Goal: Task Accomplishment & Management: Use online tool/utility

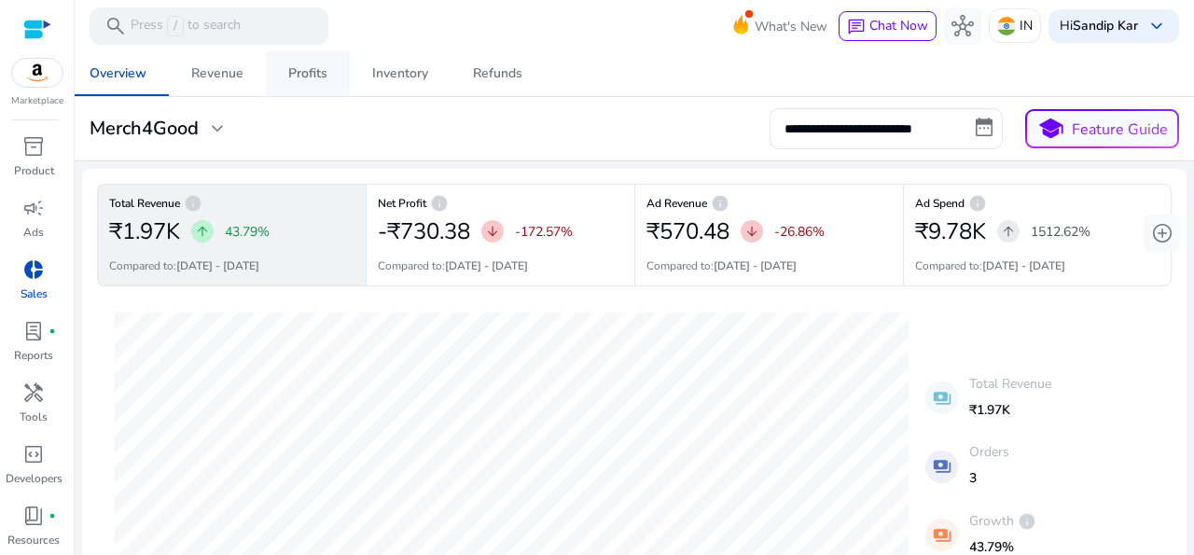
click at [314, 74] on div "Profits" at bounding box center [307, 73] width 39 height 13
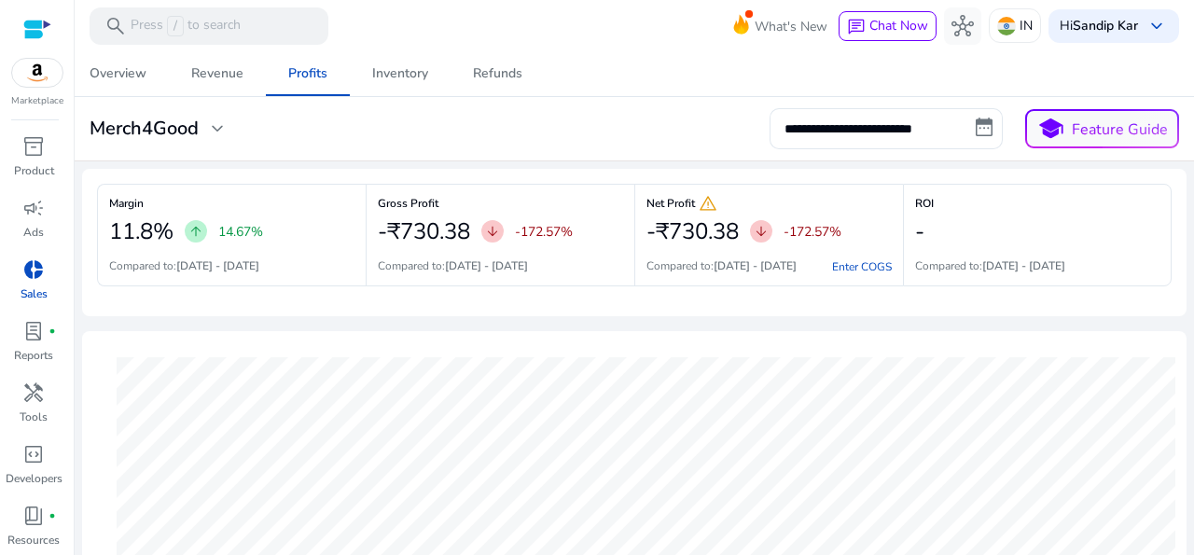
click at [484, 158] on mat-card "**********" at bounding box center [634, 129] width 1135 height 64
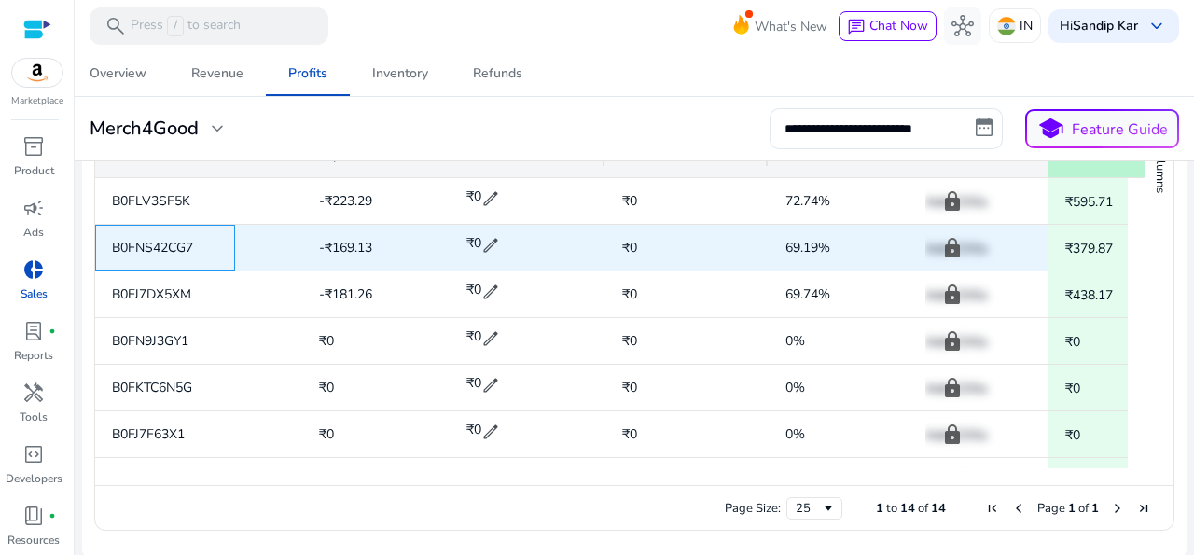
click at [177, 247] on span "B0FNS42CG7" at bounding box center [152, 248] width 81 height 18
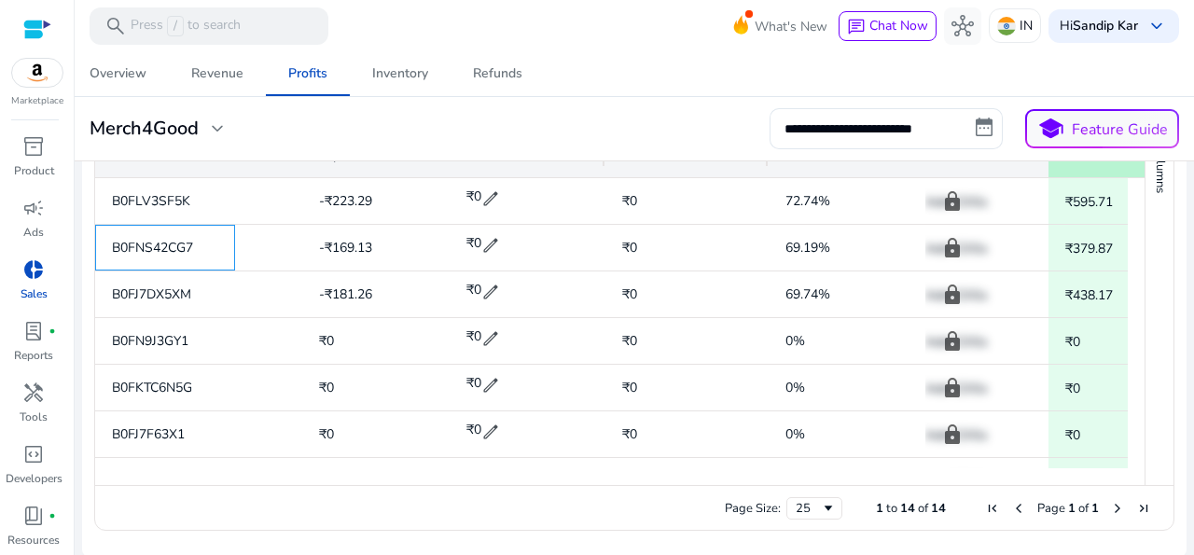
scroll to position [0, 76]
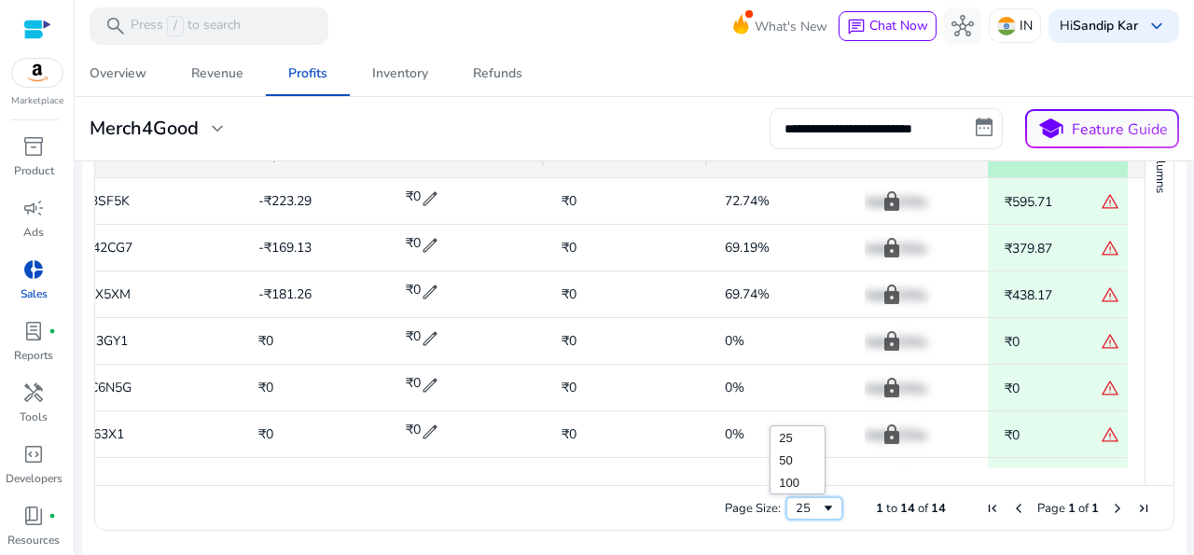
click at [821, 507] on span "Page Size" at bounding box center [828, 508] width 15 height 15
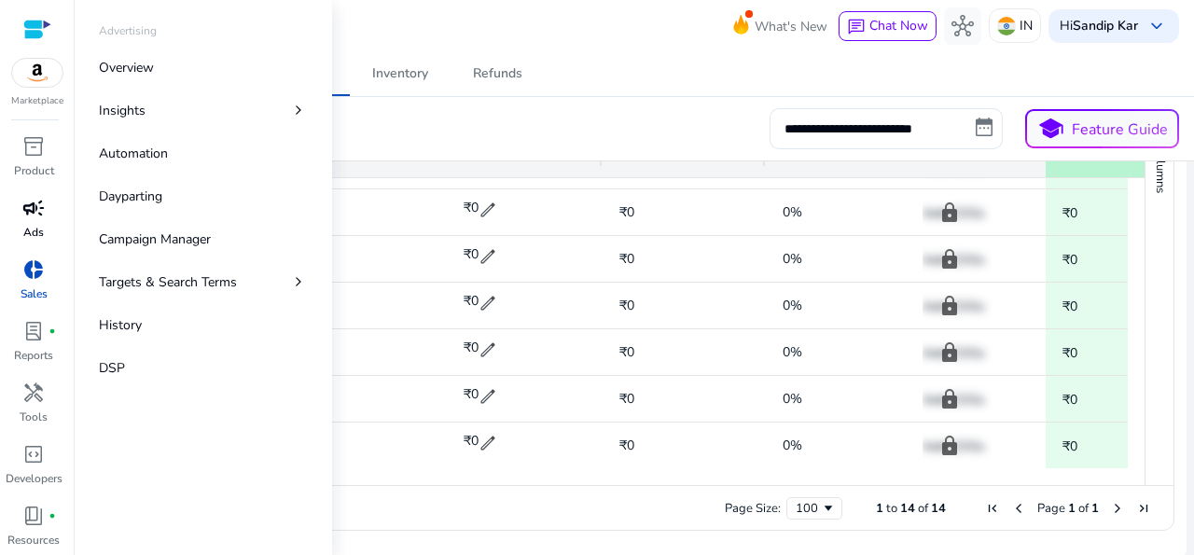
click at [26, 217] on span "campaign" at bounding box center [33, 208] width 22 height 22
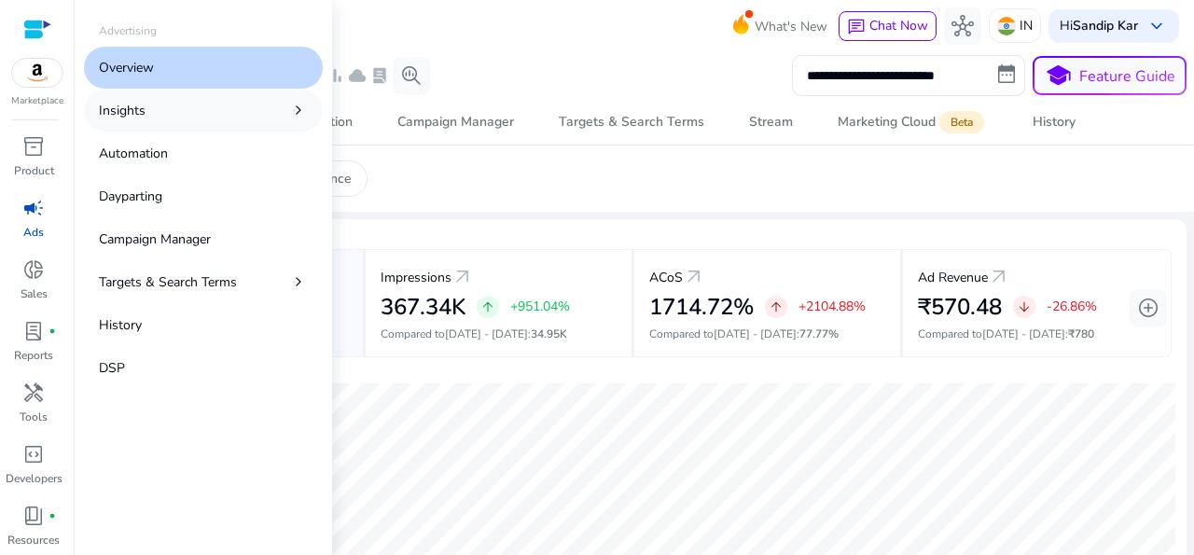
click at [280, 112] on link "Insights chevron_right" at bounding box center [203, 111] width 239 height 42
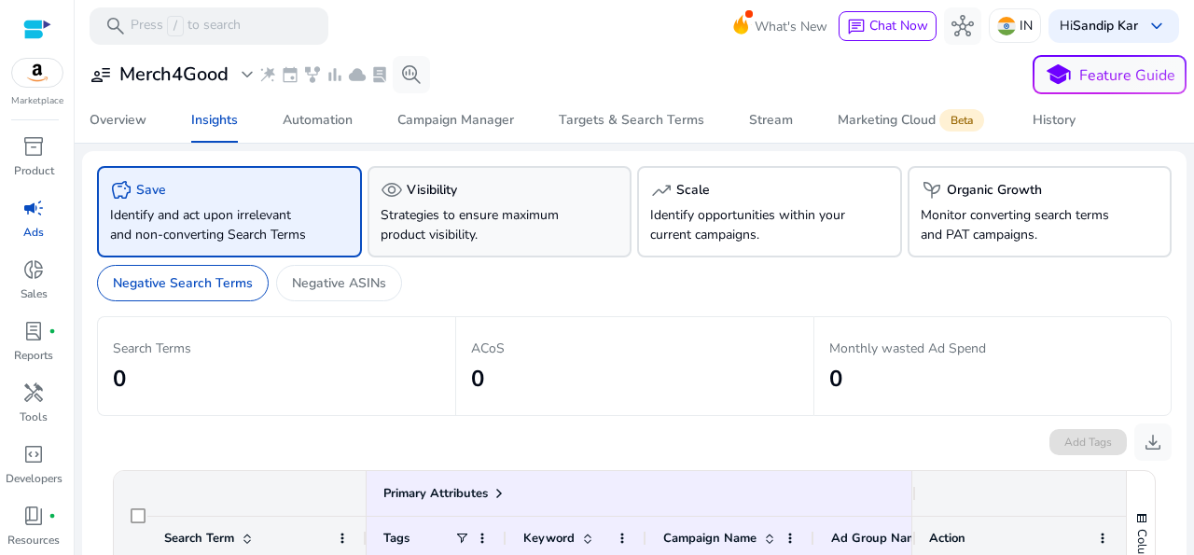
click at [456, 258] on div "visibility Visibility Strategies to ensure maximum product visibility." at bounding box center [500, 211] width 265 height 91
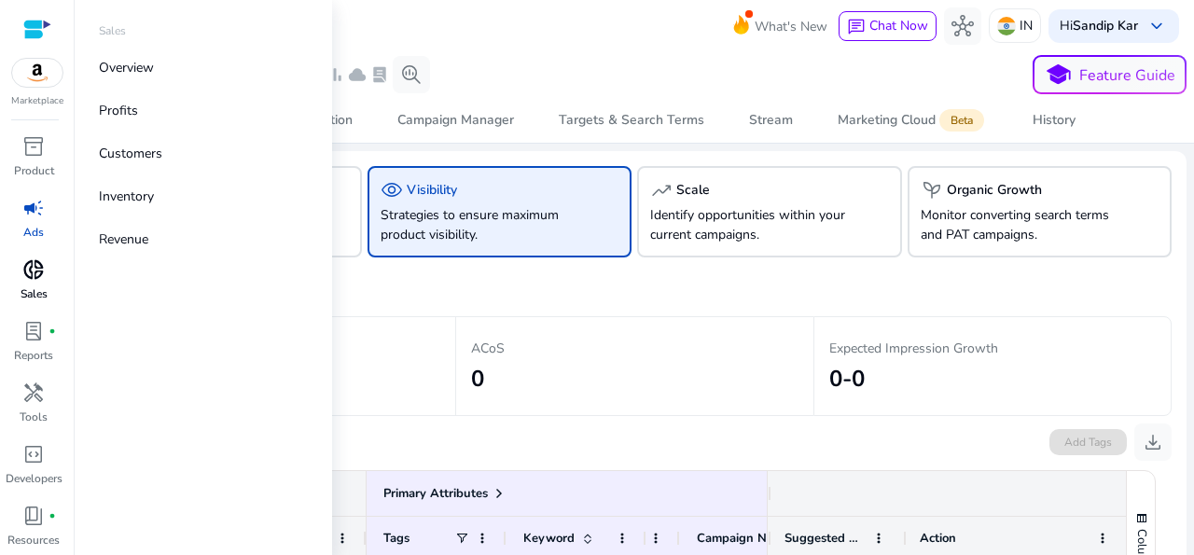
click at [22, 266] on span "donut_small" at bounding box center [33, 269] width 22 height 22
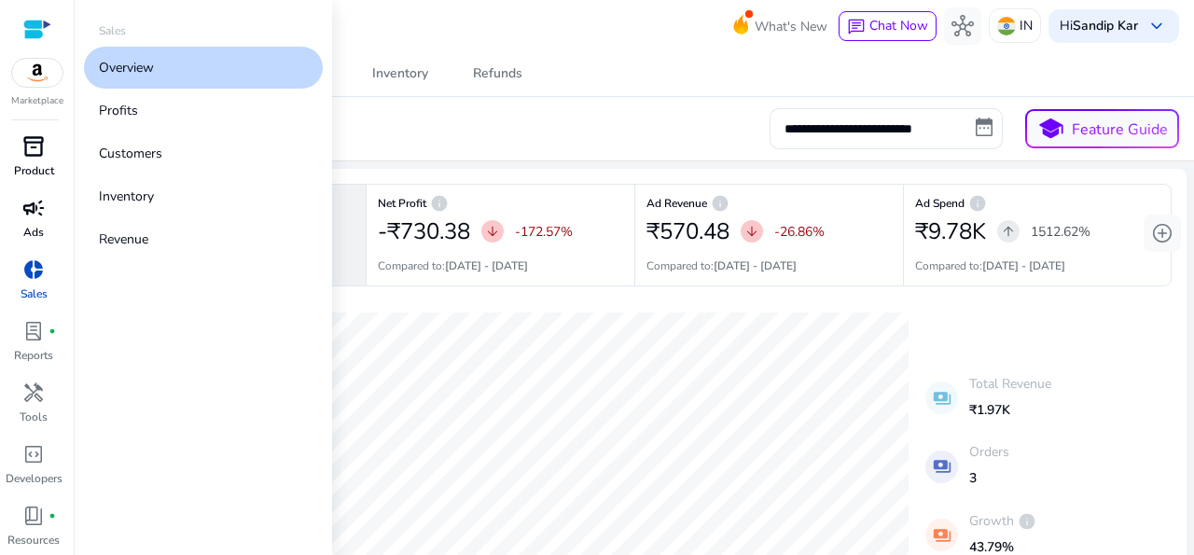
click at [23, 142] on span "inventory_2" at bounding box center [33, 146] width 22 height 22
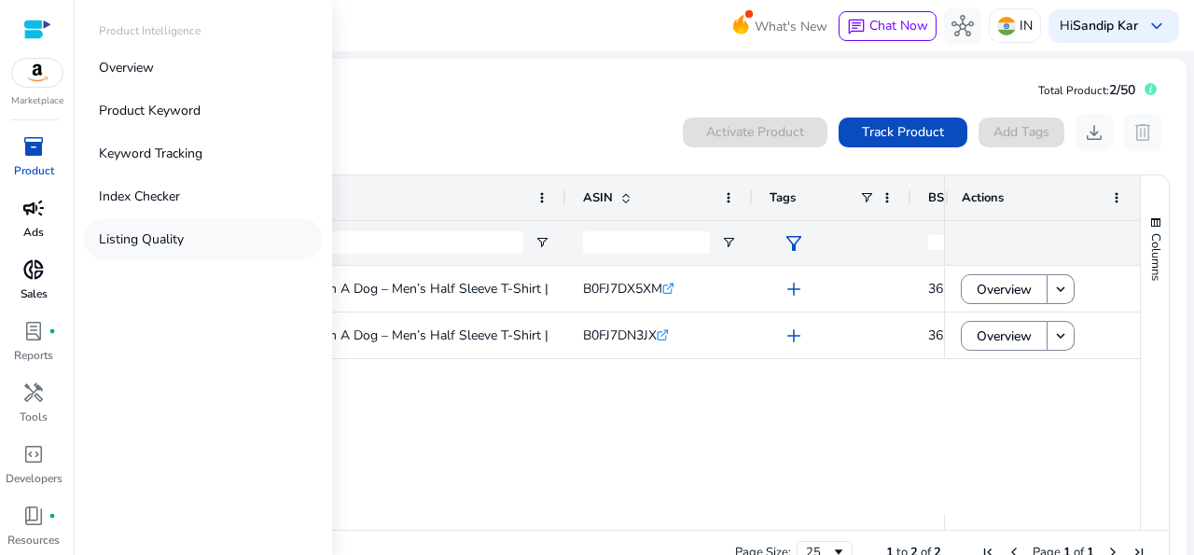
click at [131, 240] on p "Listing Quality" at bounding box center [141, 240] width 85 height 20
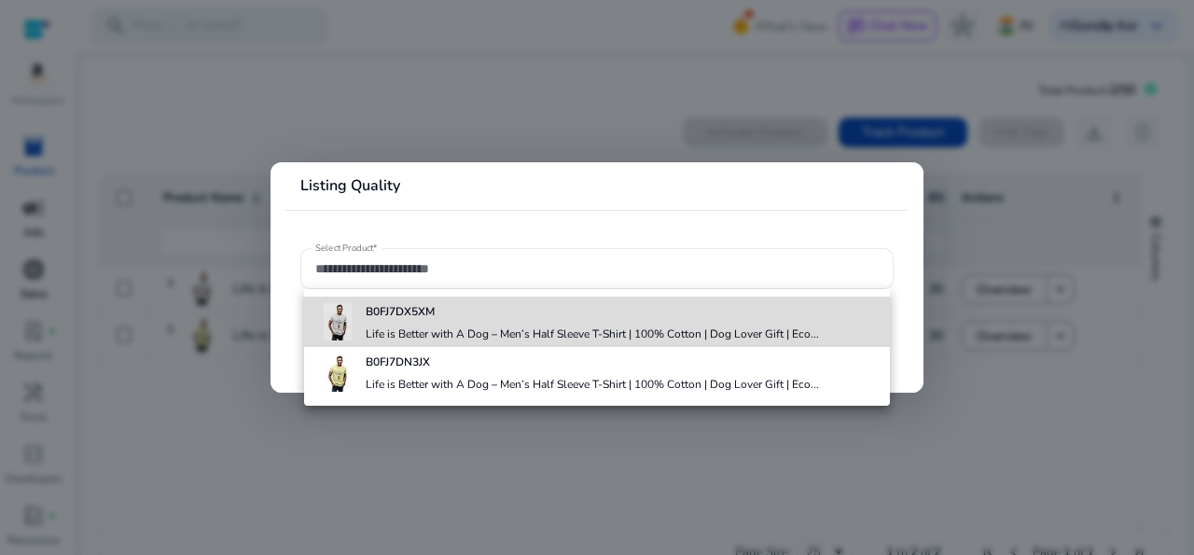
click at [411, 324] on div "B0FJ7DX5XM Life is Better with A Dog – Men’s Half Sleeve T-Shirt | 100% Cotton …" at bounding box center [592, 322] width 453 height 50
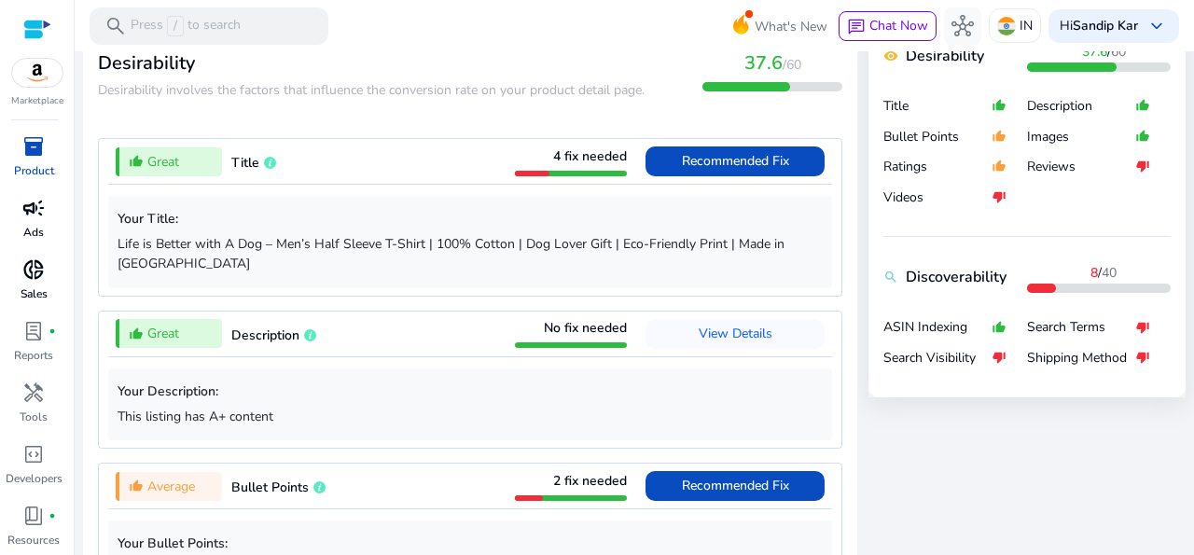
scroll to position [709, 0]
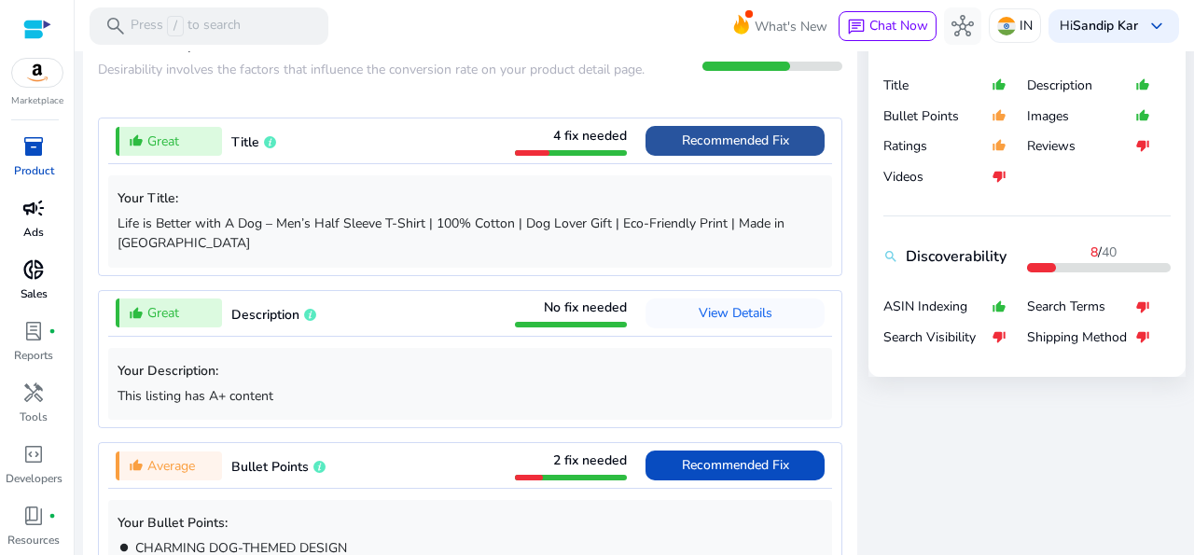
click at [732, 146] on span "Recommended Fix" at bounding box center [735, 141] width 107 height 18
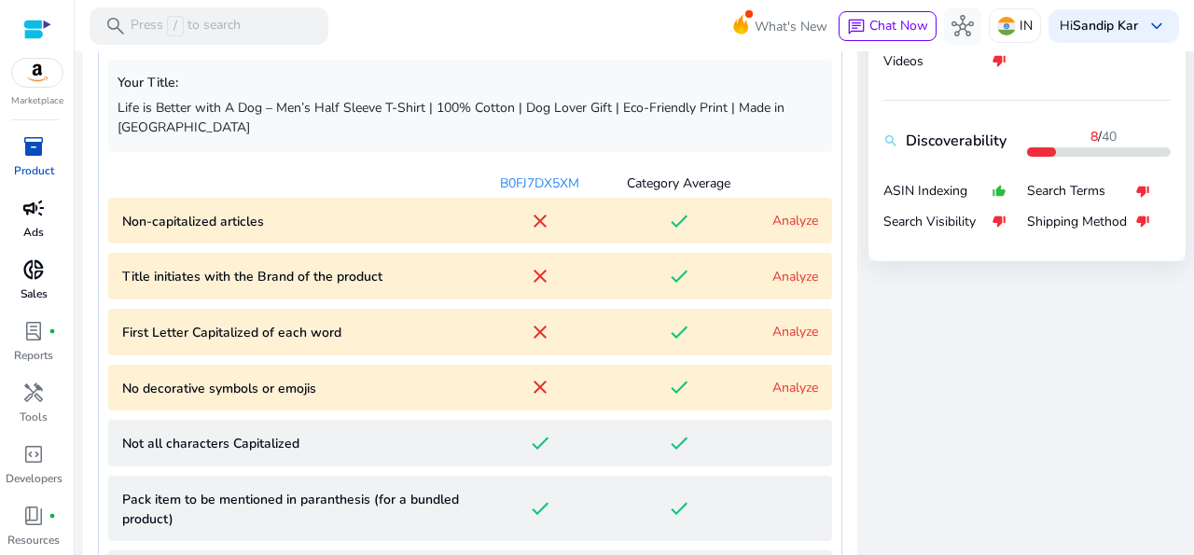
scroll to position [826, 0]
click at [786, 211] on link "Analyze" at bounding box center [796, 220] width 46 height 18
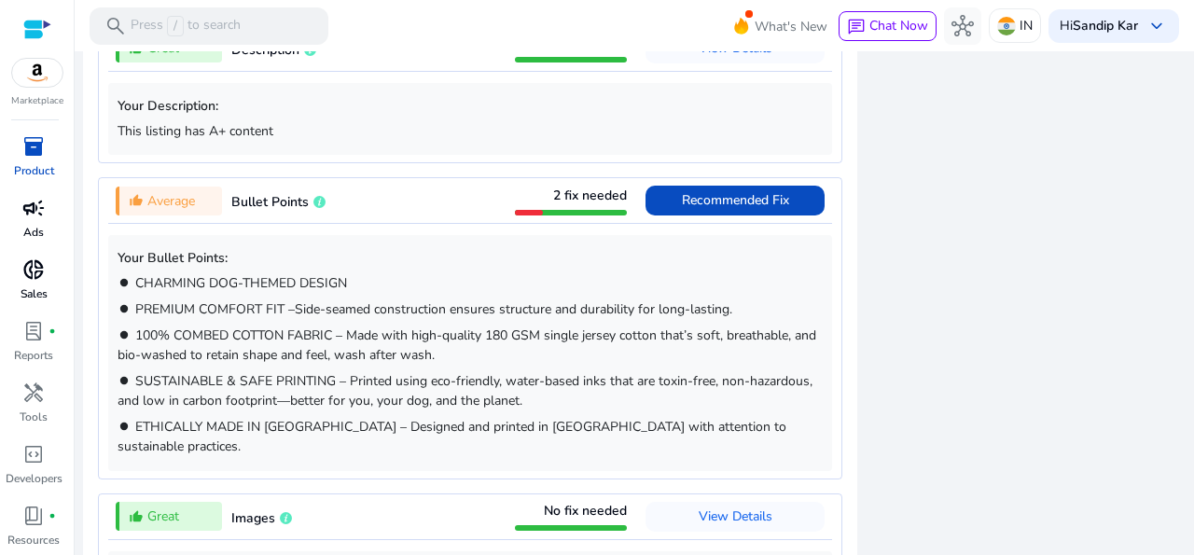
scroll to position [2124, 0]
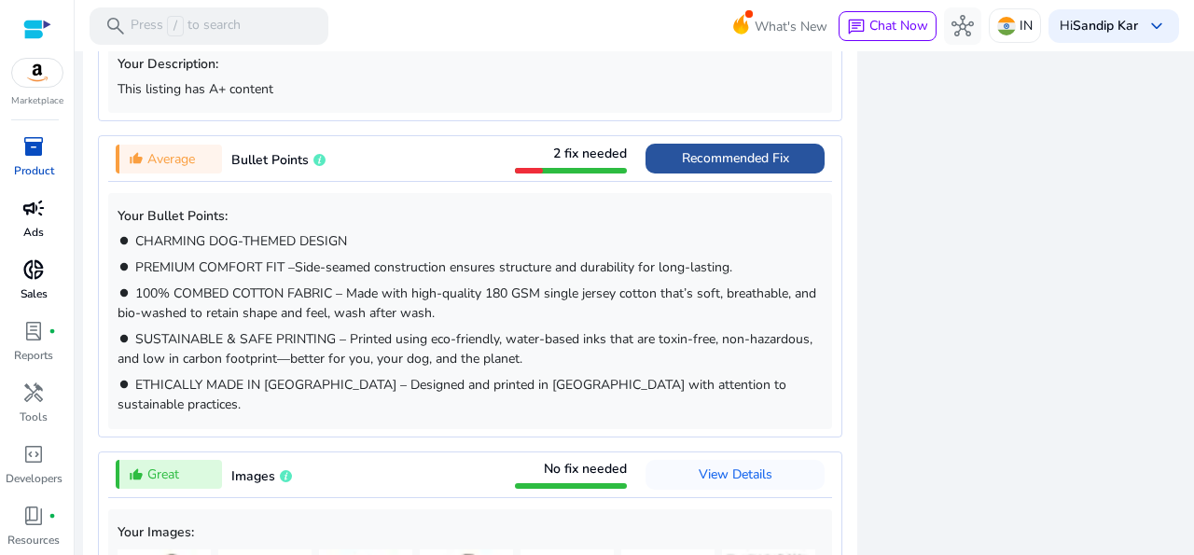
click at [707, 149] on span "Recommended Fix" at bounding box center [735, 158] width 107 height 18
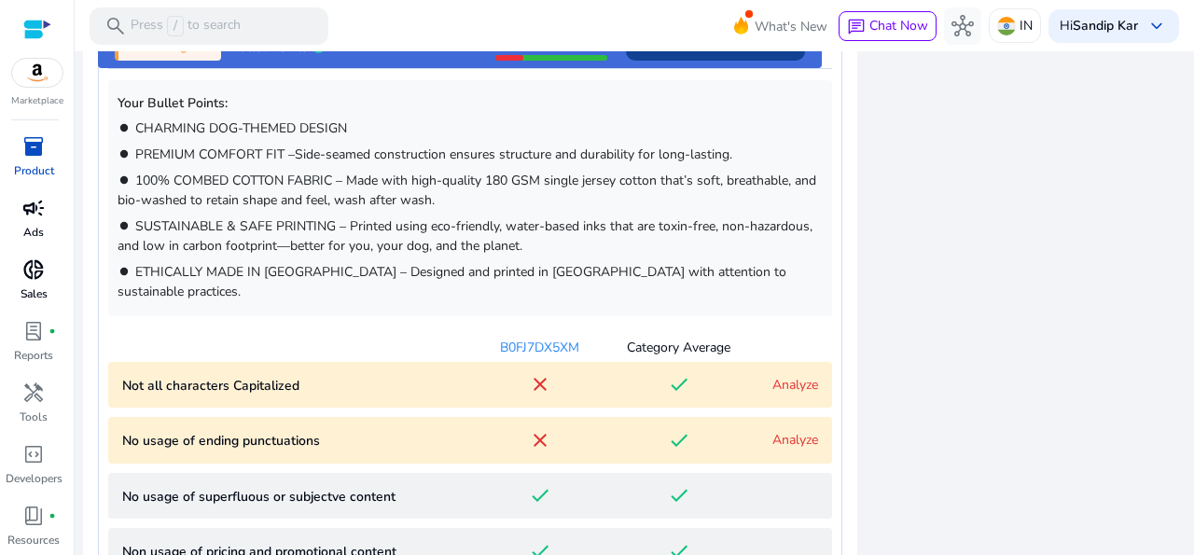
scroll to position [1189, 0]
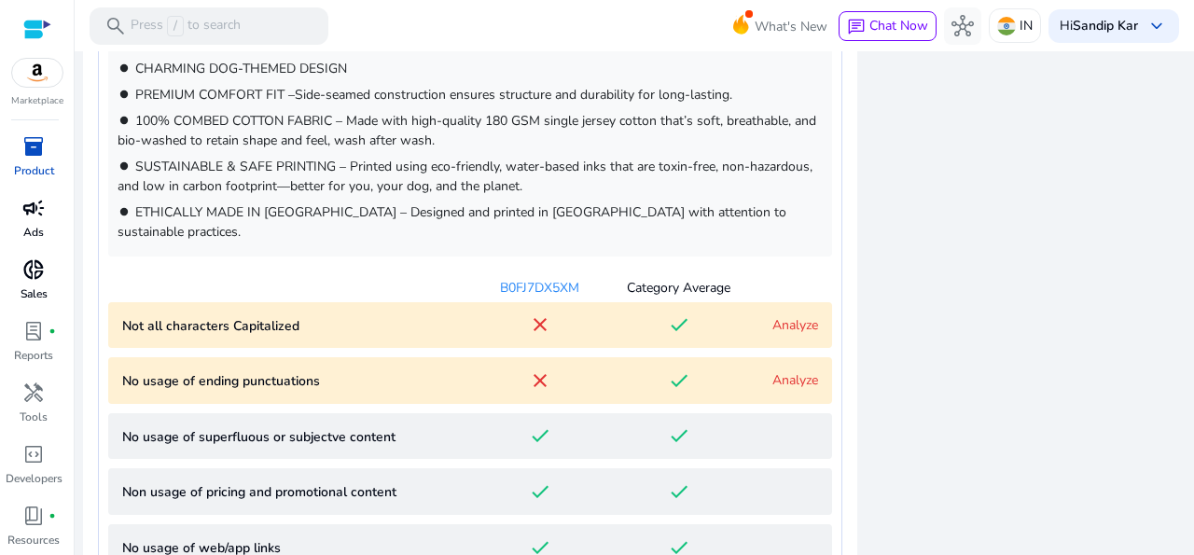
click at [789, 316] on link "Analyze" at bounding box center [796, 325] width 46 height 18
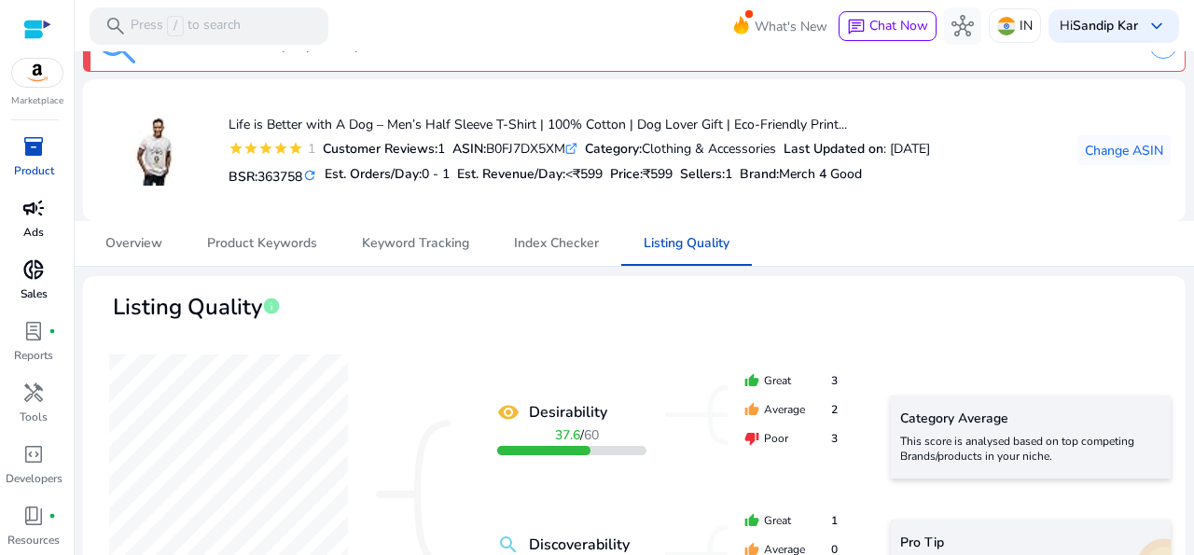
scroll to position [0, 0]
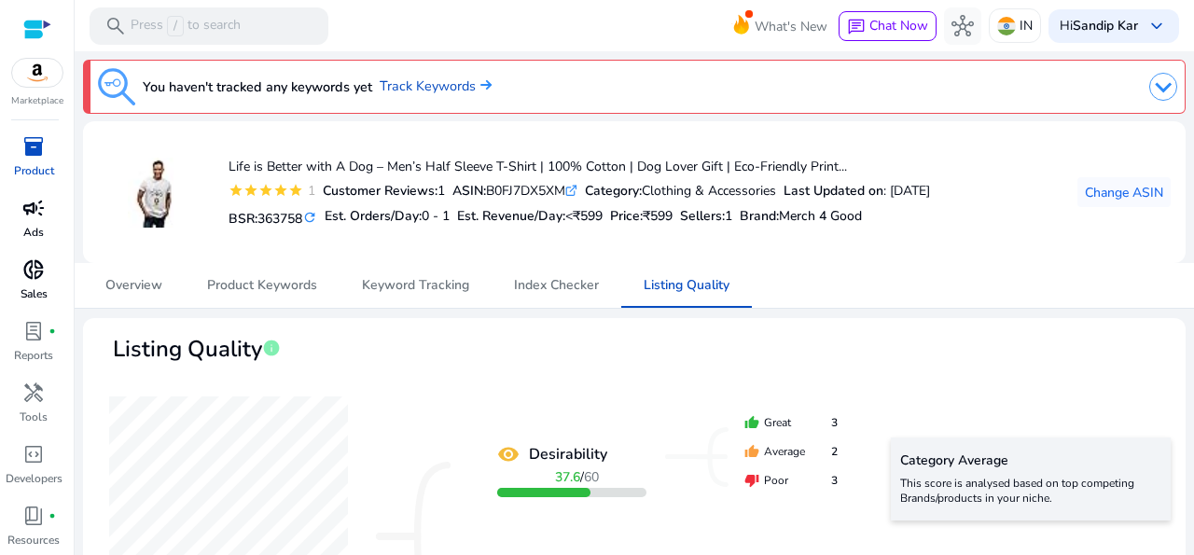
click at [44, 153] on div "inventory_2" at bounding box center [33, 147] width 52 height 30
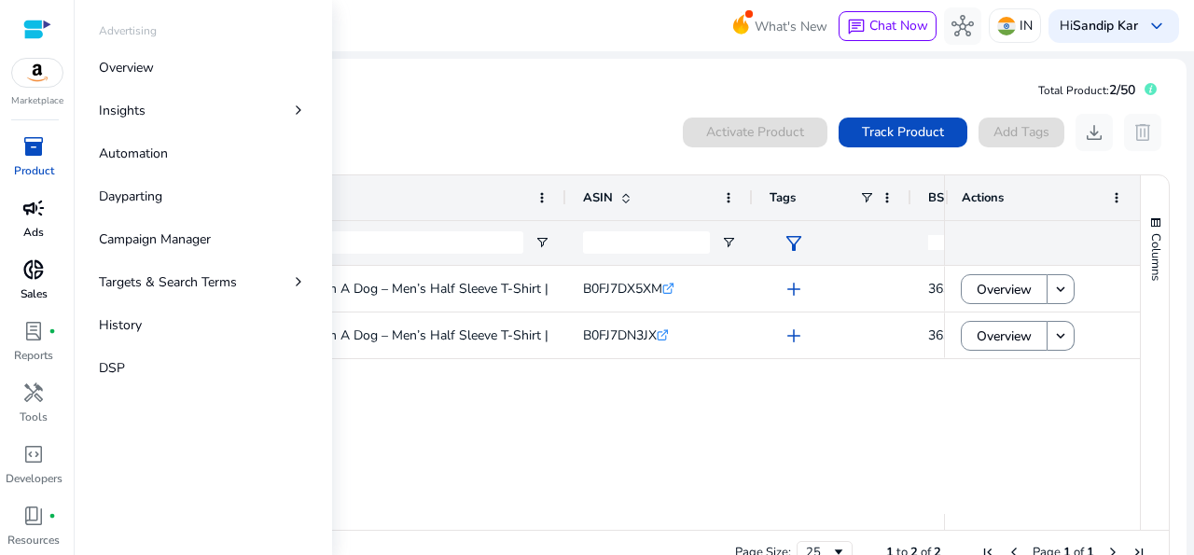
click at [33, 234] on p "Ads" at bounding box center [33, 232] width 21 height 17
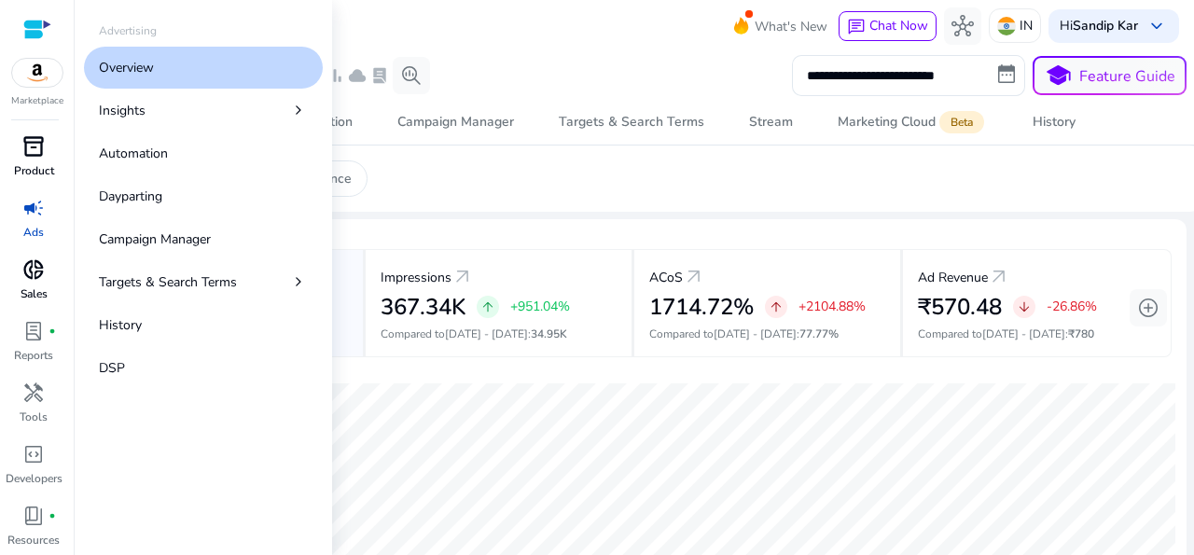
click at [46, 143] on div "inventory_2" at bounding box center [33, 147] width 52 height 30
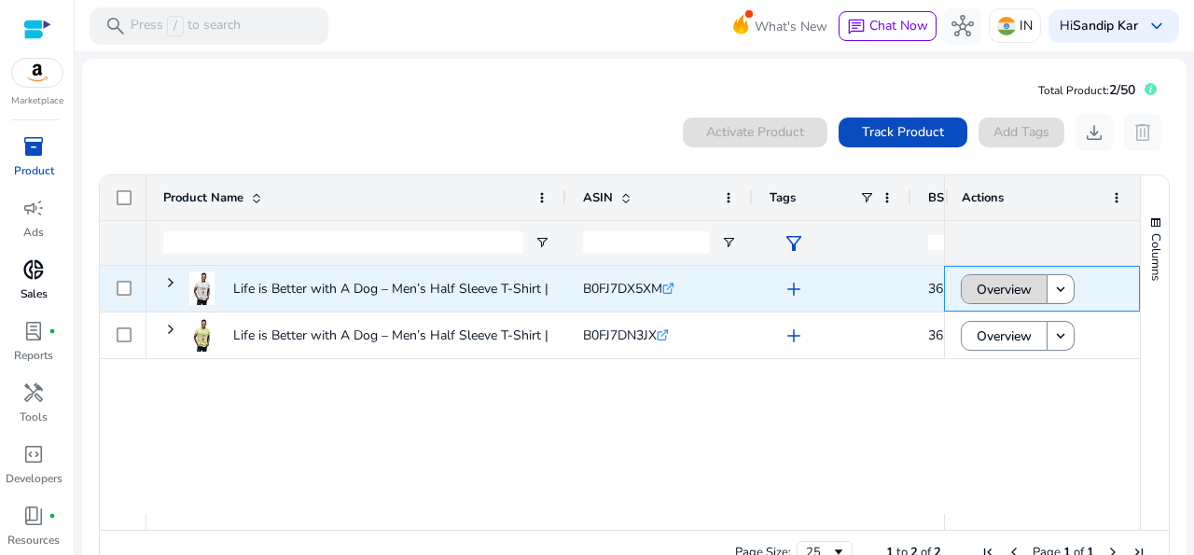
click at [997, 292] on span "Overview" at bounding box center [1004, 290] width 55 height 38
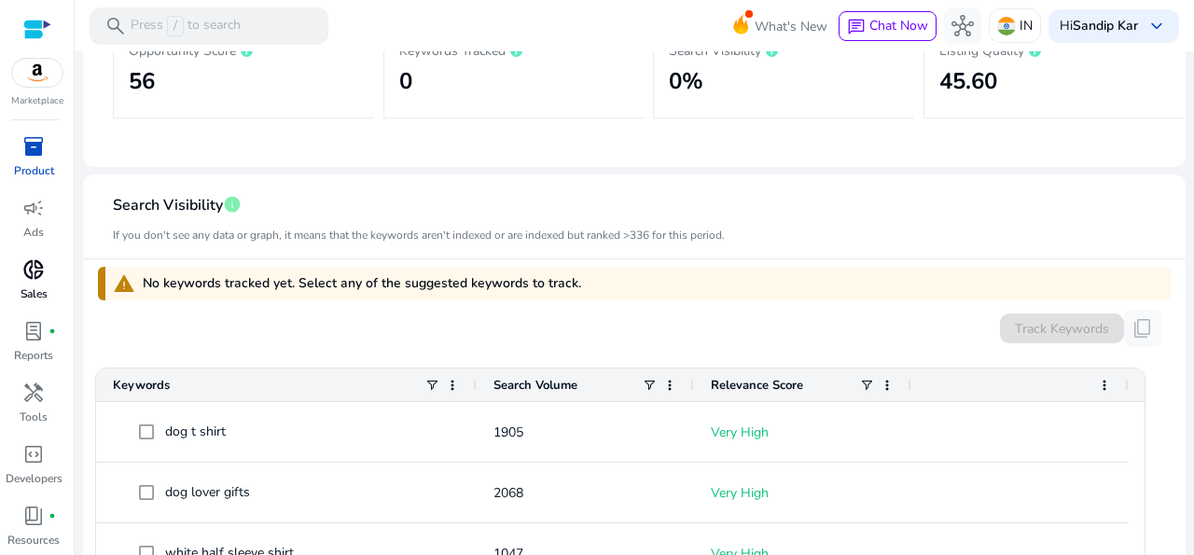
scroll to position [124, 0]
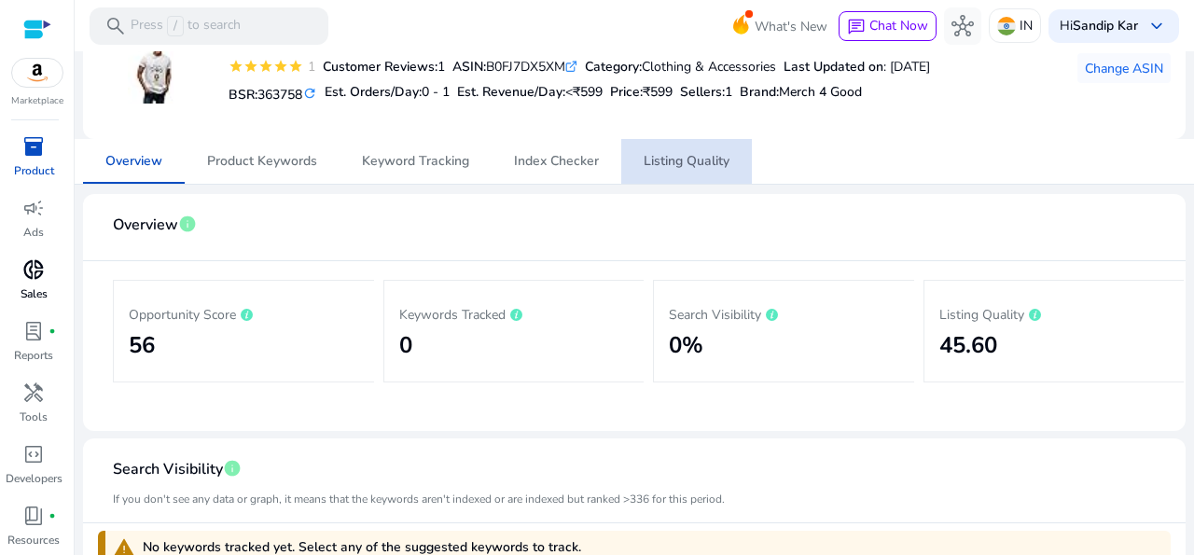
click at [669, 163] on span "Listing Quality" at bounding box center [687, 161] width 86 height 13
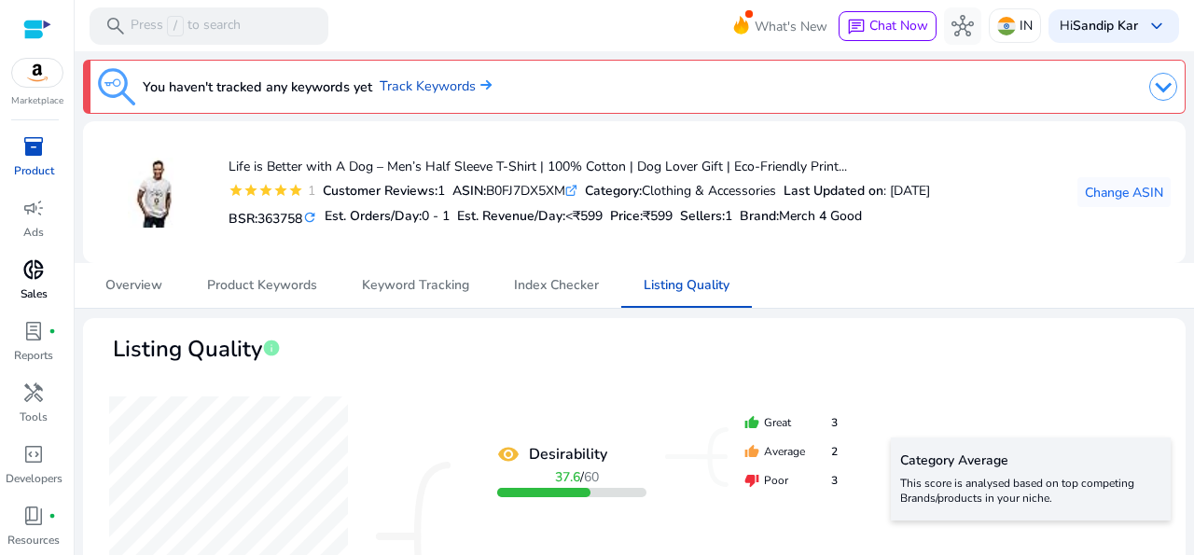
scroll to position [515, 0]
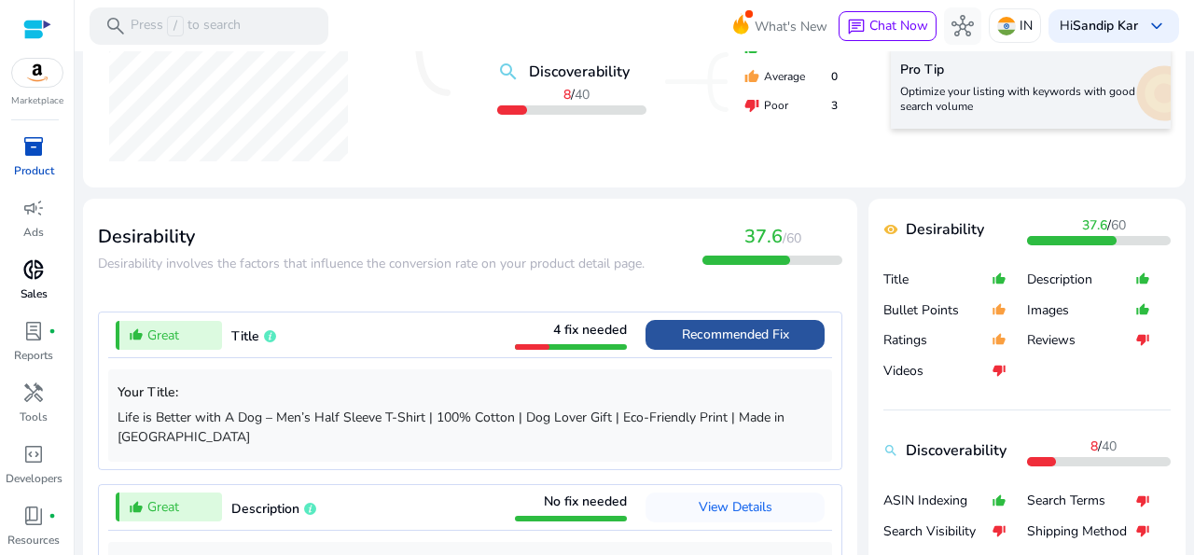
click at [728, 331] on span "Recommended Fix" at bounding box center [735, 335] width 107 height 18
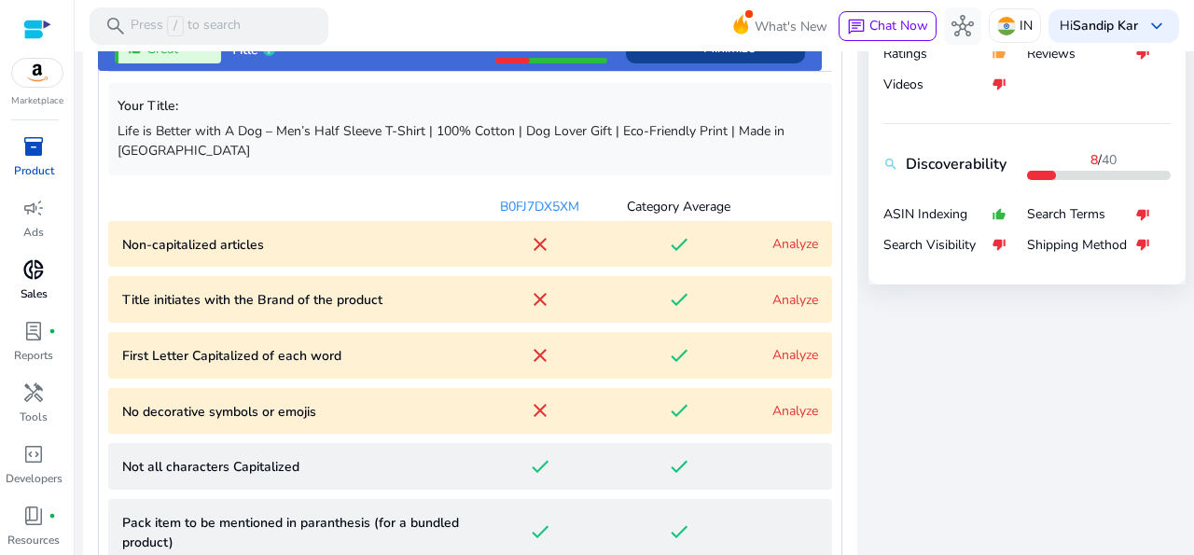
scroll to position [787, 0]
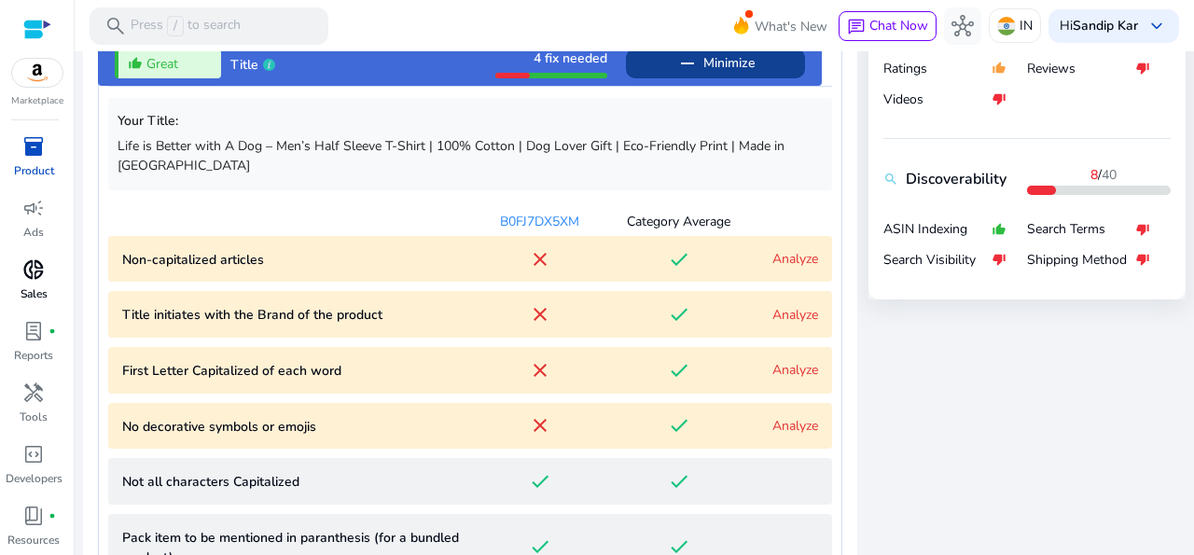
click at [783, 361] on link "Analyze" at bounding box center [796, 370] width 46 height 18
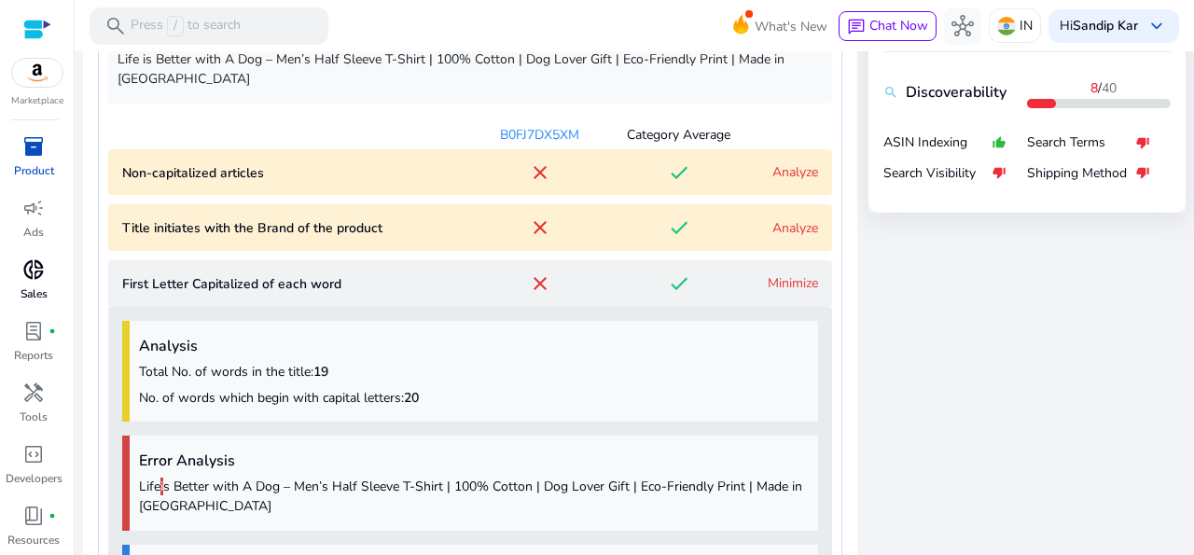
scroll to position [814, 0]
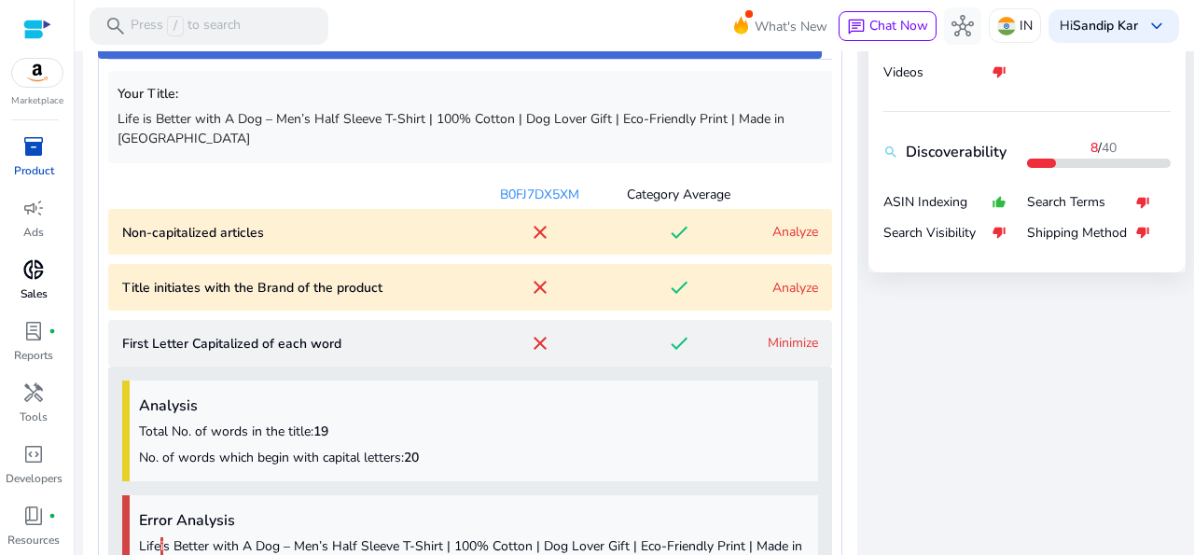
click at [792, 223] on link "Analyze" at bounding box center [796, 232] width 46 height 18
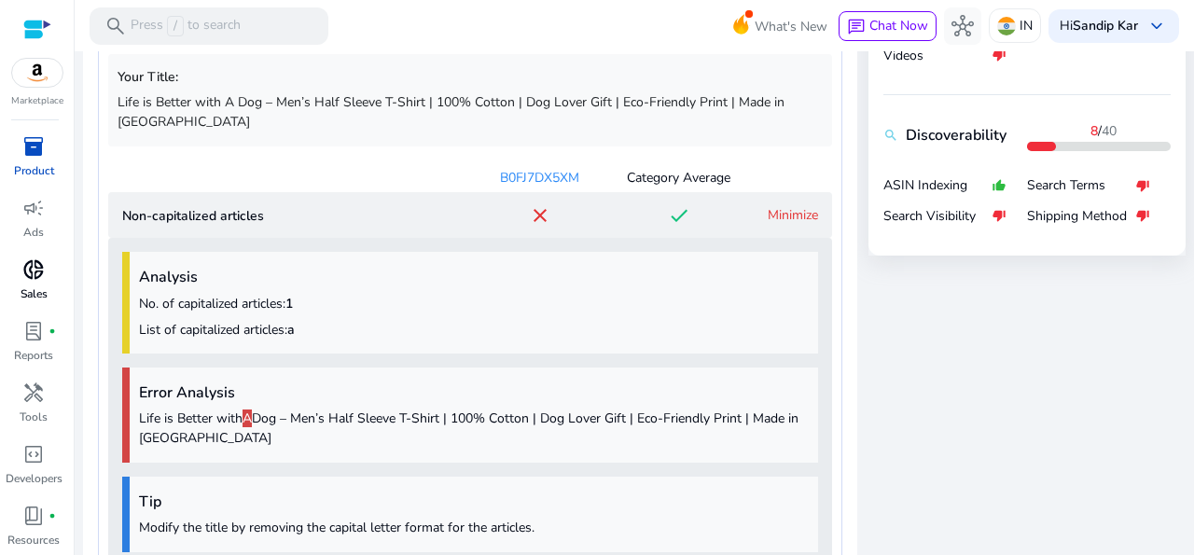
scroll to position [822, 0]
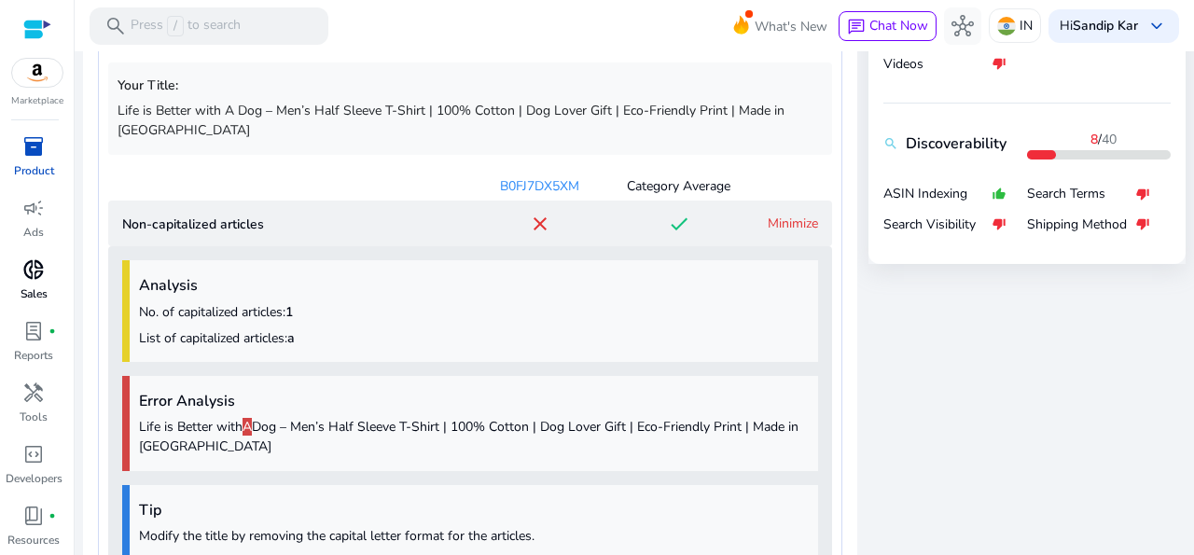
click at [768, 215] on link "Minimize" at bounding box center [793, 224] width 50 height 18
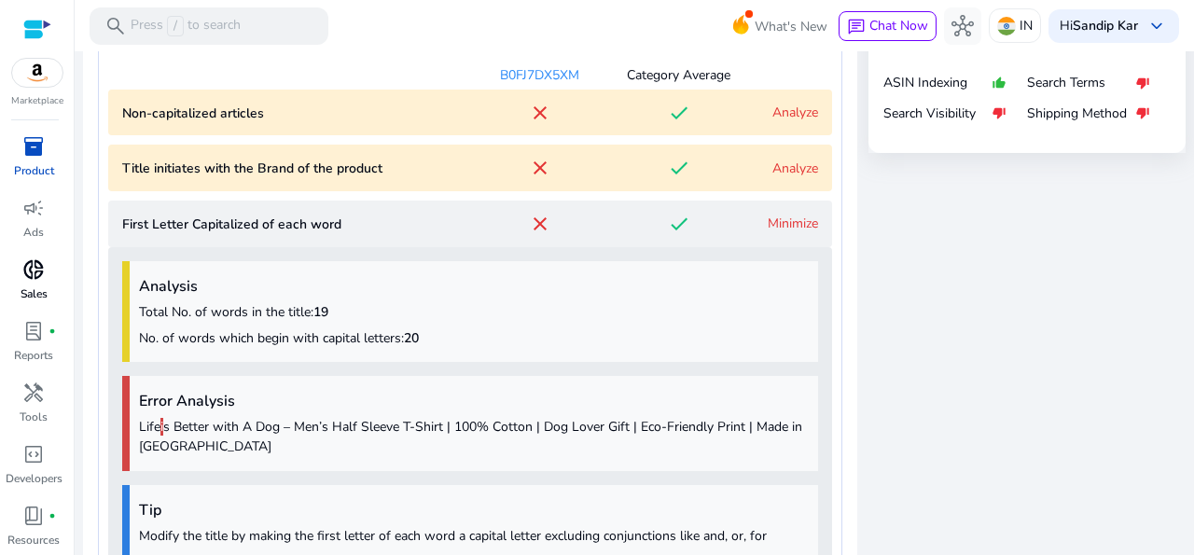
scroll to position [941, 0]
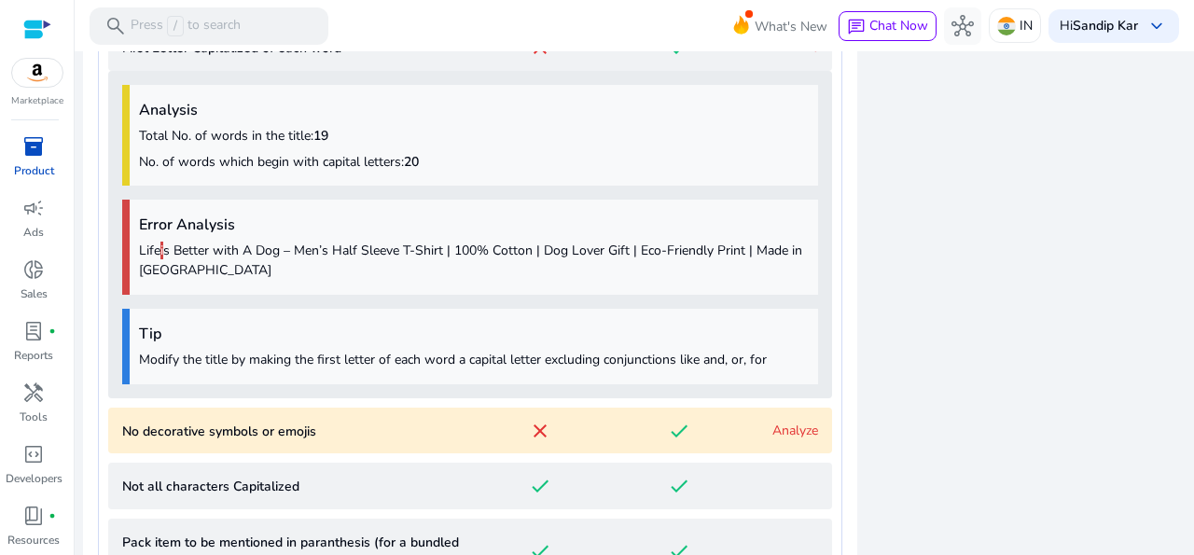
scroll to position [1121, 0]
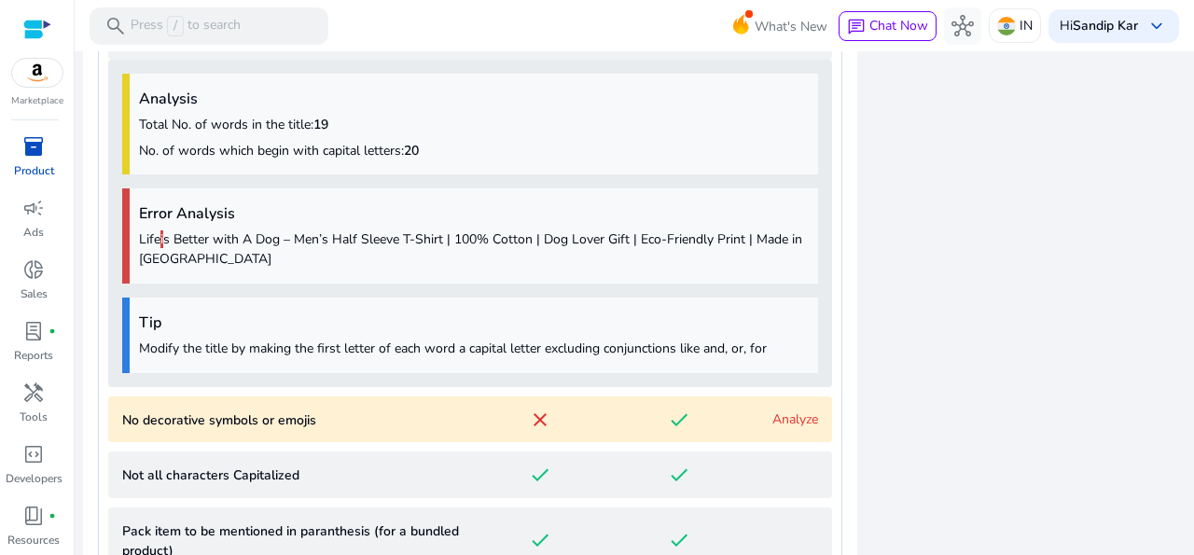
click at [785, 411] on link "Analyze" at bounding box center [796, 420] width 46 height 18
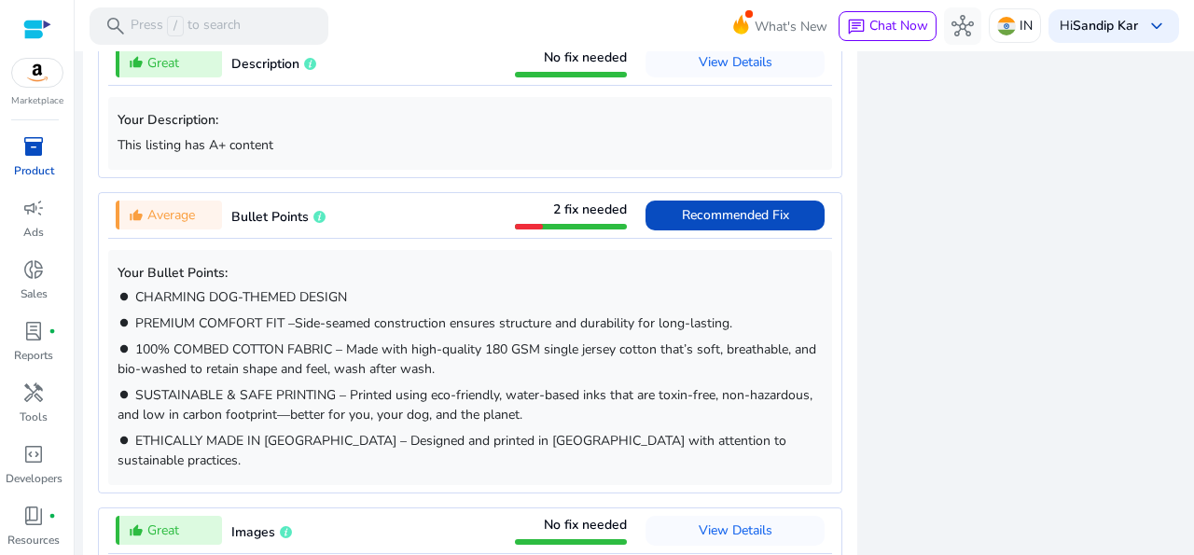
scroll to position [2451, 0]
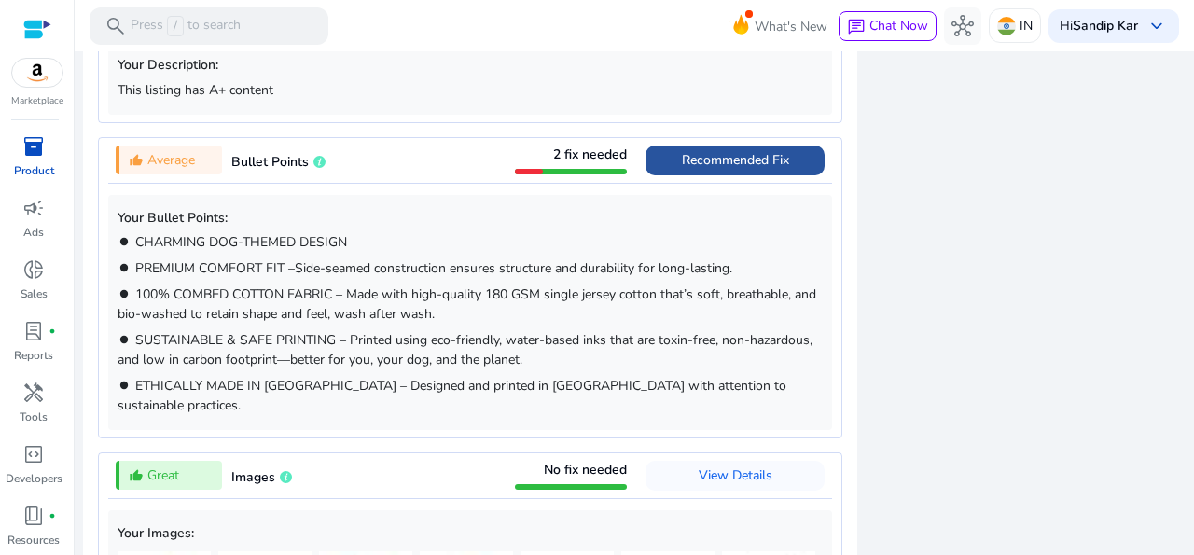
click at [755, 151] on span "Recommended Fix" at bounding box center [735, 160] width 107 height 18
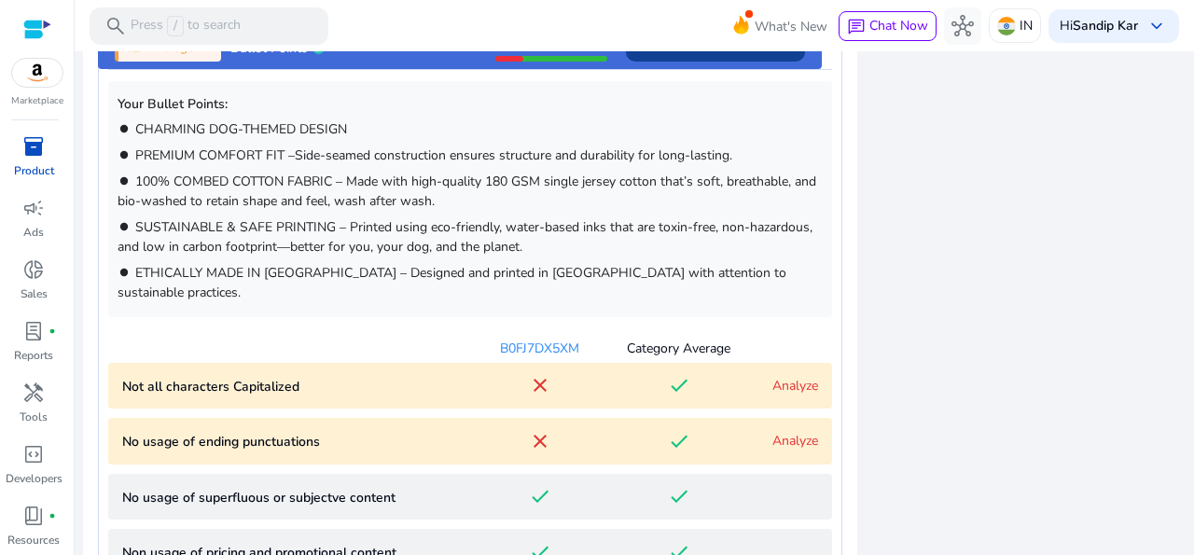
scroll to position [1129, 0]
click at [788, 376] on link "Analyze" at bounding box center [796, 385] width 46 height 18
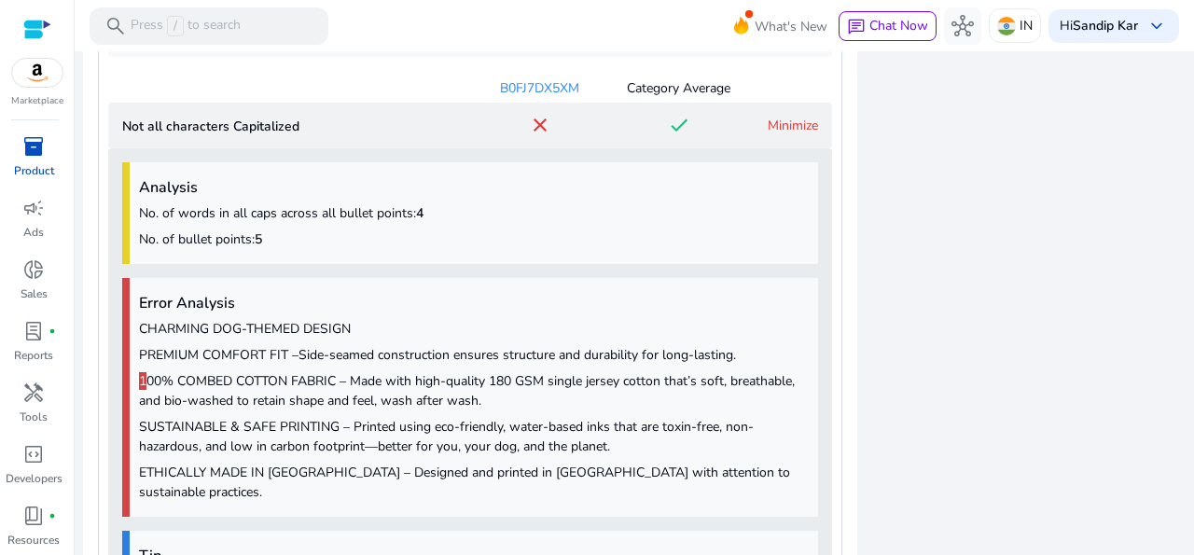
scroll to position [1387, 0]
click at [783, 118] on link "Minimize" at bounding box center [793, 127] width 50 height 18
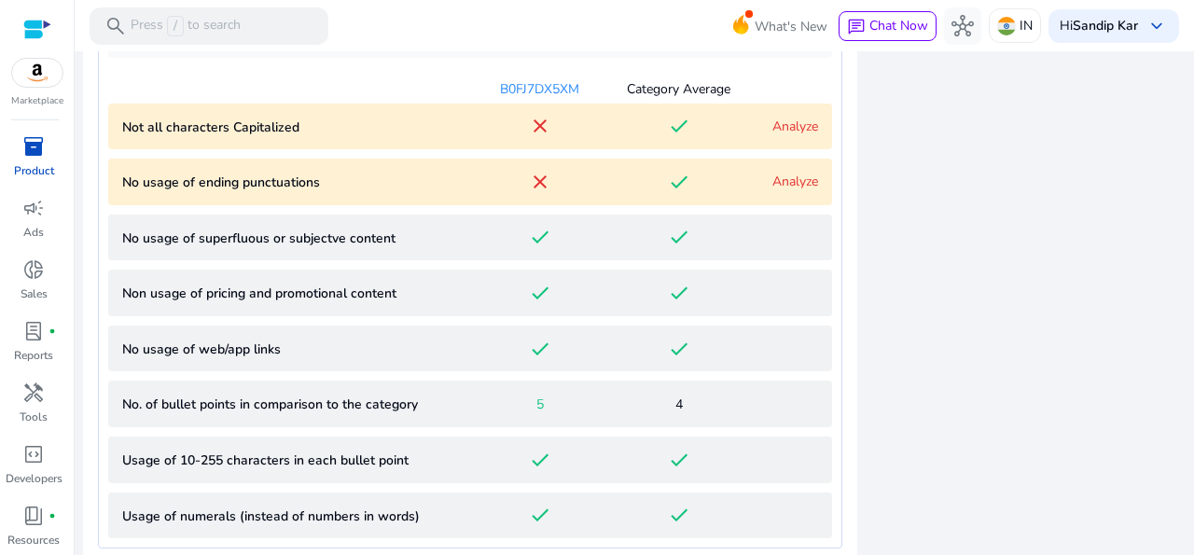
click at [782, 173] on link "Analyze" at bounding box center [796, 182] width 46 height 18
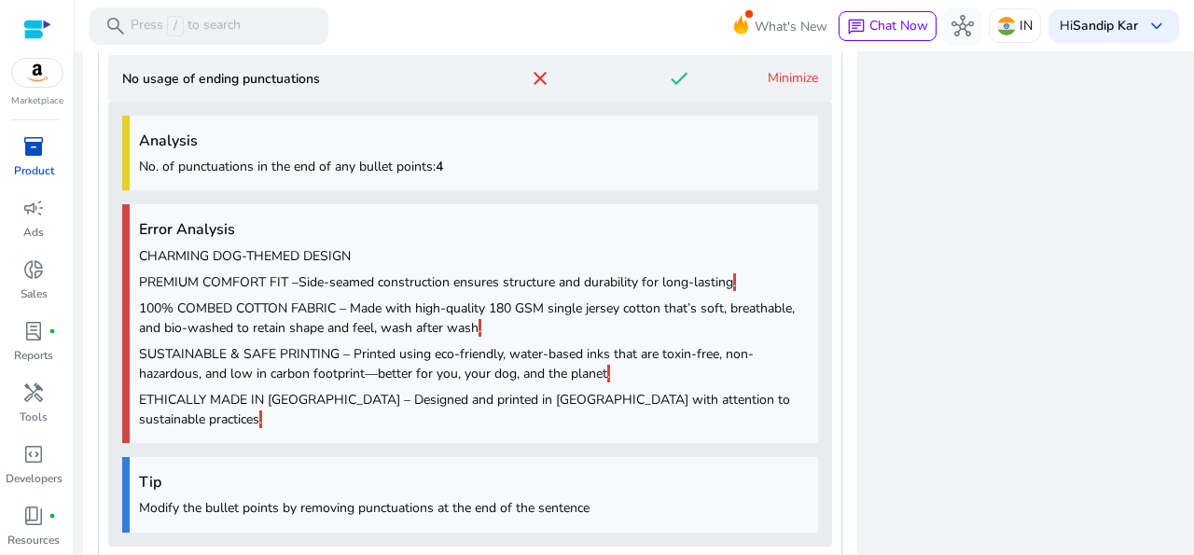
scroll to position [1563, 0]
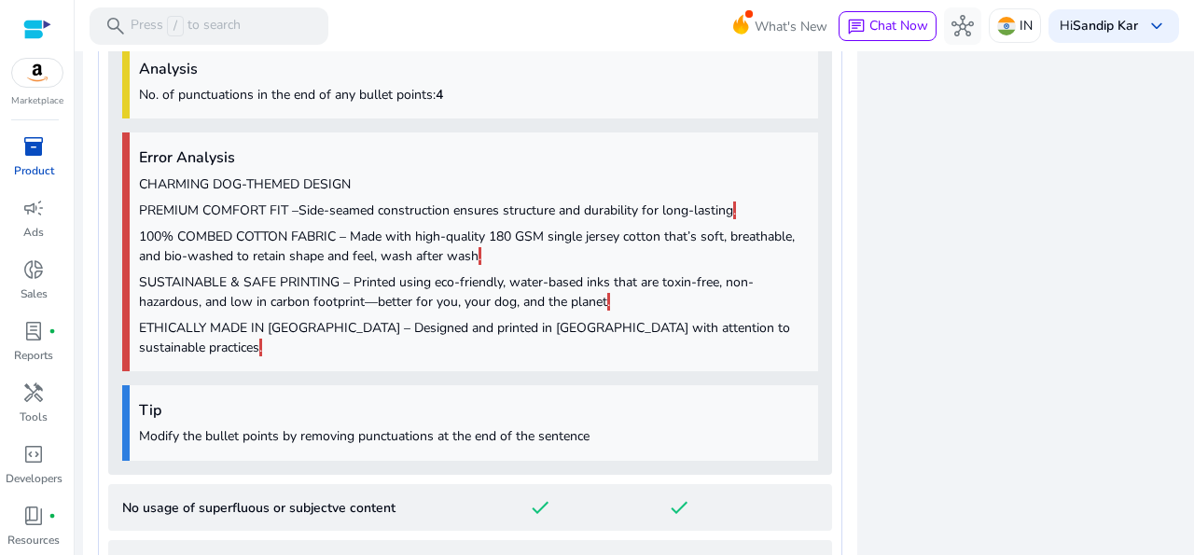
click at [977, 479] on div "remove_red_eye Desirability 37.6 / 60 Title thumb_up_alt Description thumb_up_a…" at bounding box center [1027, 512] width 317 height 2723
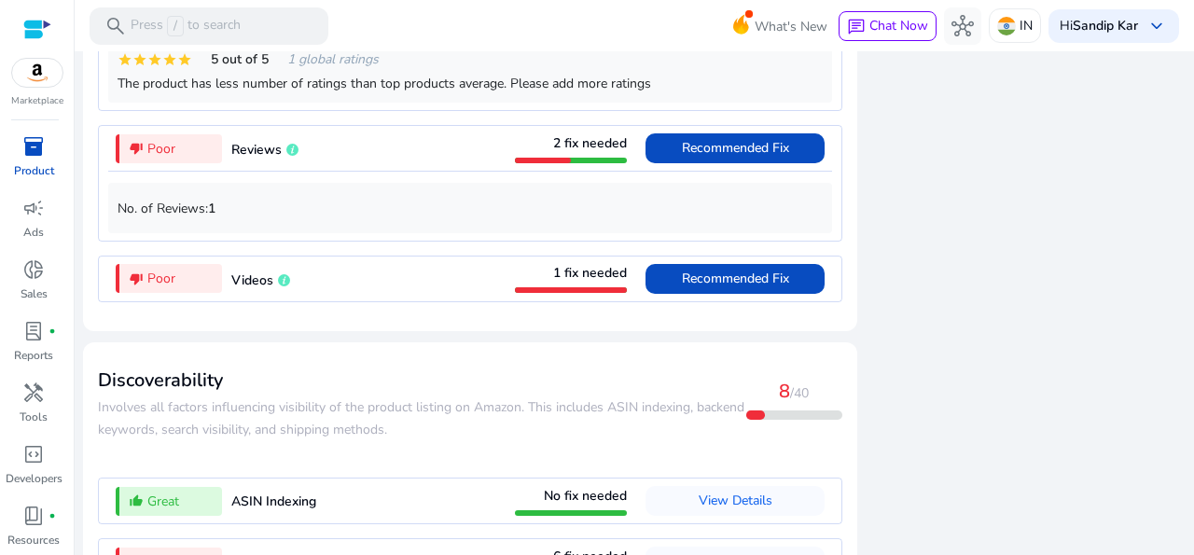
scroll to position [2697, 0]
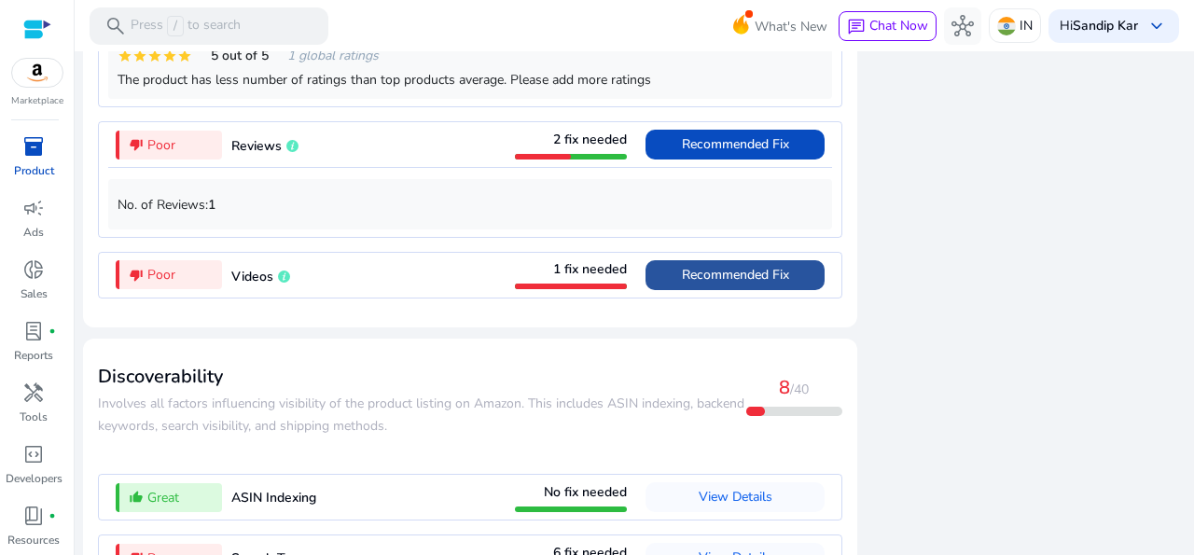
click at [740, 260] on span "Recommended Fix" at bounding box center [735, 275] width 107 height 30
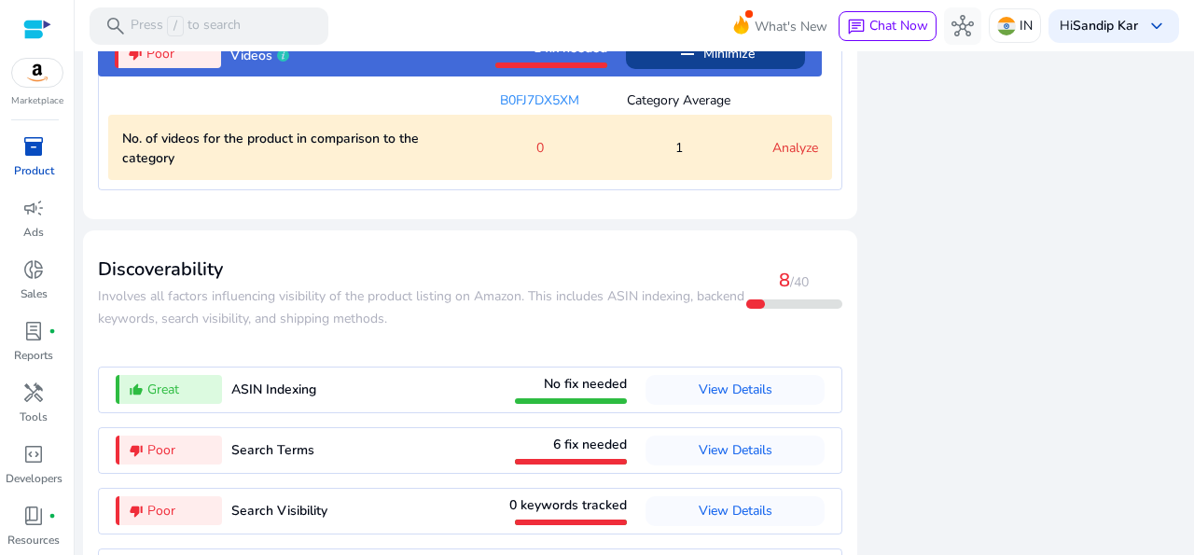
scroll to position [1991, 0]
click at [784, 138] on link "Analyze" at bounding box center [796, 147] width 46 height 18
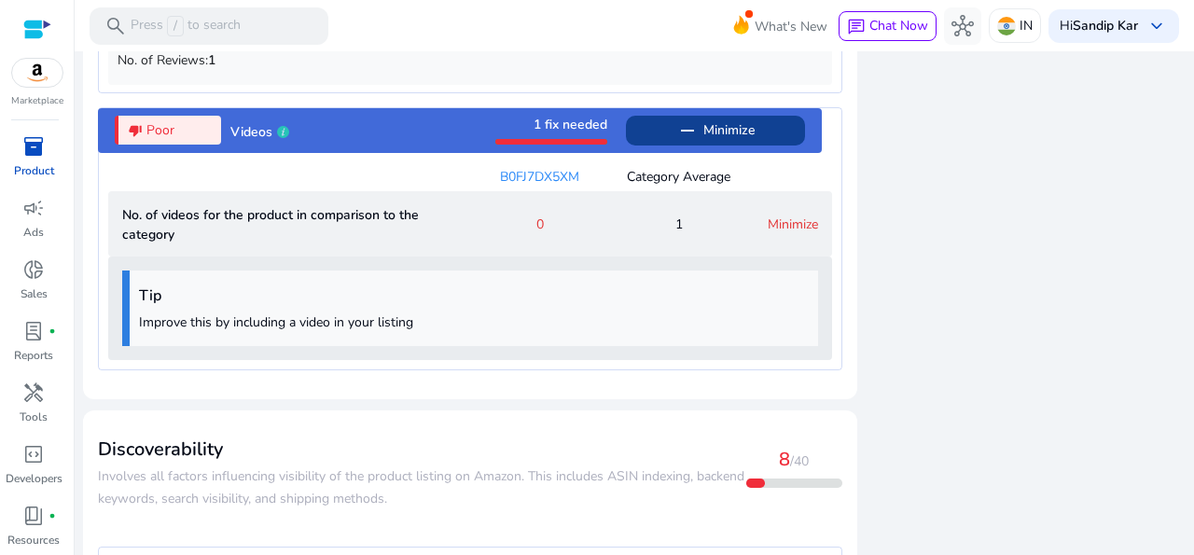
scroll to position [1896, 0]
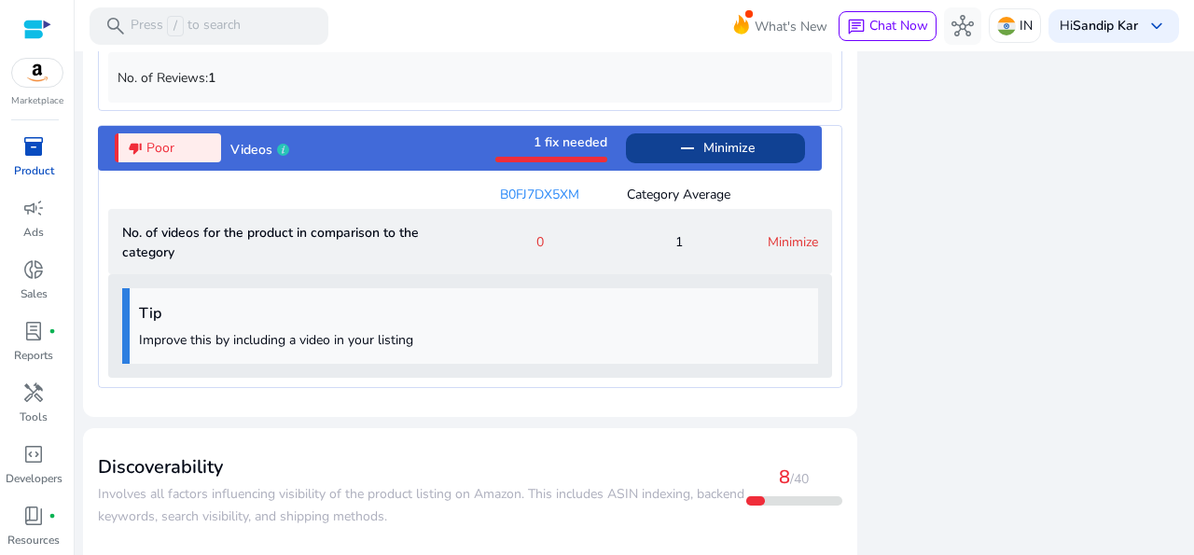
click at [789, 233] on link "Minimize" at bounding box center [793, 242] width 50 height 18
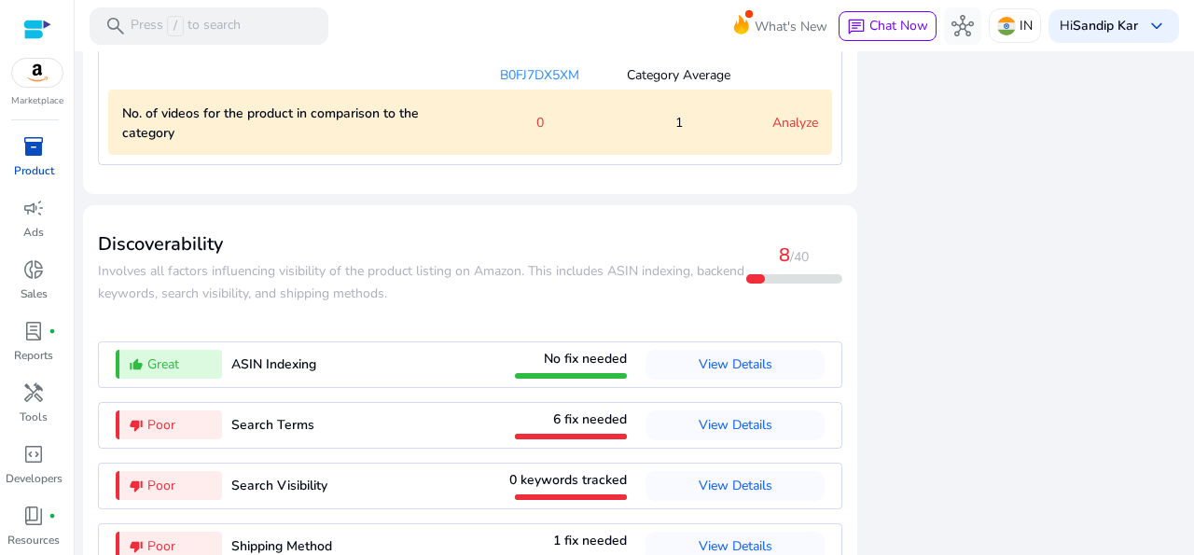
scroll to position [2034, 0]
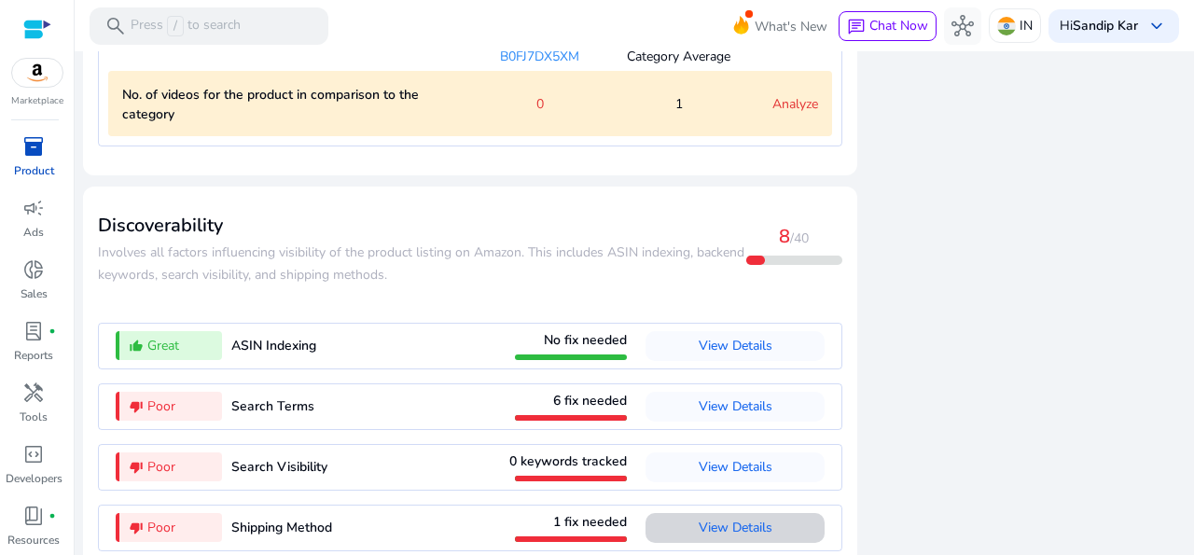
click at [745, 519] on span "View Details" at bounding box center [736, 528] width 74 height 18
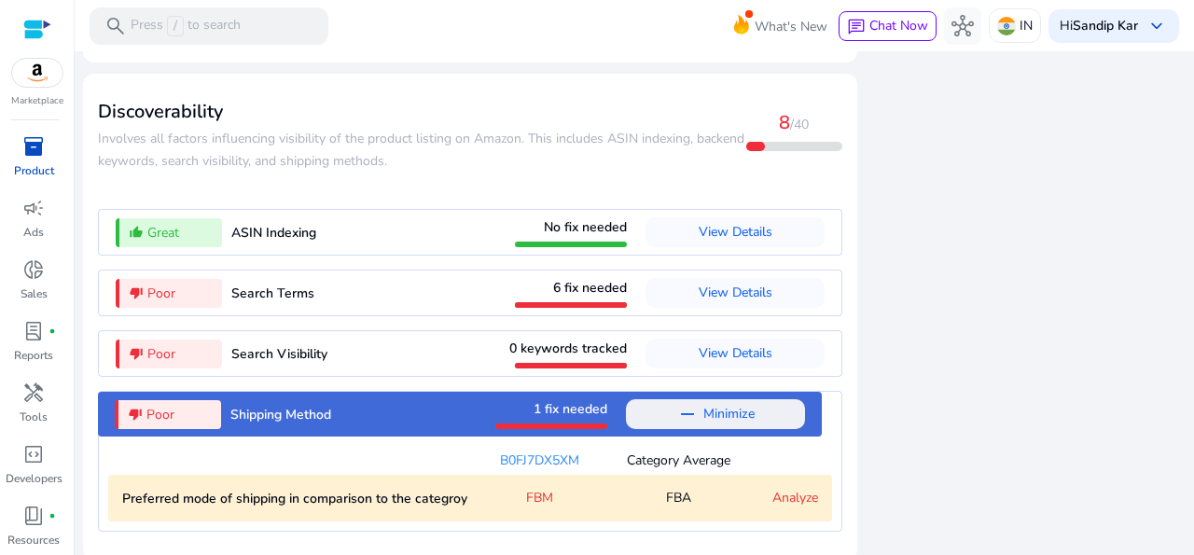
scroll to position [2014, 0]
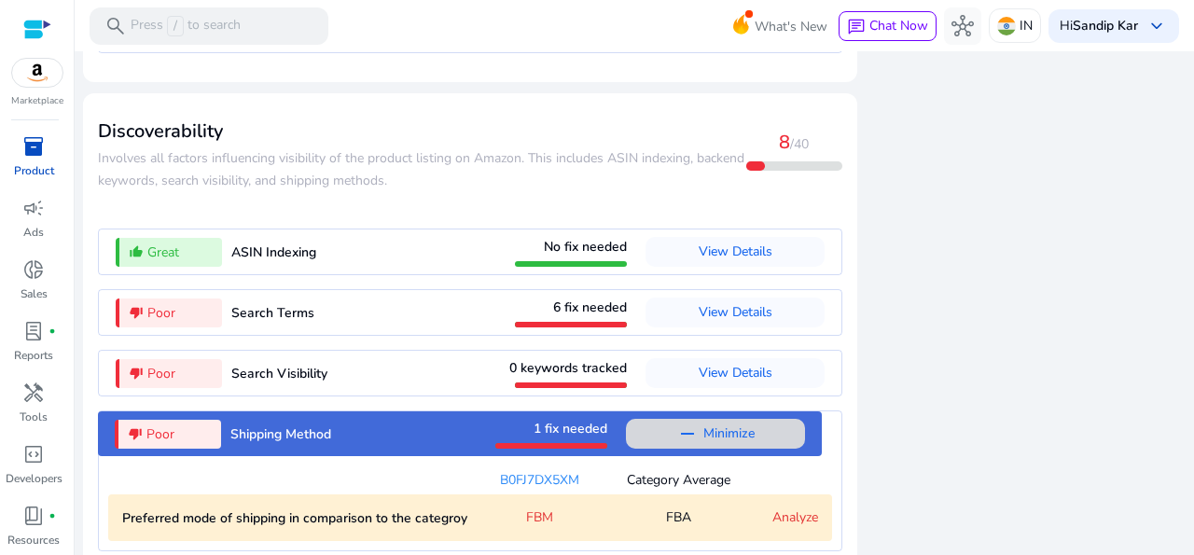
click at [752, 411] on span at bounding box center [715, 433] width 179 height 45
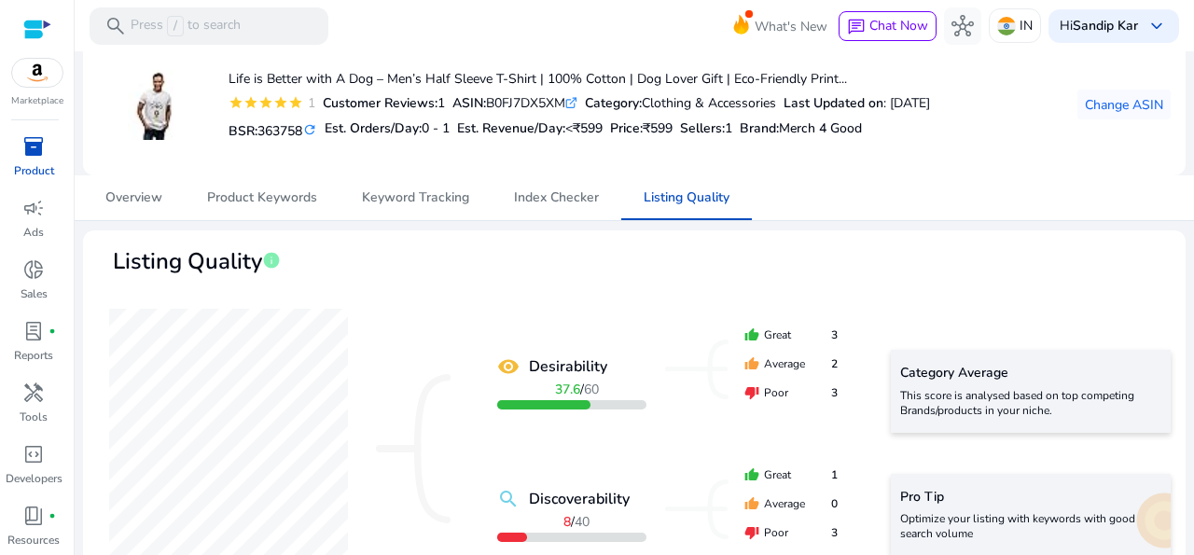
scroll to position [78, 0]
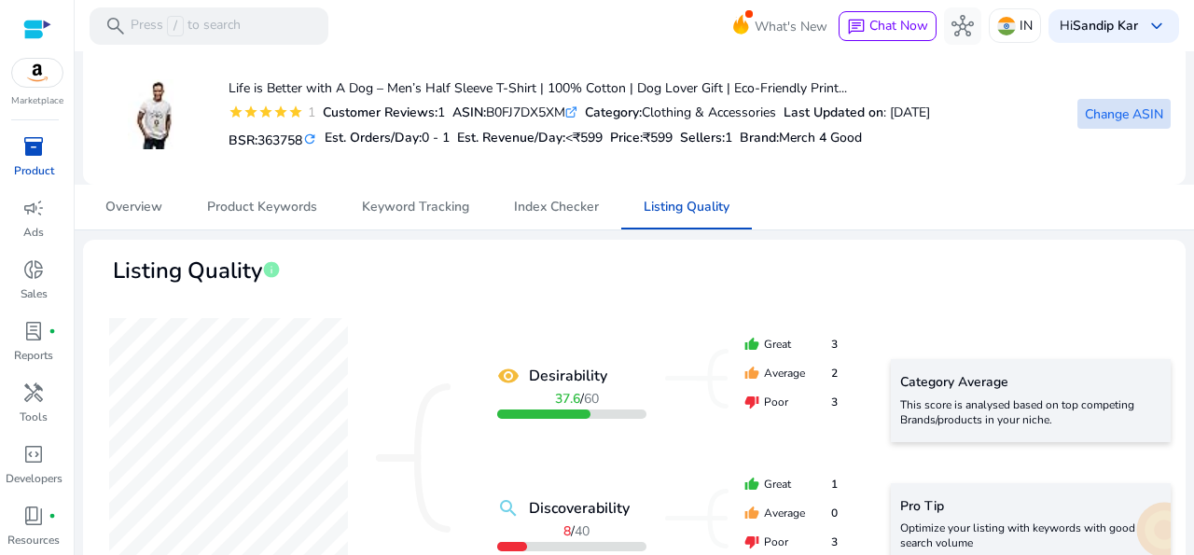
click at [1085, 120] on span "Change ASIN" at bounding box center [1124, 114] width 78 height 20
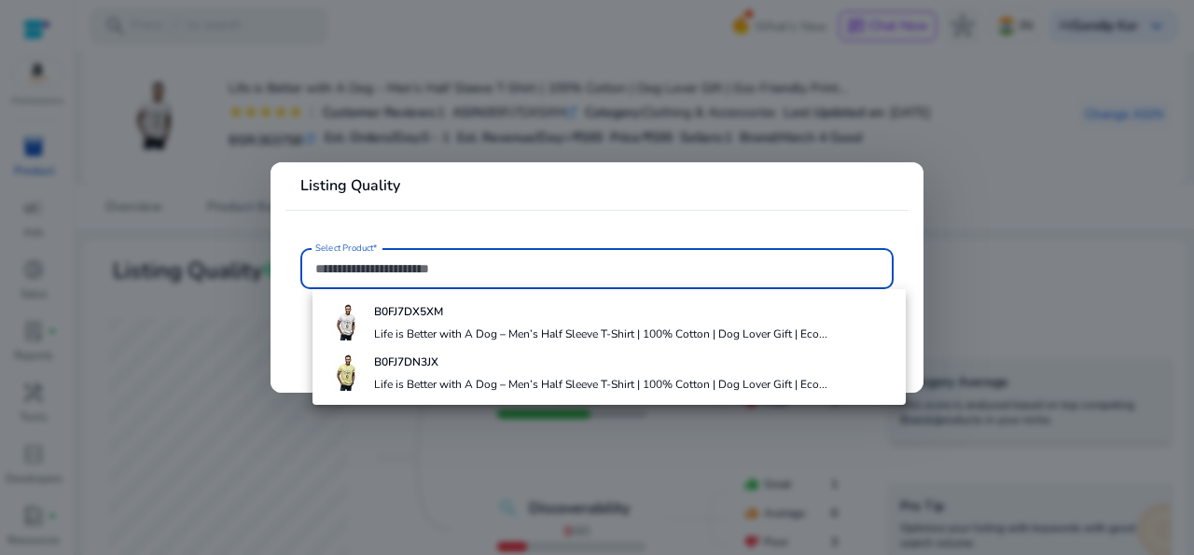
click at [494, 275] on input "Select Product*" at bounding box center [597, 268] width 564 height 21
paste input "**********"
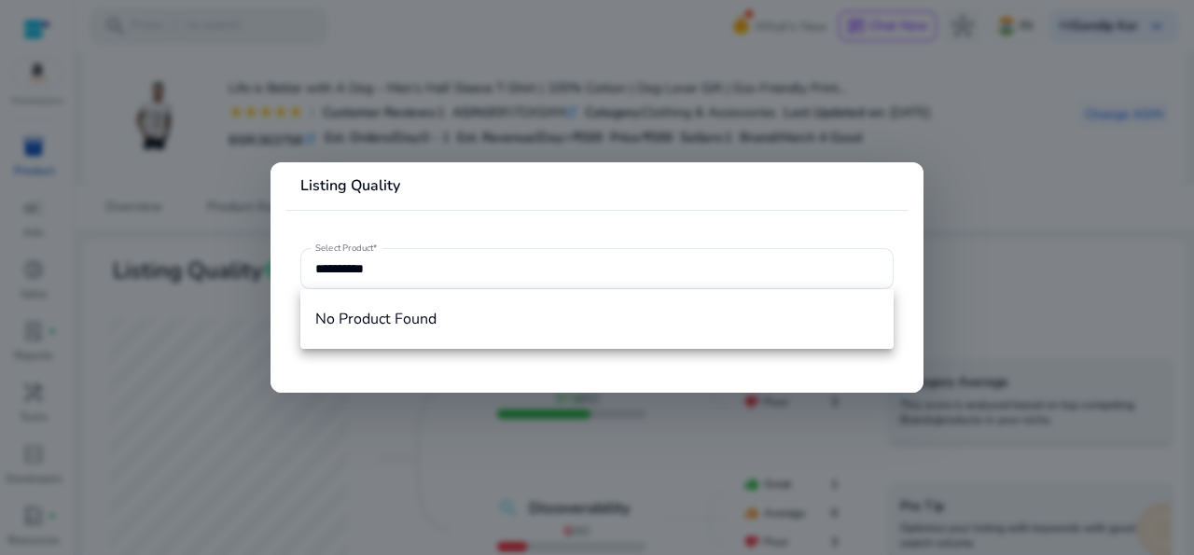
click at [499, 221] on mat-card "**********" at bounding box center [597, 277] width 653 height 230
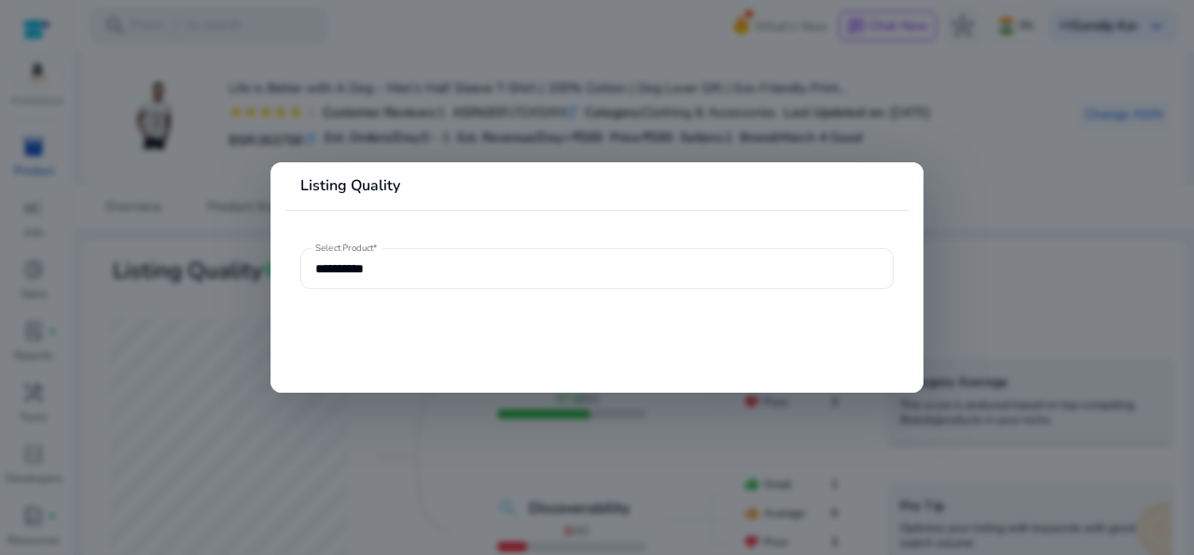
click at [486, 268] on input "**********" at bounding box center [597, 268] width 564 height 21
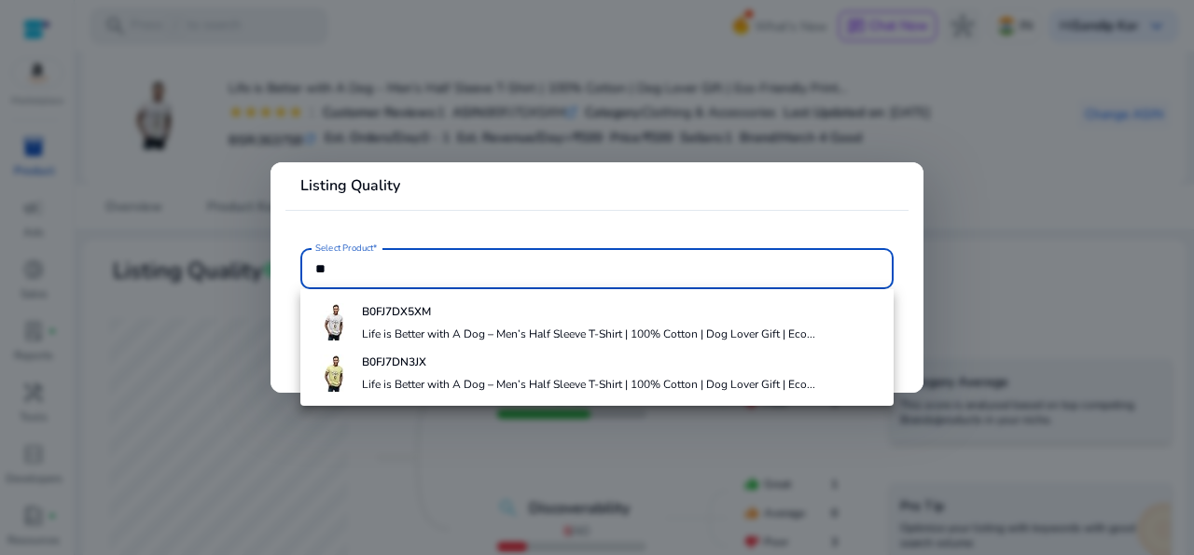
type input "*"
paste input "**********"
type input "*"
click at [428, 273] on input "Select Product*" at bounding box center [597, 268] width 564 height 21
paste input "**********"
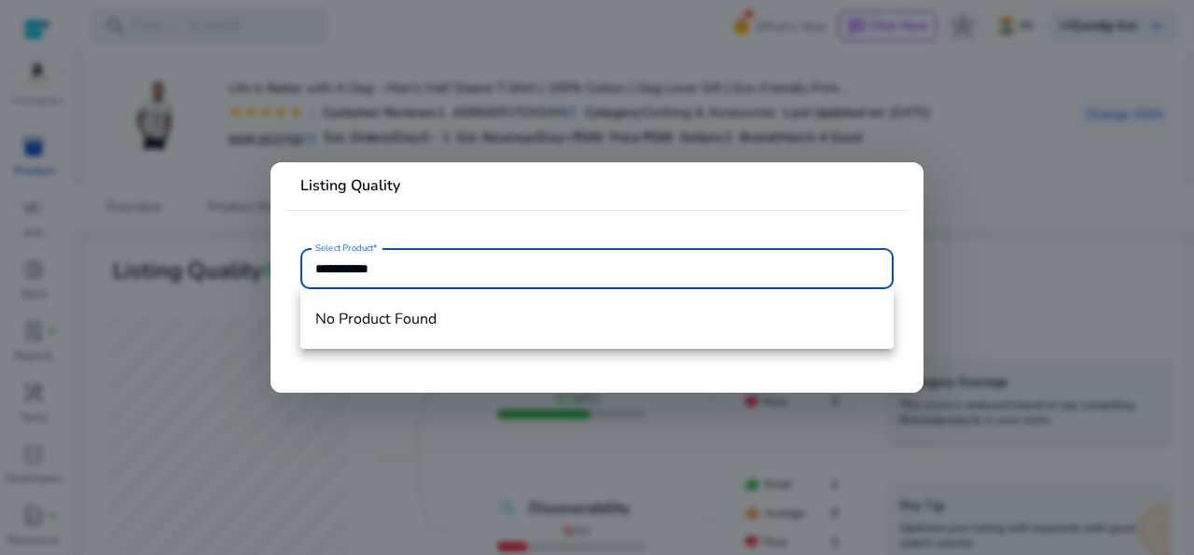
type input "**********"
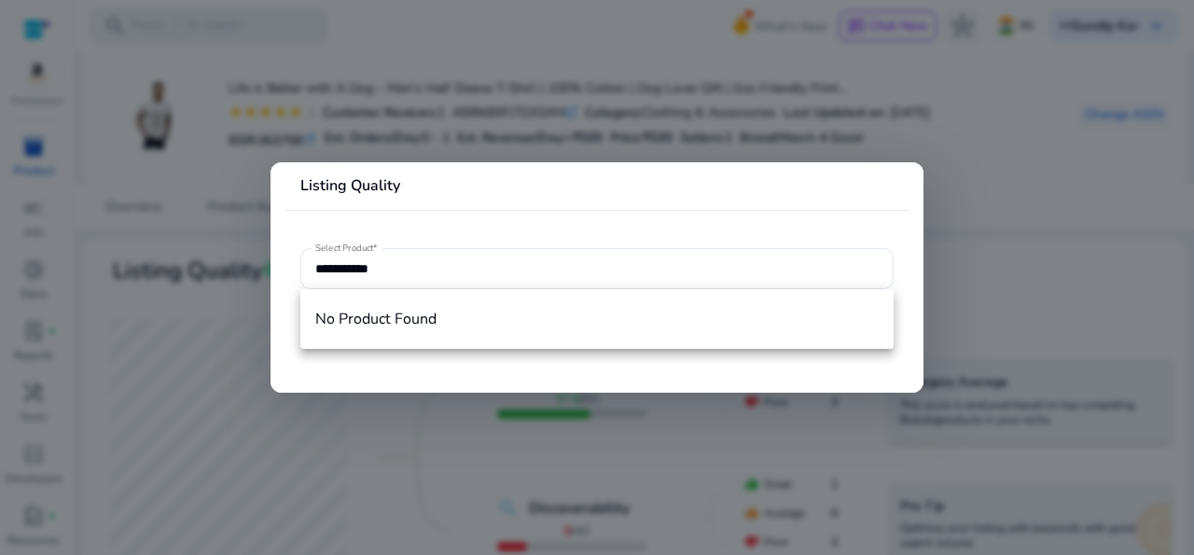
click at [875, 211] on mat-divider at bounding box center [597, 210] width 623 height 1
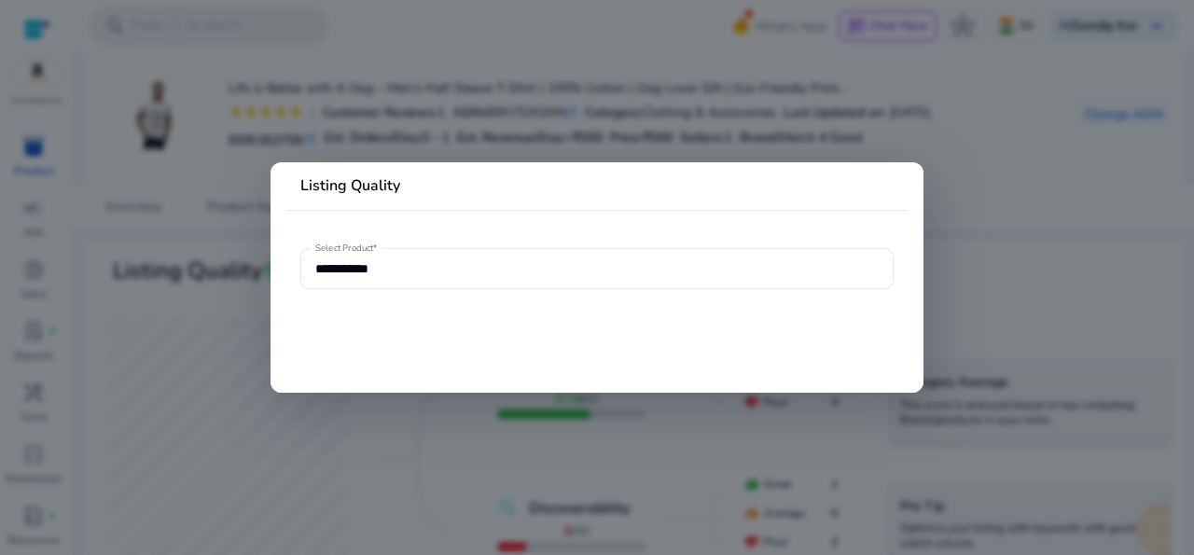
click at [1024, 235] on div at bounding box center [597, 277] width 1194 height 555
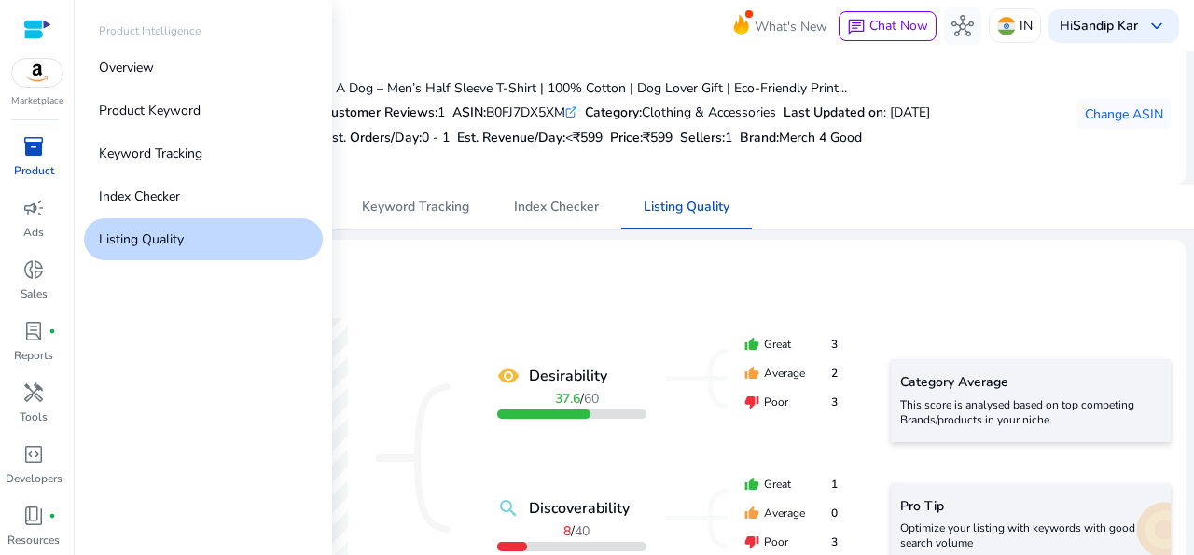
click at [26, 157] on span "inventory_2" at bounding box center [33, 146] width 22 height 22
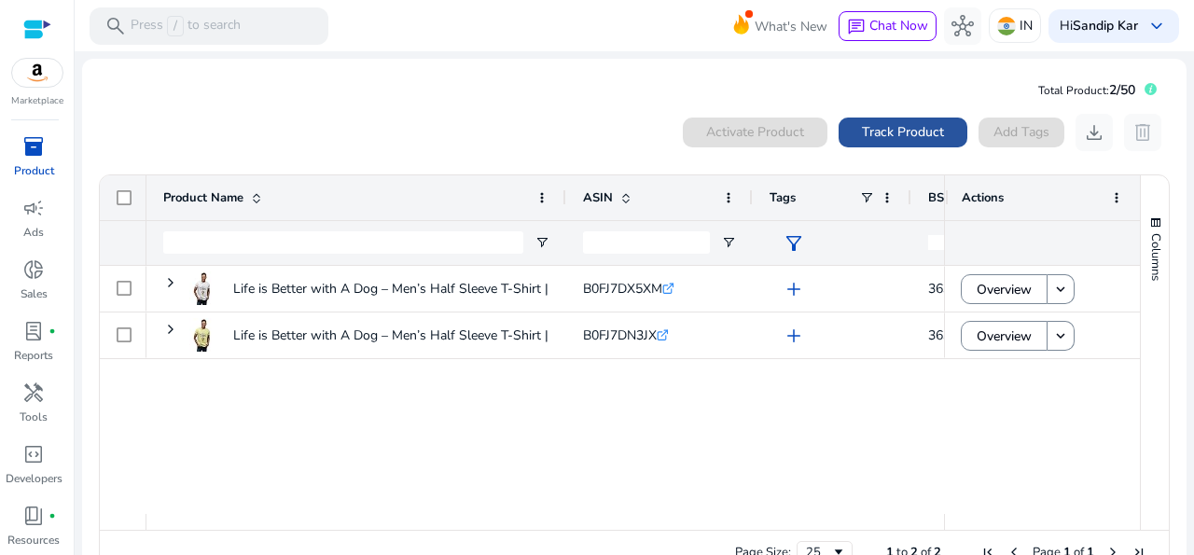
click at [901, 143] on span at bounding box center [903, 132] width 129 height 45
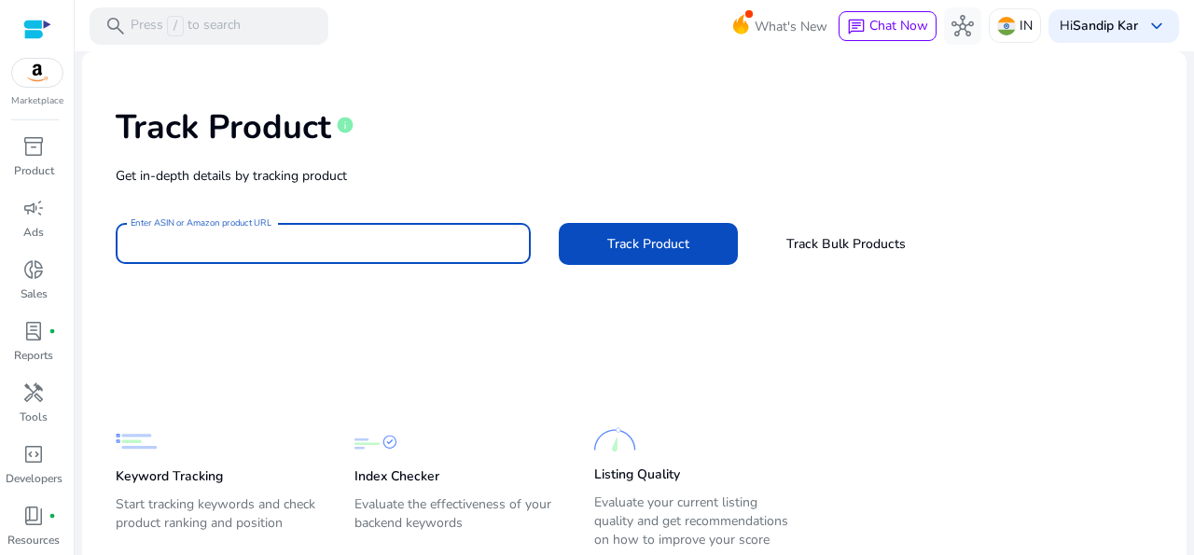
click at [369, 235] on input "Enter ASIN or Amazon product URL" at bounding box center [323, 243] width 385 height 21
paste input "**********"
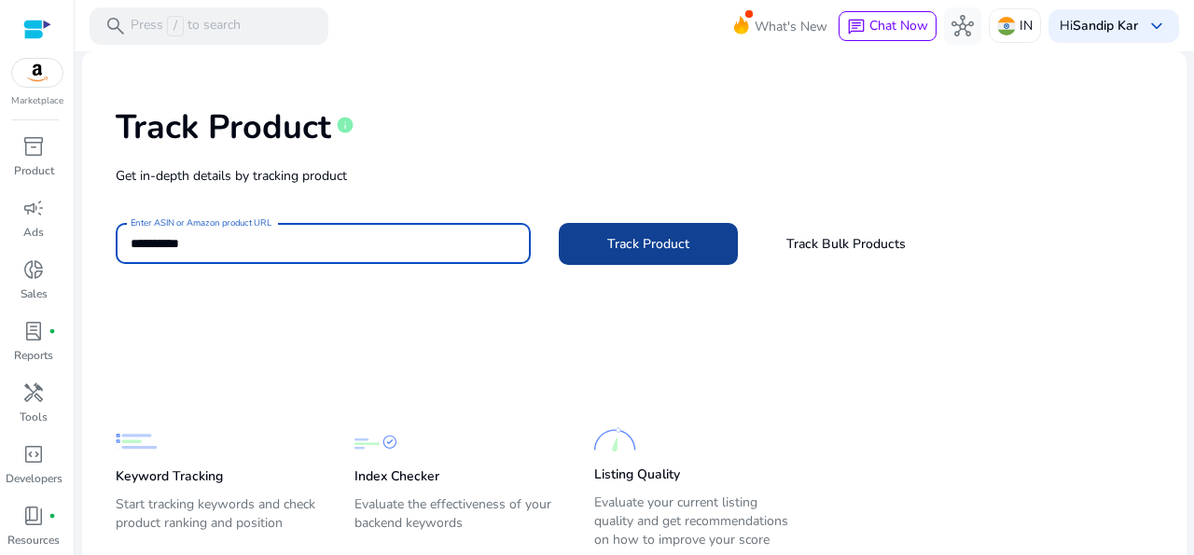
type input "**********"
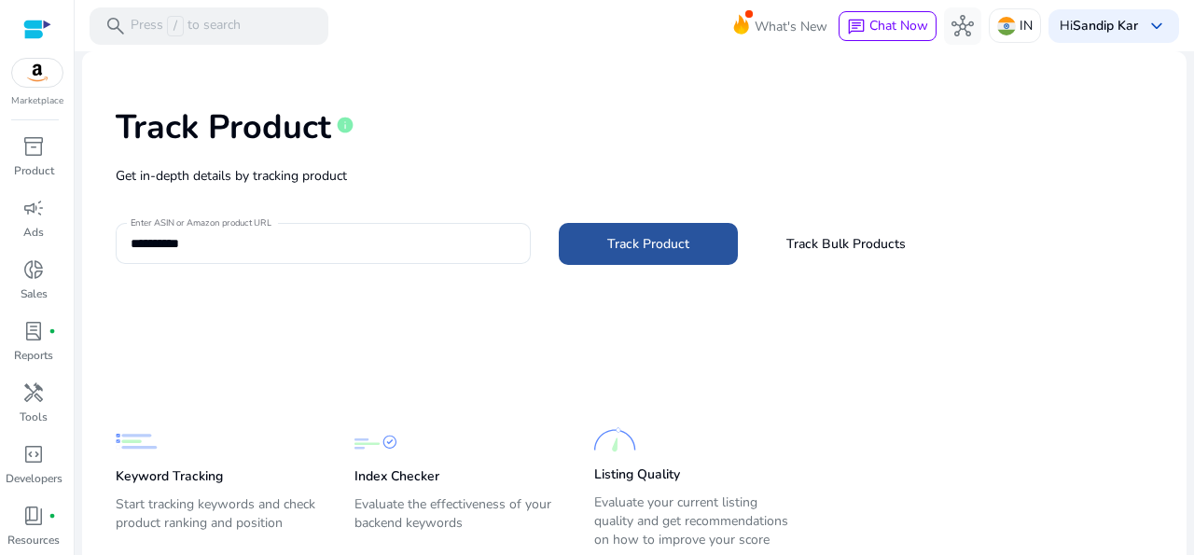
click at [626, 237] on span "Track Product" at bounding box center [648, 244] width 82 height 20
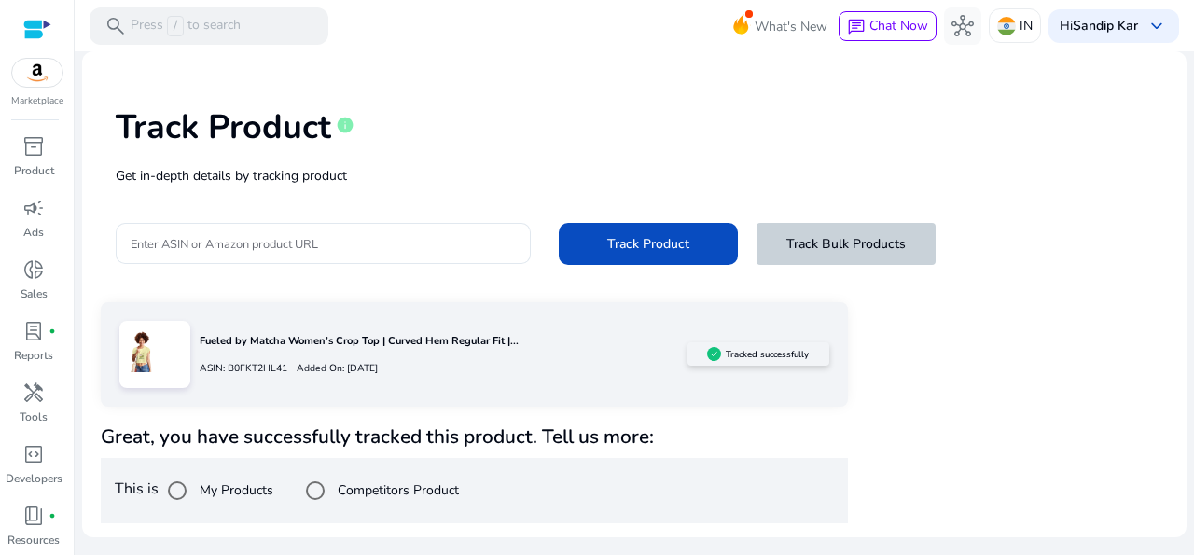
click at [826, 244] on span "Track Bulk Products" at bounding box center [846, 244] width 119 height 20
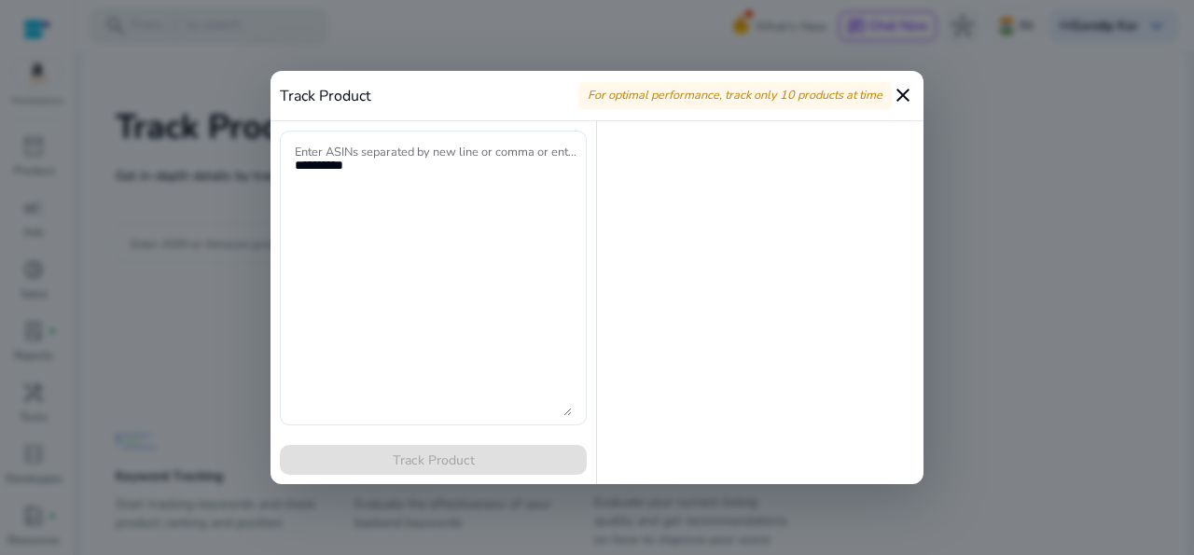
click at [897, 103] on mat-icon "close" at bounding box center [903, 95] width 22 height 22
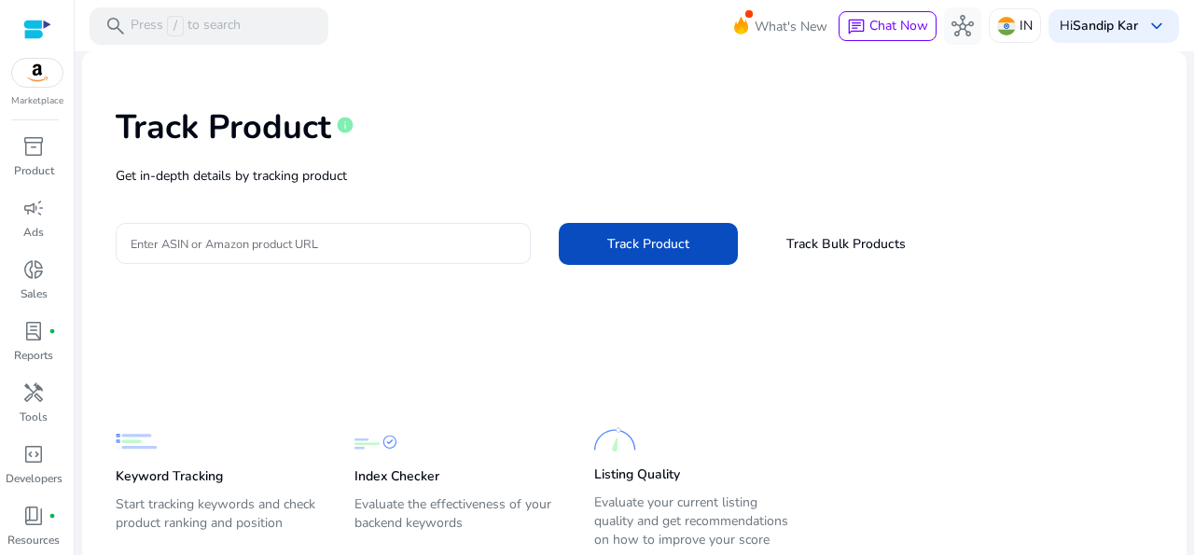
click at [335, 239] on input "Enter ASIN or Amazon product URL" at bounding box center [323, 243] width 385 height 21
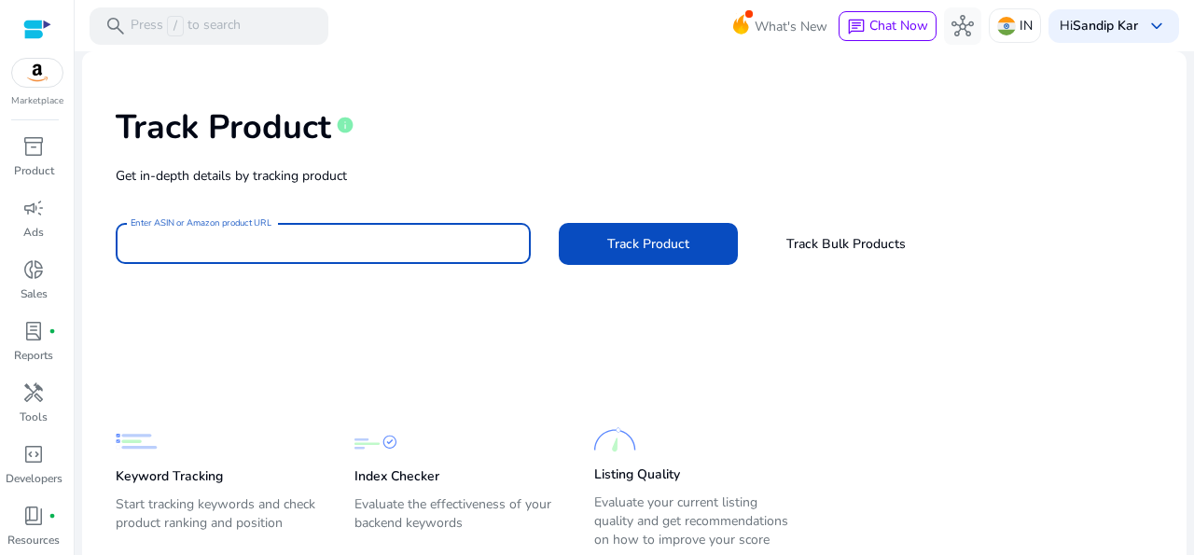
paste input "**********"
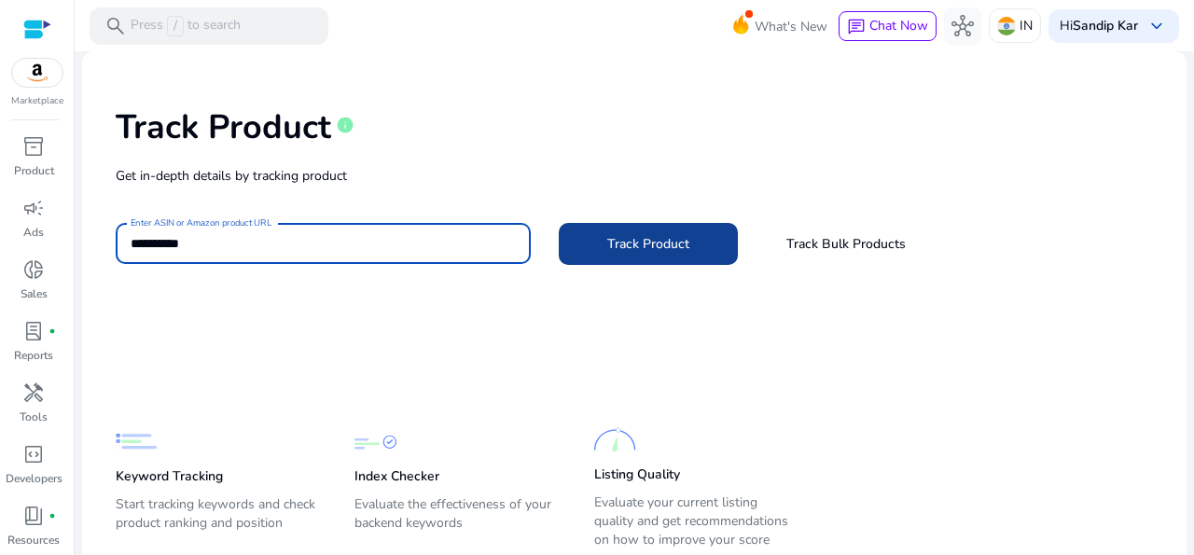
type input "**********"
click at [666, 233] on span at bounding box center [648, 243] width 179 height 45
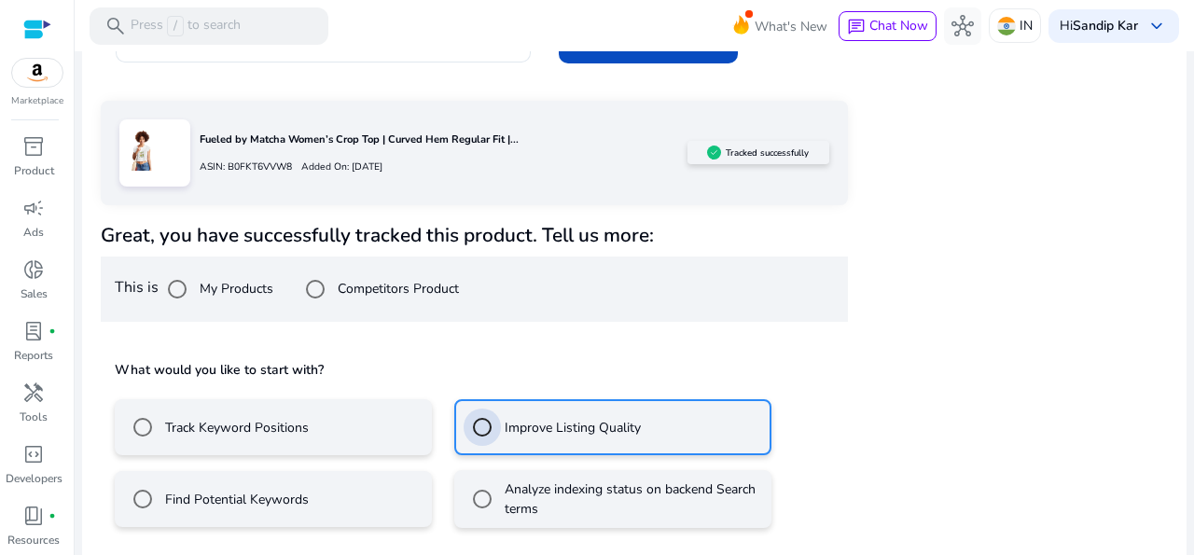
scroll to position [285, 0]
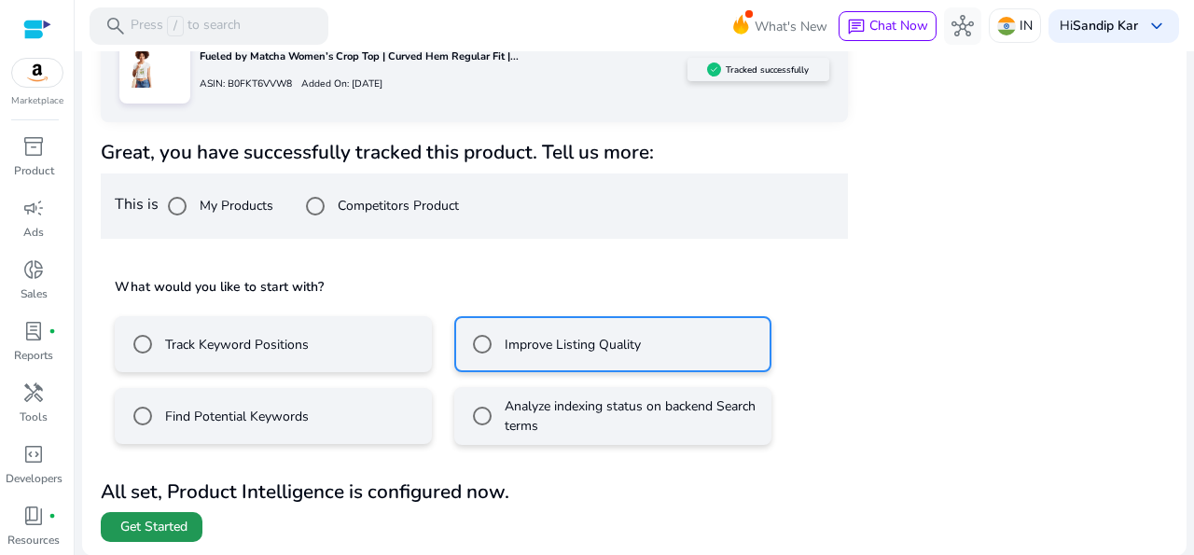
click at [174, 517] on span at bounding box center [152, 527] width 102 height 45
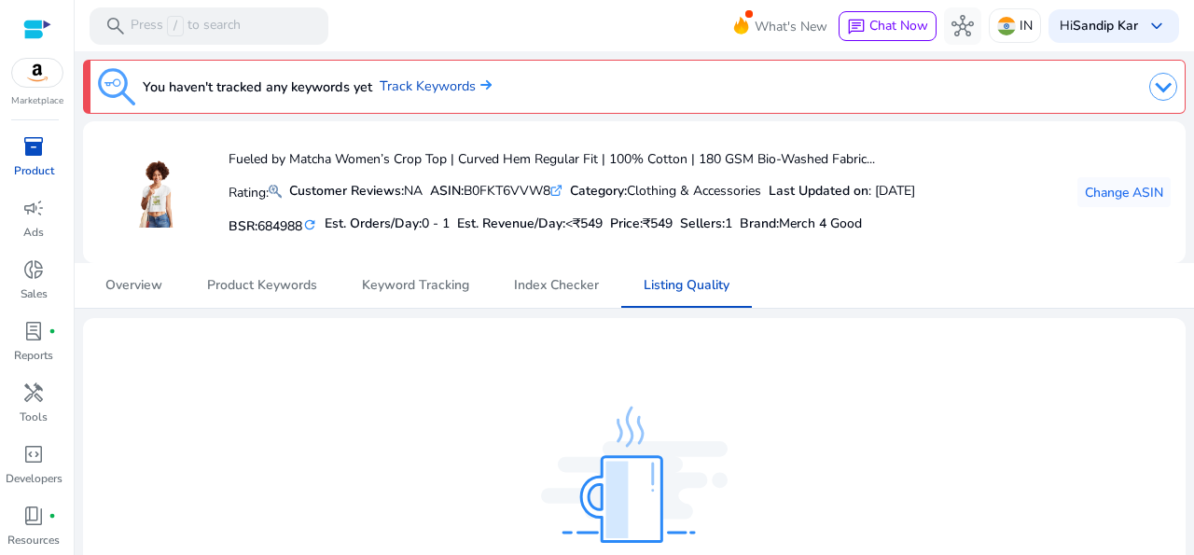
scroll to position [73, 0]
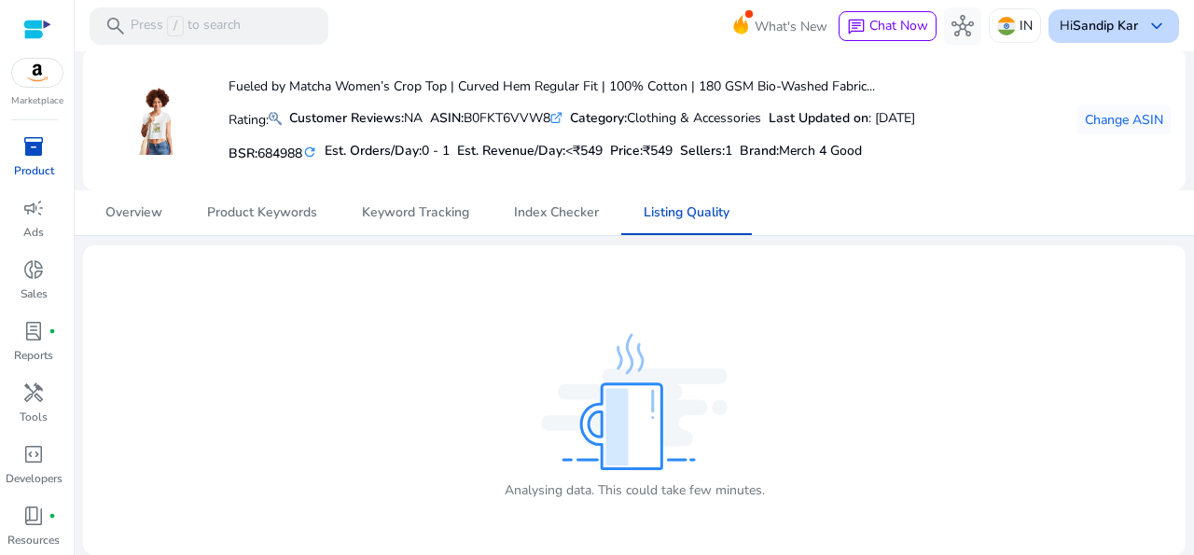
click at [1150, 22] on span "keyboard_arrow_down" at bounding box center [1157, 26] width 22 height 22
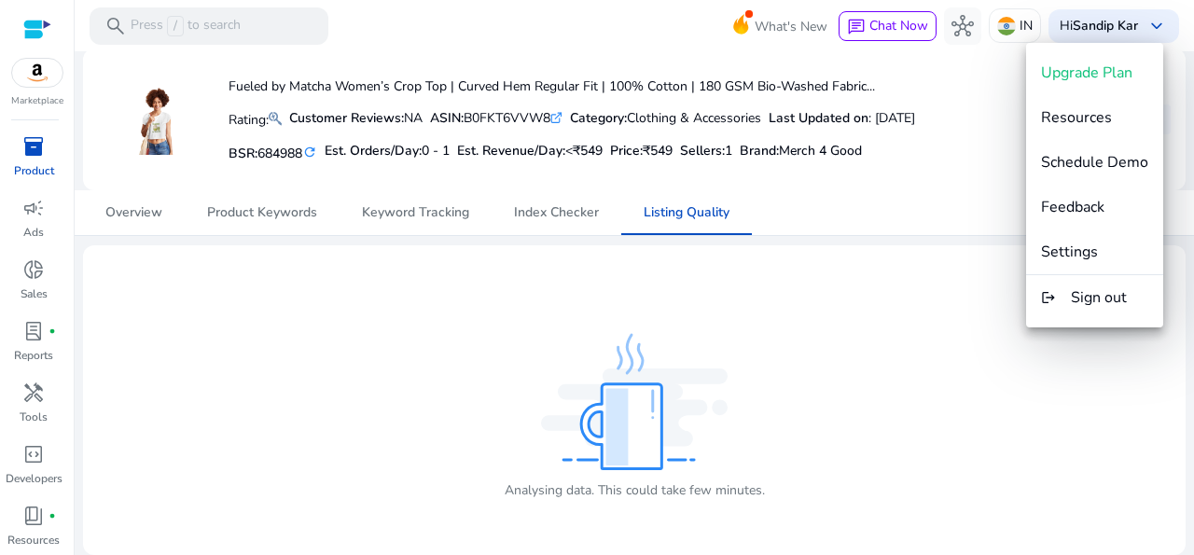
click at [949, 218] on div at bounding box center [597, 277] width 1194 height 555
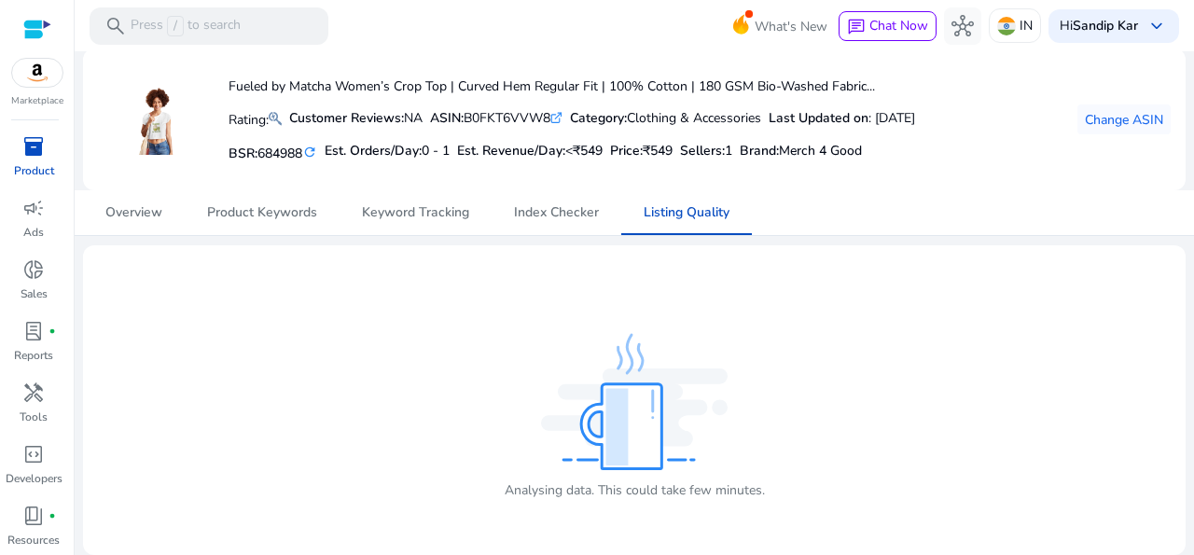
click at [22, 152] on span "inventory_2" at bounding box center [33, 146] width 22 height 22
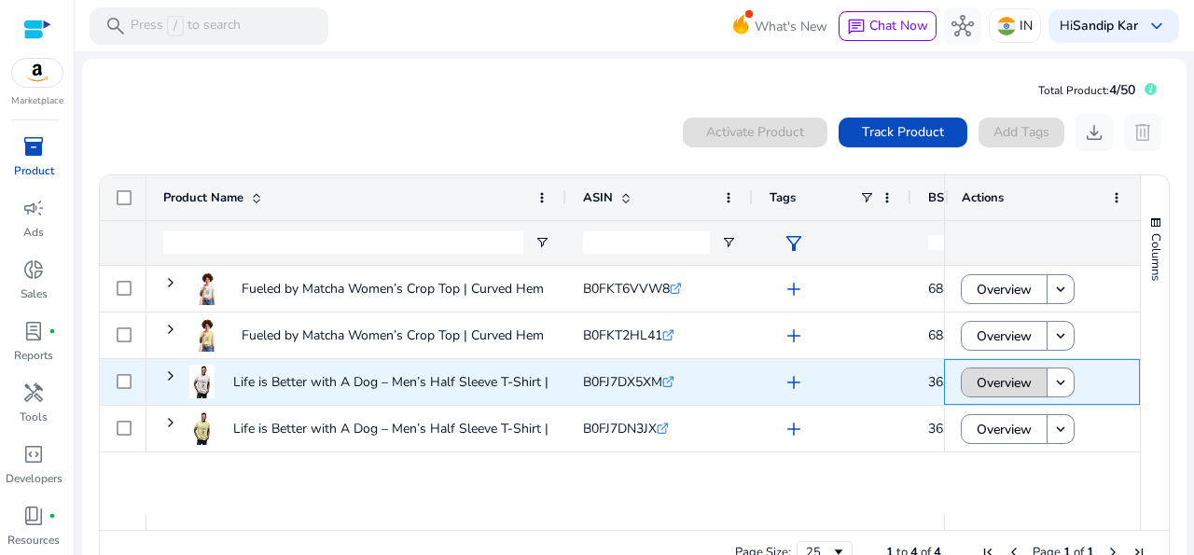
click at [997, 380] on span "Overview" at bounding box center [1004, 383] width 55 height 38
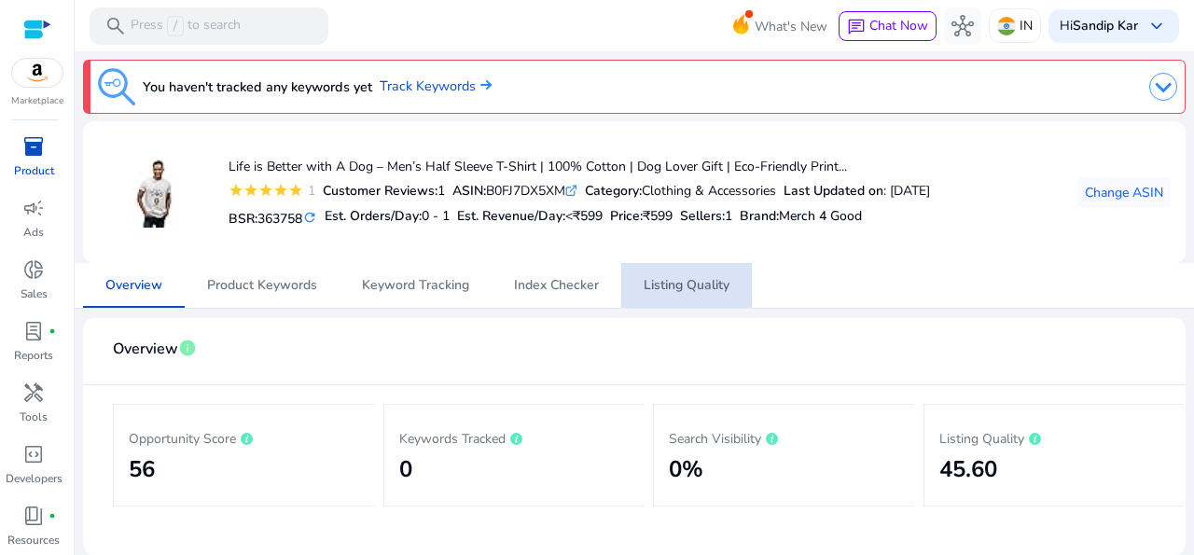
click at [697, 280] on span "Listing Quality" at bounding box center [687, 285] width 86 height 13
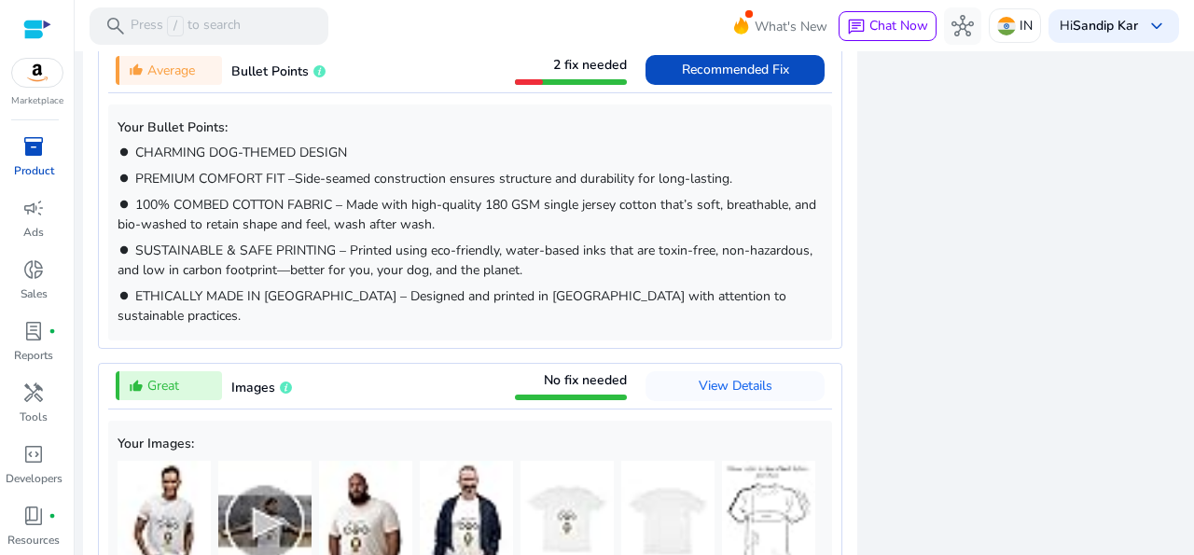
scroll to position [1134, 0]
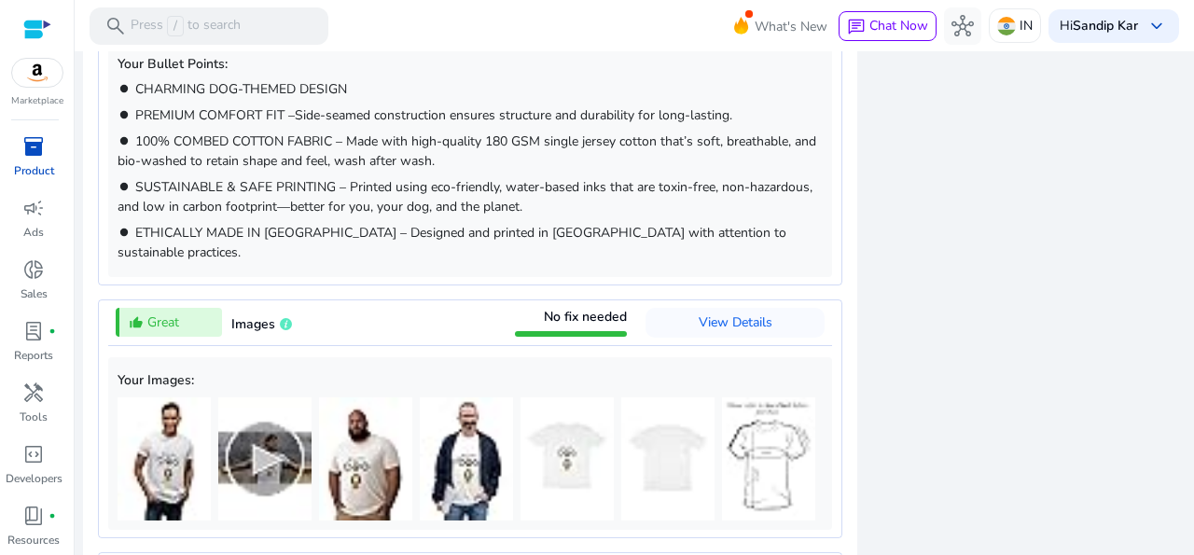
scroll to position [1217, 0]
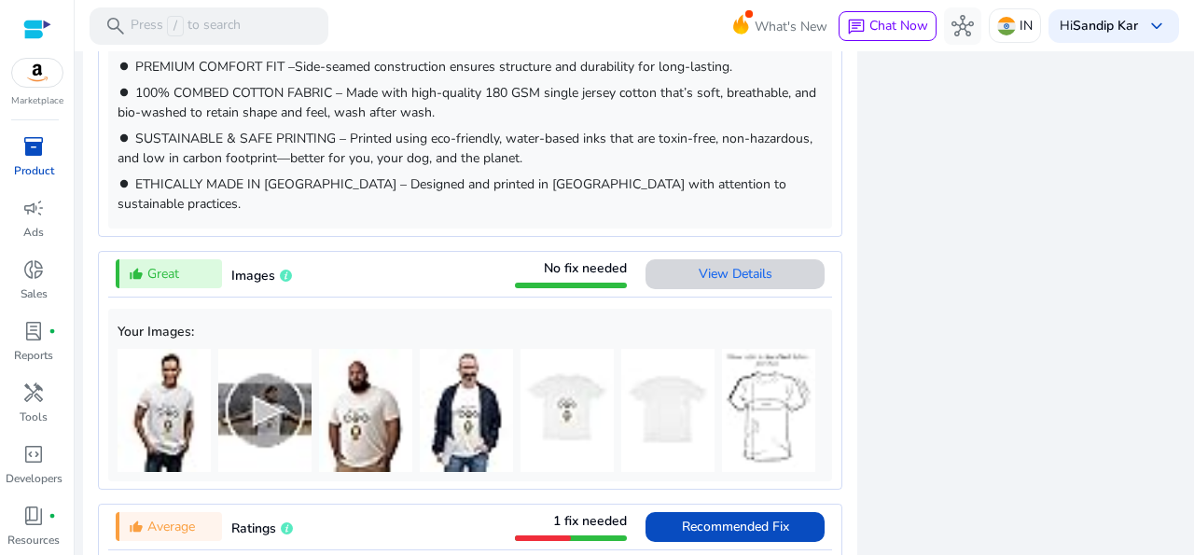
click at [723, 265] on span "View Details" at bounding box center [736, 274] width 74 height 18
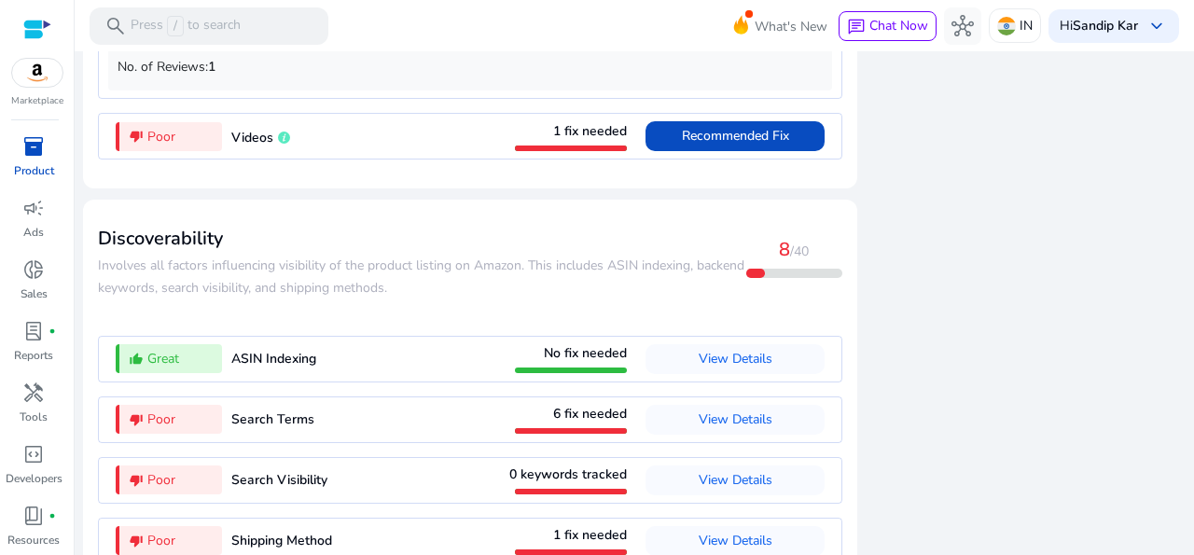
scroll to position [2034, 0]
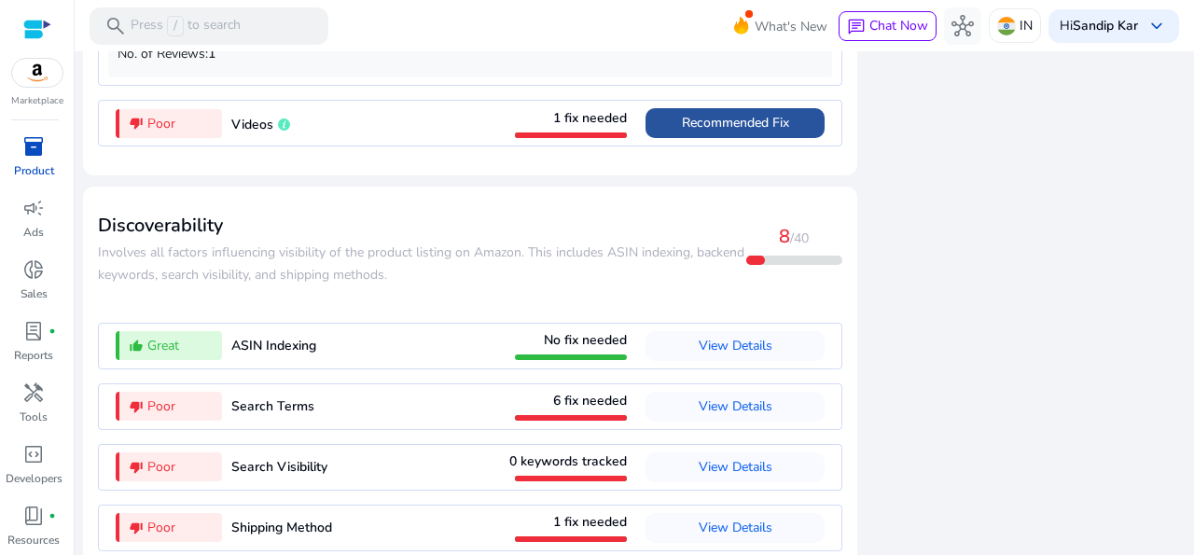
click at [737, 114] on span "Recommended Fix" at bounding box center [735, 123] width 107 height 18
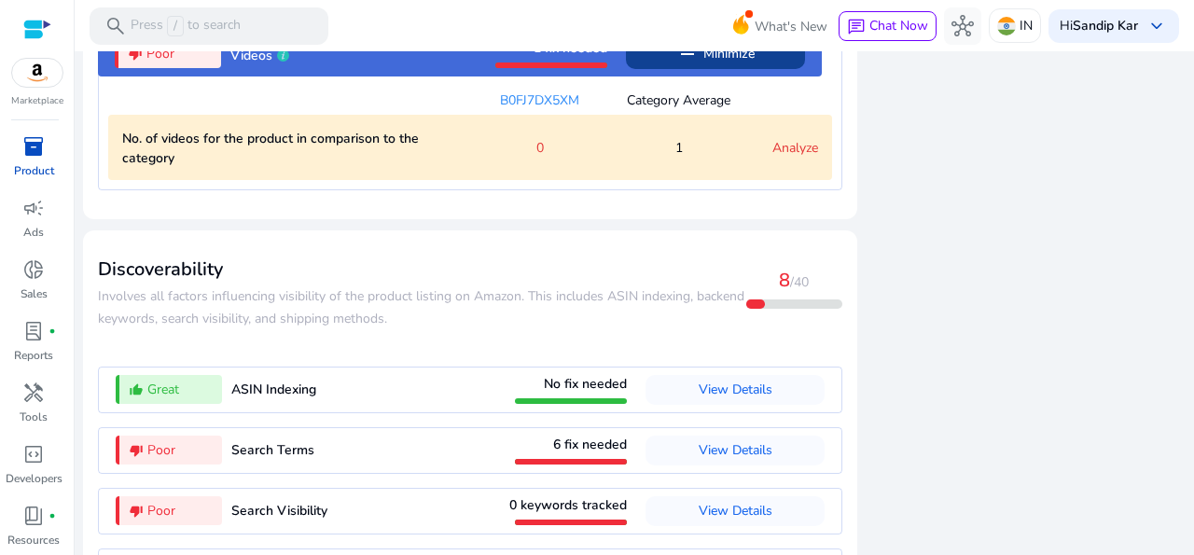
scroll to position [1991, 0]
click at [794, 138] on link "Analyze" at bounding box center [796, 147] width 46 height 18
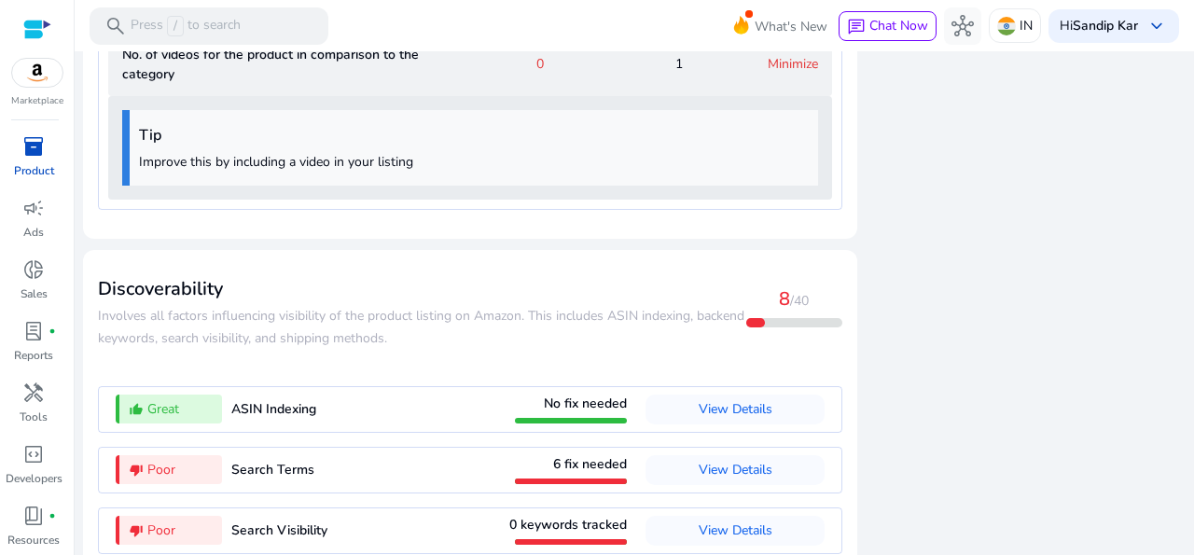
scroll to position [2014, 0]
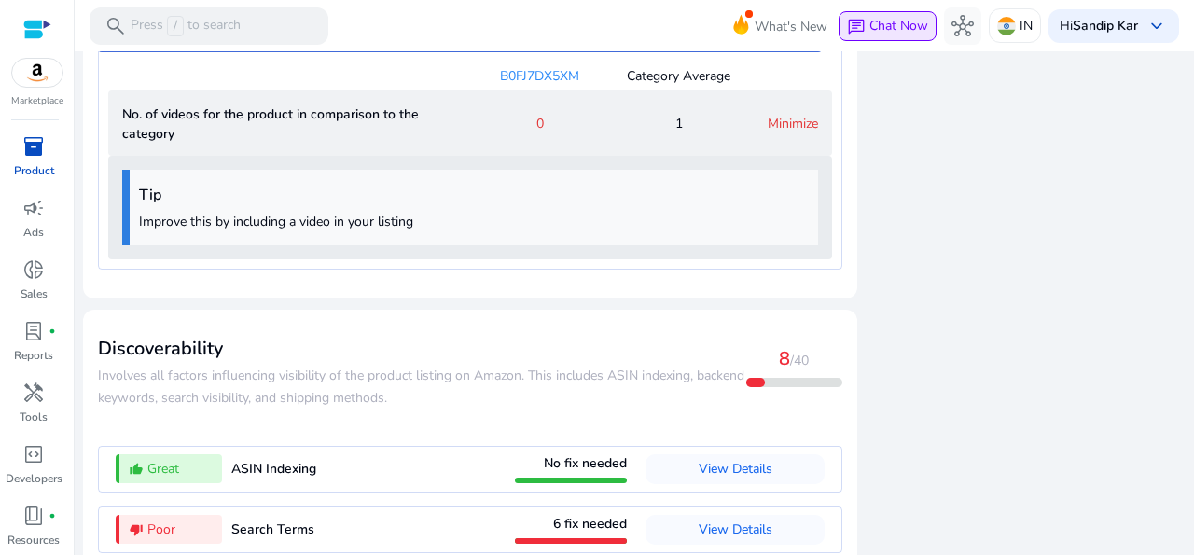
click at [870, 30] on span "Chat Now" at bounding box center [899, 26] width 59 height 18
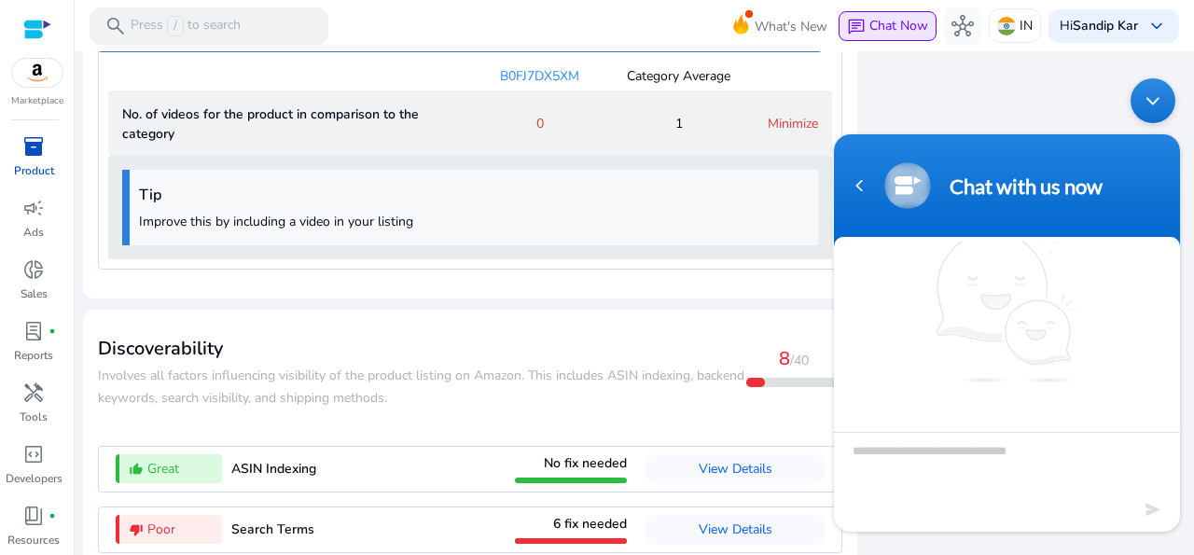
scroll to position [0, 0]
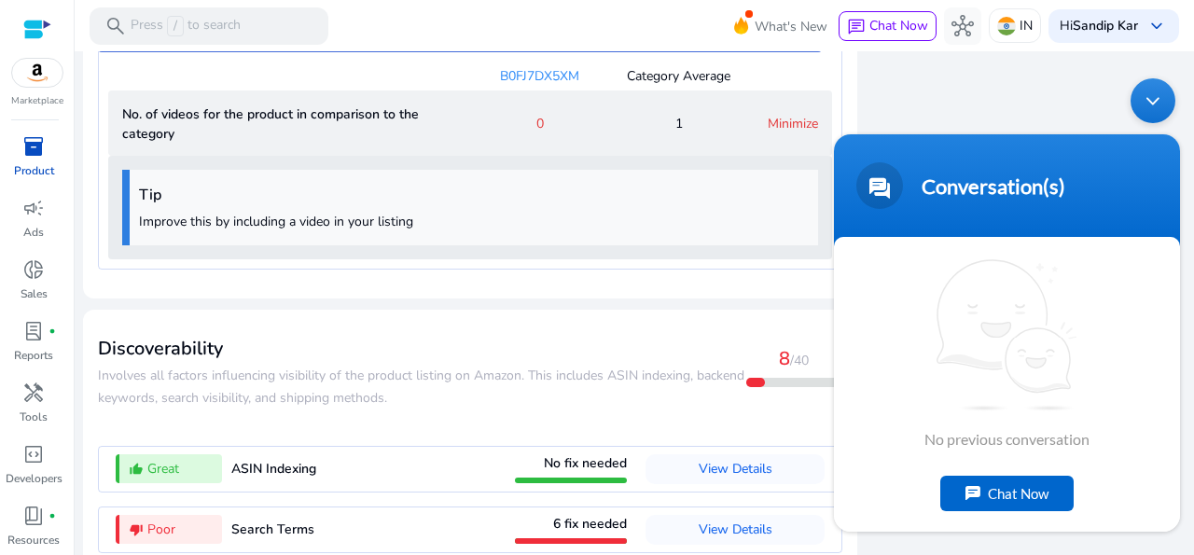
click at [1006, 485] on div "Chat Now" at bounding box center [1006, 493] width 133 height 35
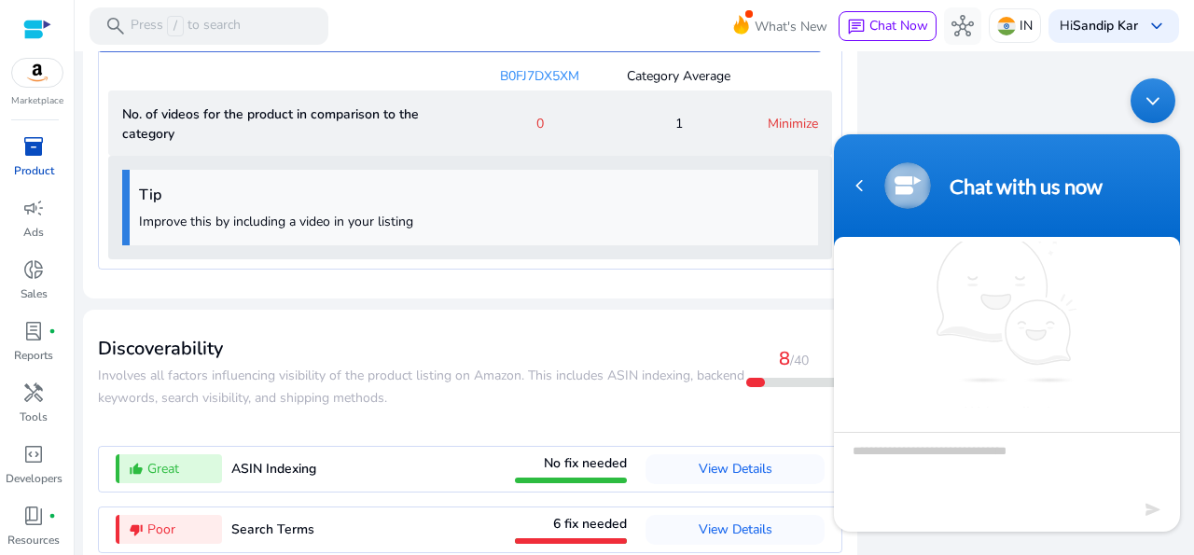
click at [943, 464] on textarea "Type your message and hit 'Enter'" at bounding box center [1007, 464] width 346 height 65
type textarea "********"
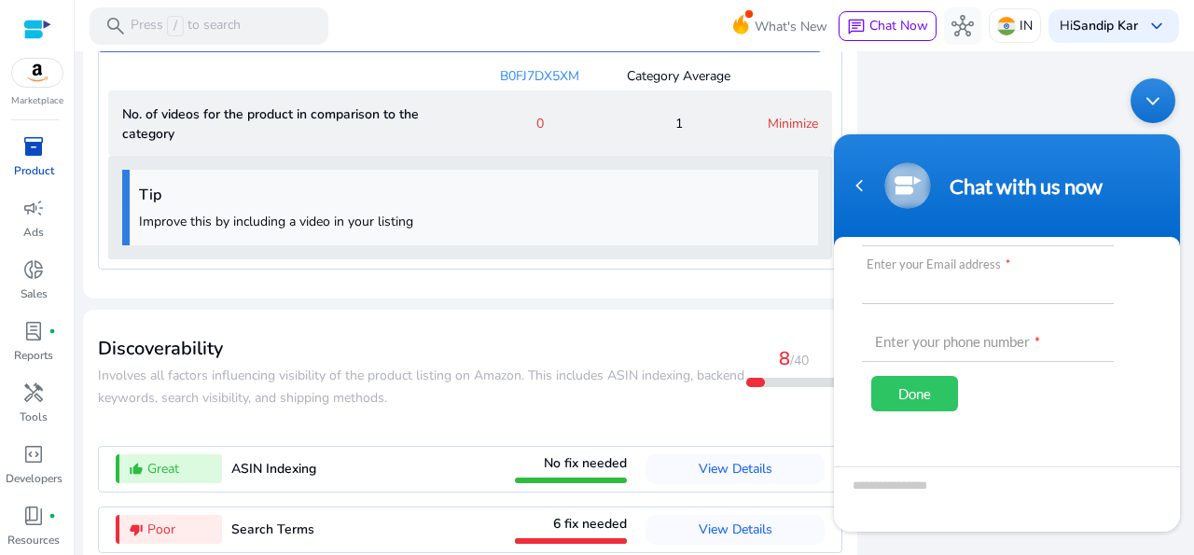
click at [903, 293] on input "text" at bounding box center [988, 281] width 252 height 45
type input "**********"
click at [919, 336] on input "text" at bounding box center [988, 339] width 252 height 45
type input "**********"
click at [912, 387] on div "Done" at bounding box center [914, 393] width 87 height 35
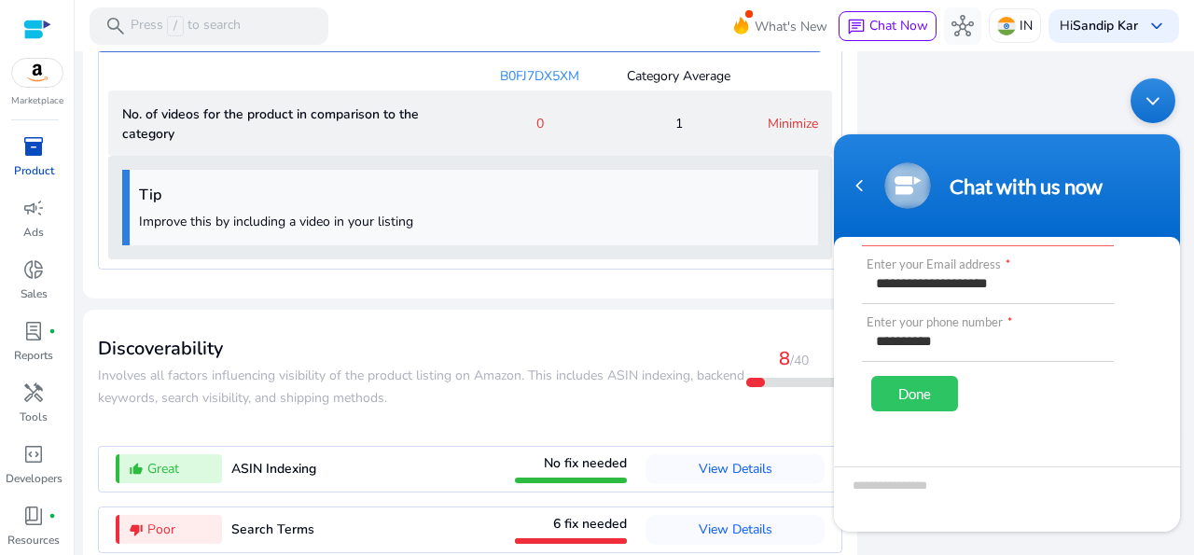
click at [912, 387] on div "Done" at bounding box center [914, 393] width 87 height 35
click at [923, 380] on div "Done" at bounding box center [914, 393] width 87 height 35
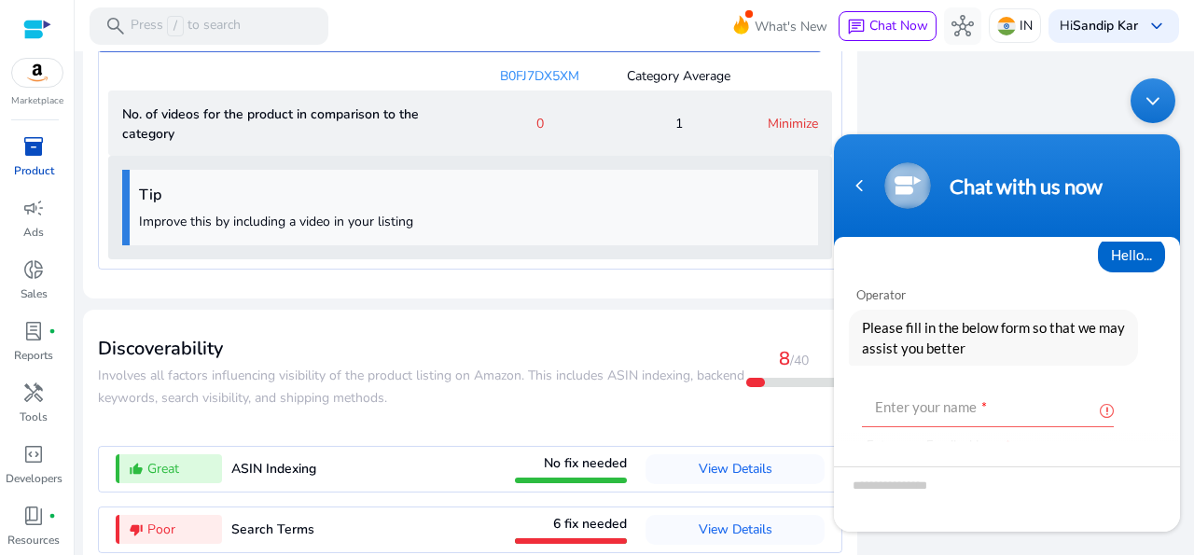
scroll to position [49, 0]
click at [999, 397] on input "text" at bounding box center [988, 405] width 252 height 45
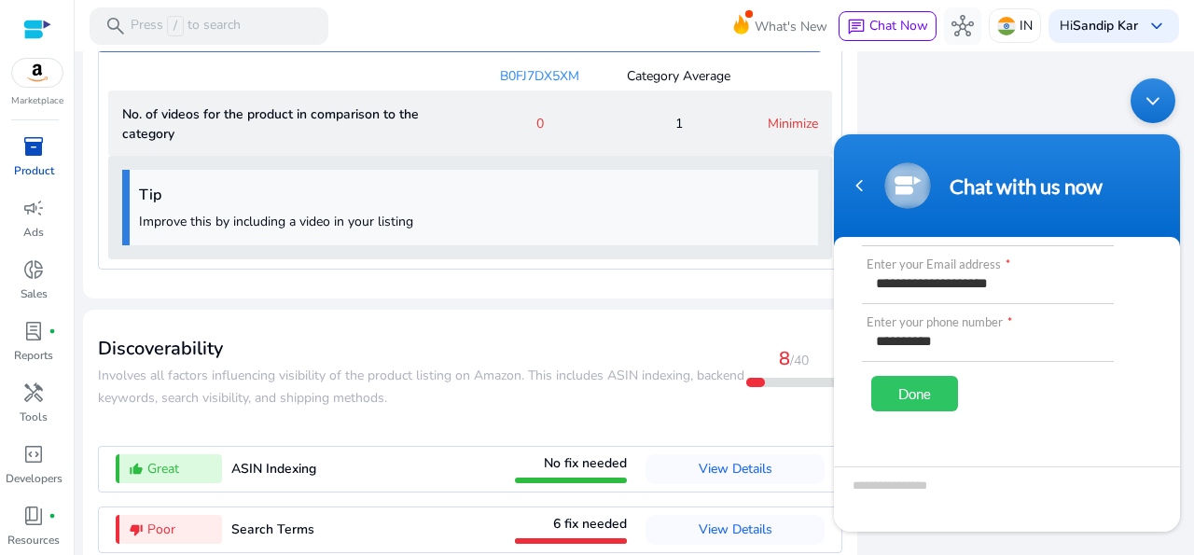
type input "**********"
click at [923, 388] on div "Done" at bounding box center [914, 393] width 87 height 35
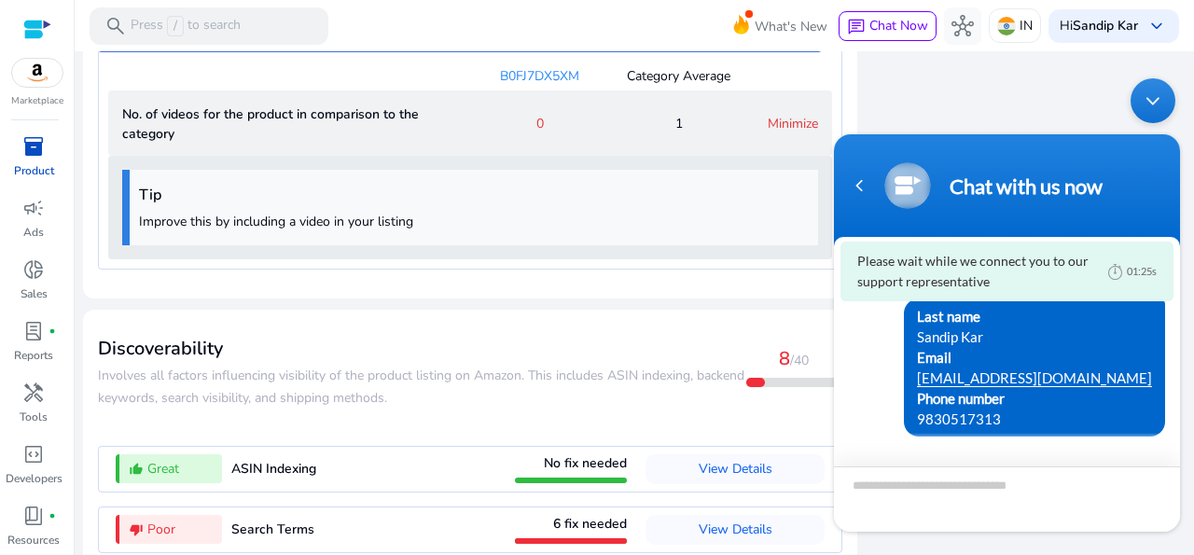
scroll to position [170, 0]
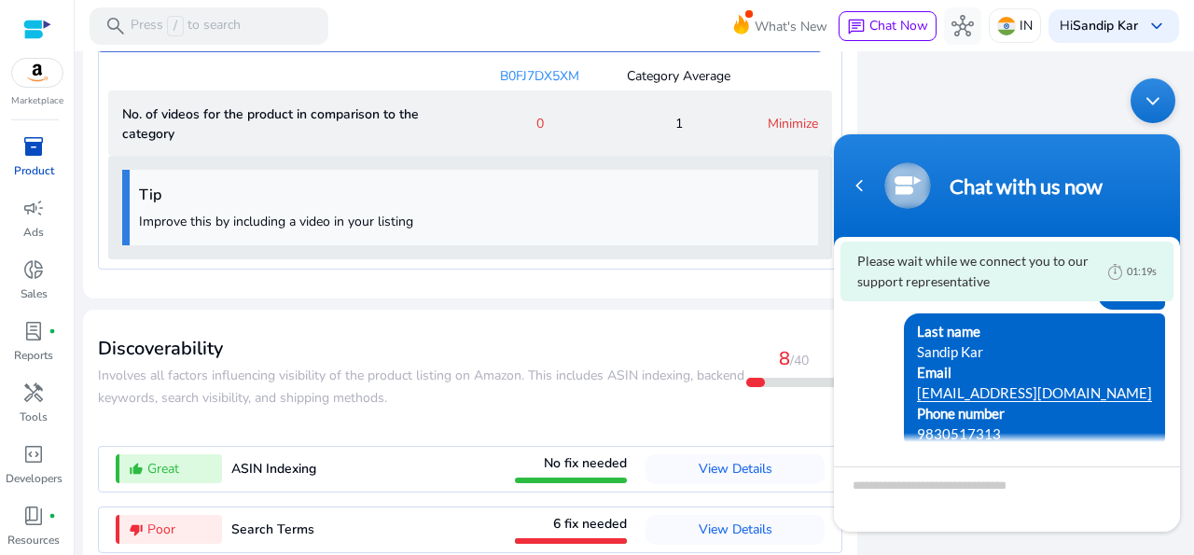
click at [837, 92] on body "Chat with us now Please wait while we connect you to our support representative…" at bounding box center [1007, 305] width 365 height 472
click at [1156, 88] on div "Minimize live chat window" at bounding box center [1153, 100] width 45 height 45
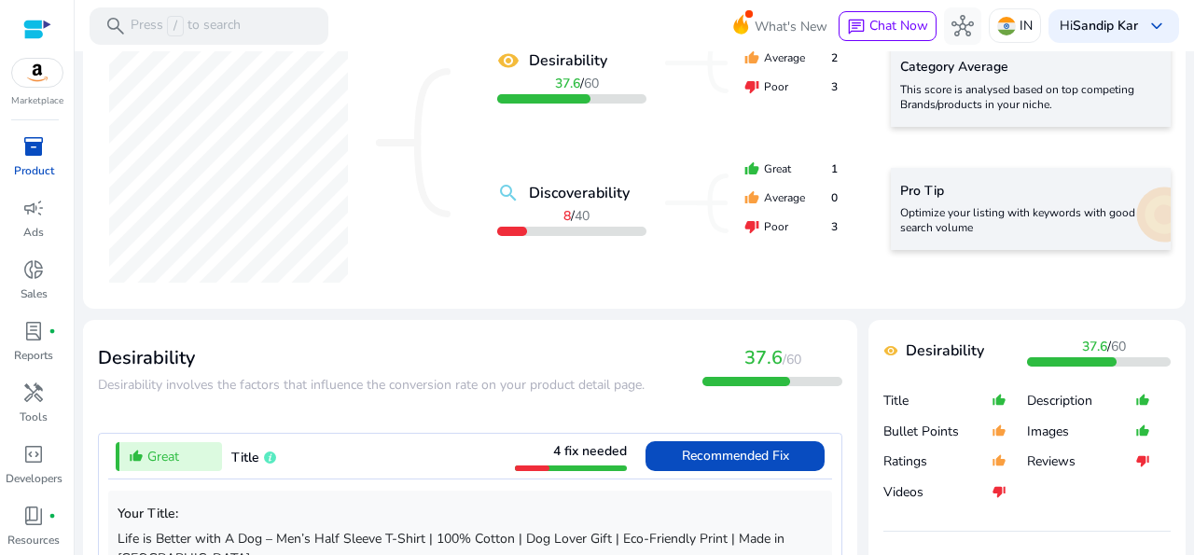
scroll to position [0, 0]
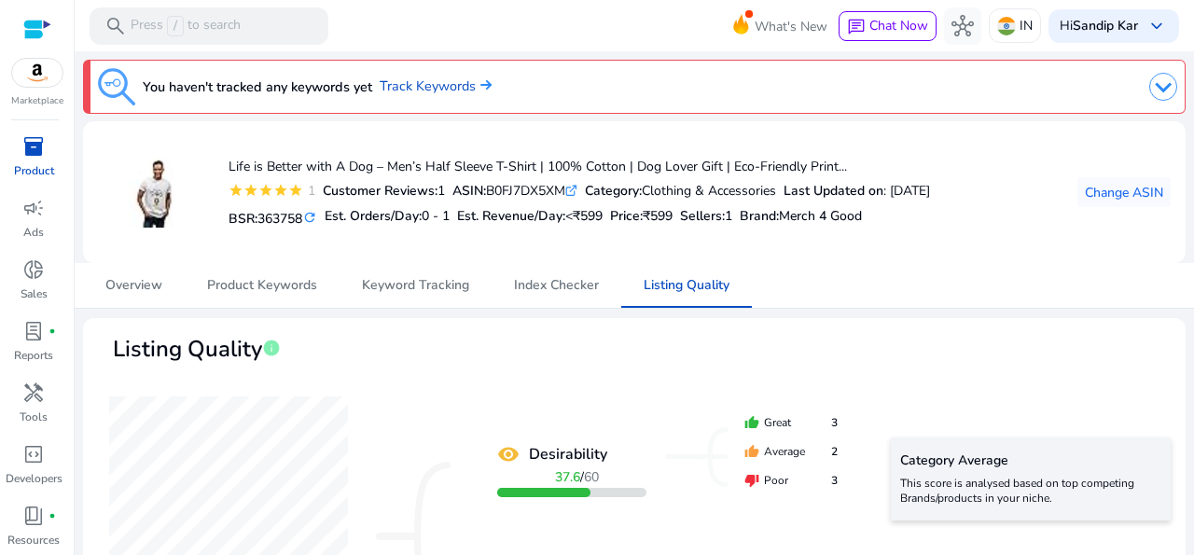
click at [578, 186] on icon ".st0{fill:#2c8af8}" at bounding box center [571, 191] width 12 height 12
drag, startPoint x: 496, startPoint y: 187, endPoint x: 571, endPoint y: 191, distance: 74.8
click at [571, 191] on div "ASIN: B0FJ7DX5XM .st0{fill:#2c8af8}" at bounding box center [515, 191] width 125 height 20
copy div "B0FJ7DX5XM"
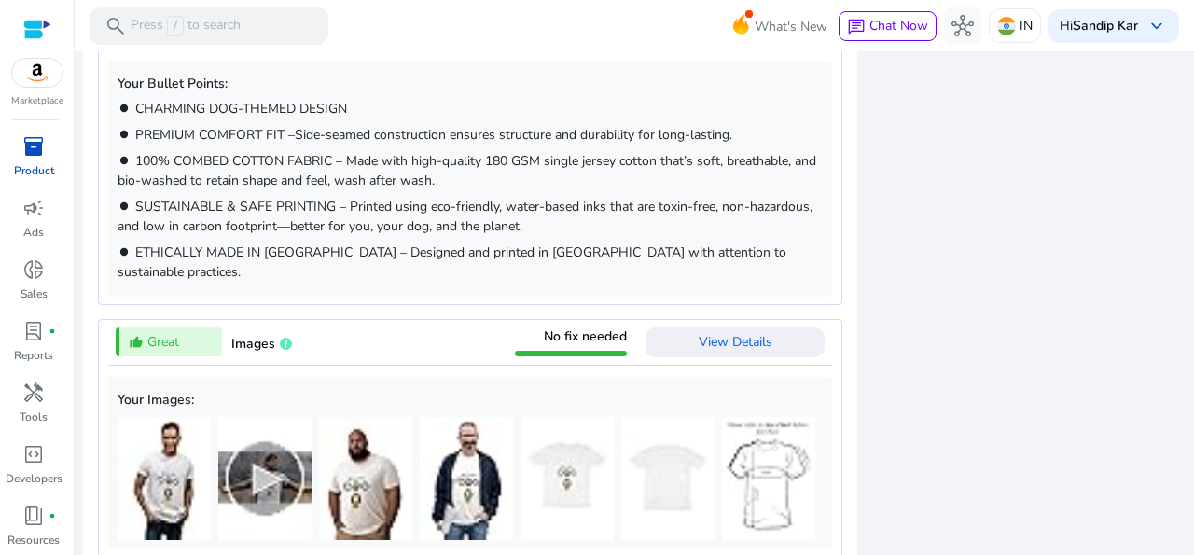
scroll to position [1079, 0]
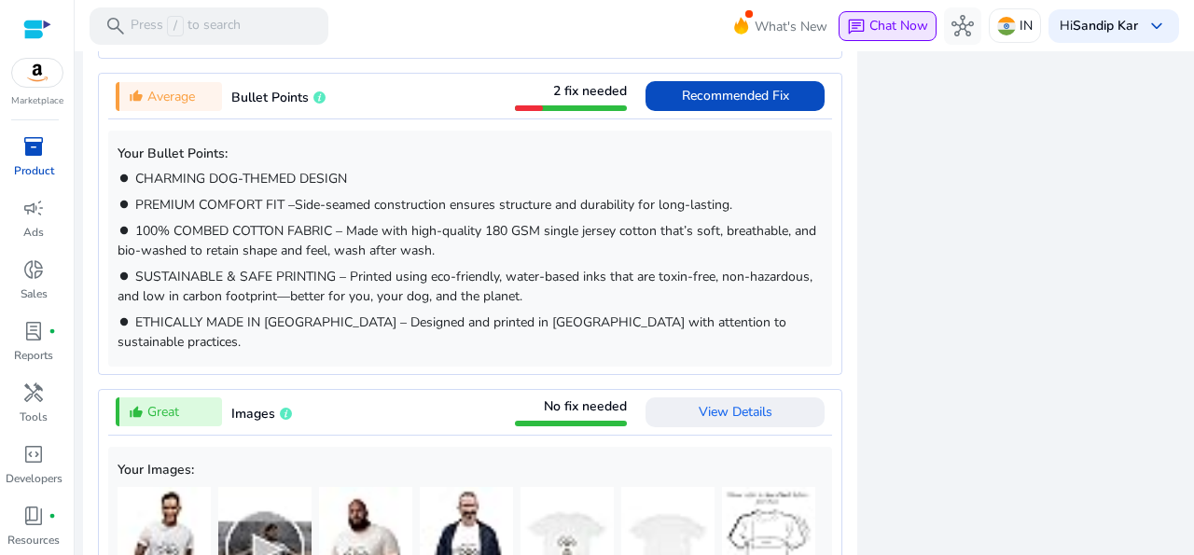
click at [885, 31] on span "Chat Now" at bounding box center [899, 26] width 59 height 18
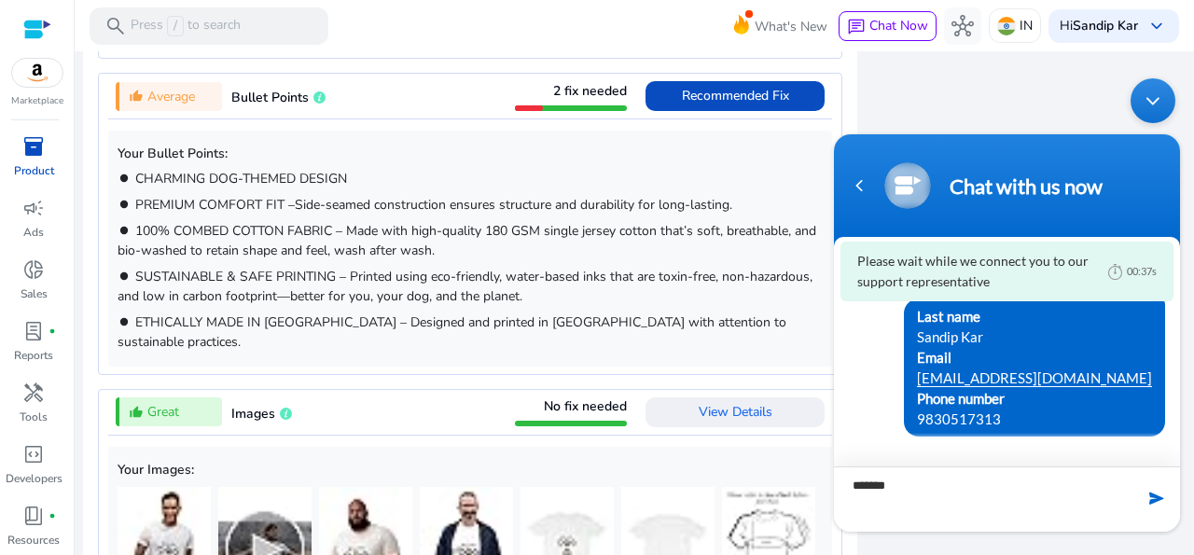
type textarea "********"
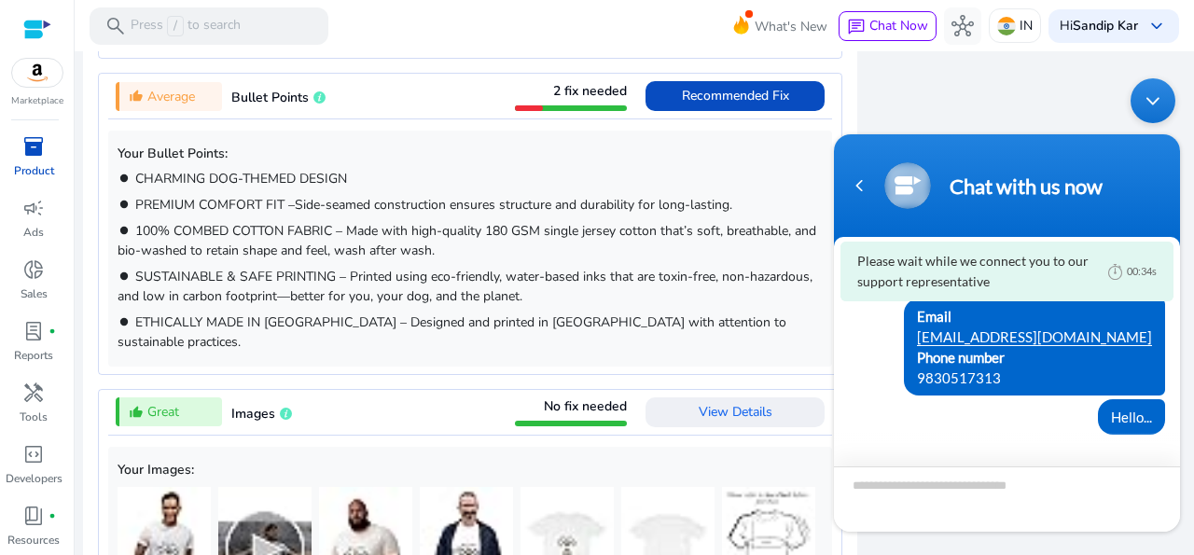
scroll to position [121, 0]
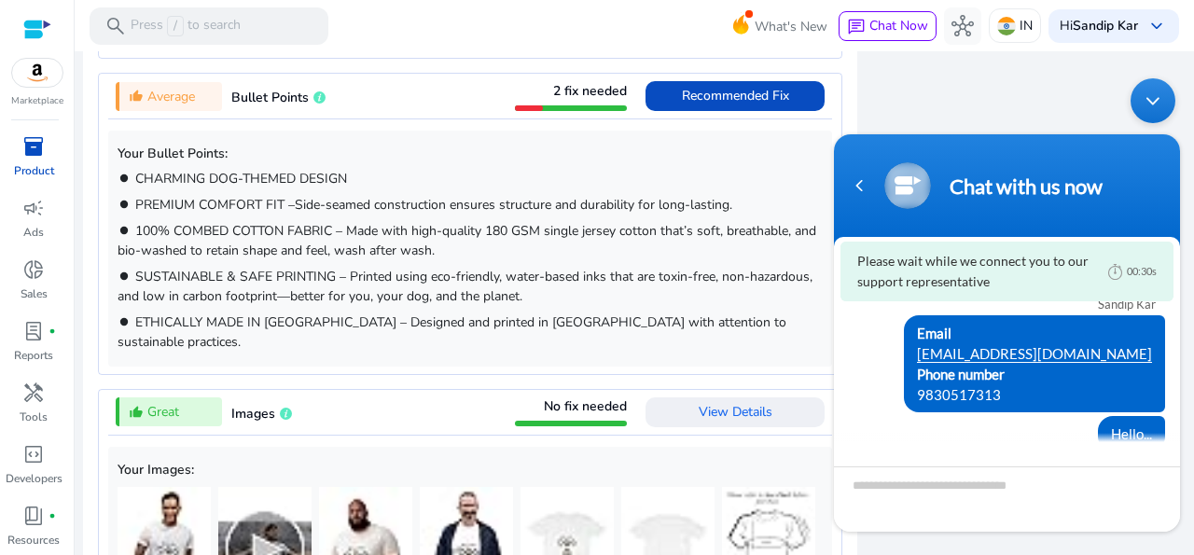
click at [1172, 442] on div at bounding box center [1007, 487] width 346 height 90
drag, startPoint x: 1172, startPoint y: 440, endPoint x: 1170, endPoint y: 425, distance: 15.0
click at [1170, 425] on section "Please wait while we connect you to our support representative 00:29s [PERSON_N…" at bounding box center [1007, 384] width 346 height 295
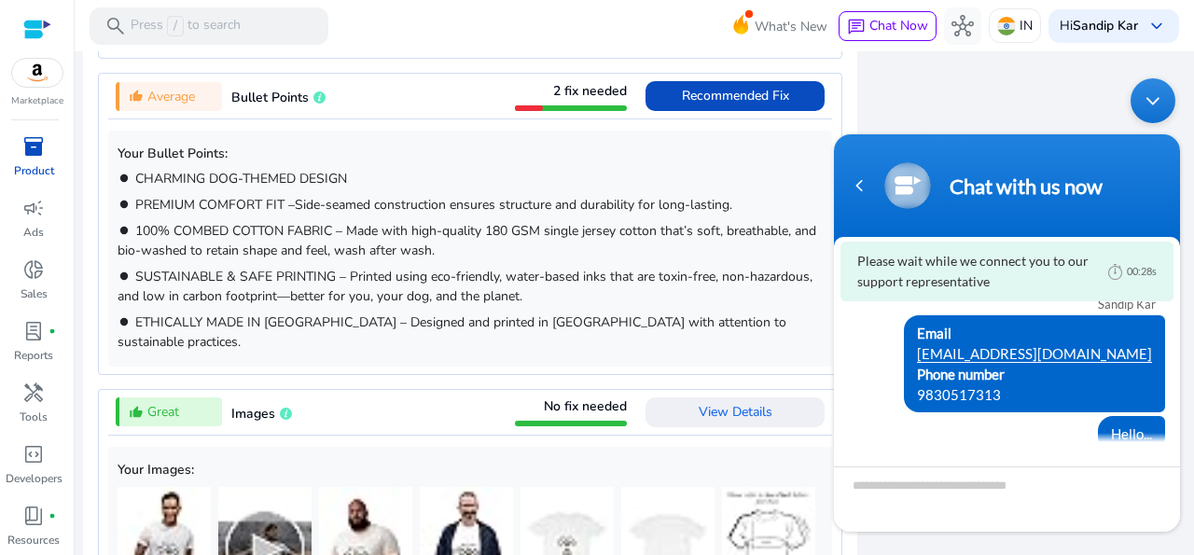
scroll to position [136, 0]
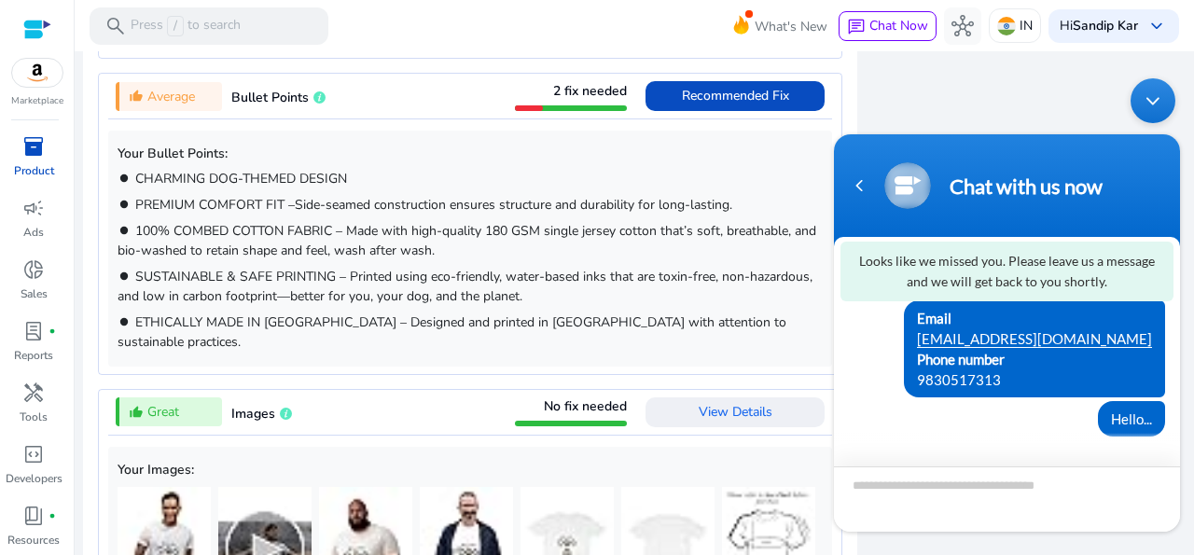
click at [1053, 485] on textarea "Type your message and hit 'Enter'" at bounding box center [1007, 499] width 346 height 65
click at [1037, 498] on textarea "Type your message and hit 'Enter'" at bounding box center [1007, 499] width 346 height 65
paste textarea "**********"
click at [1190, 210] on body "**********" at bounding box center [1007, 305] width 365 height 472
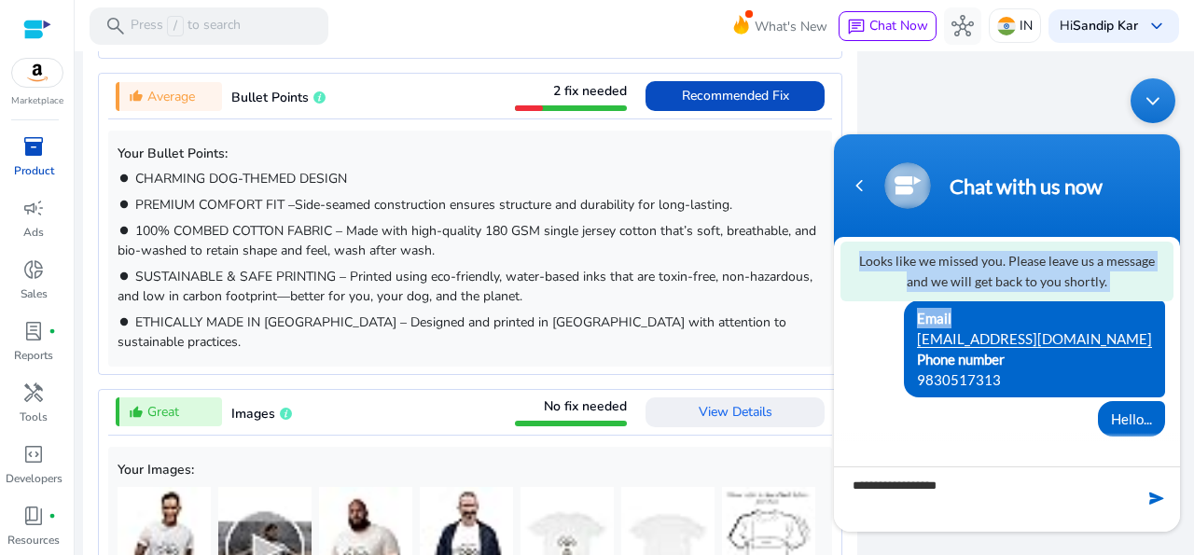
drag, startPoint x: 1190, startPoint y: 239, endPoint x: 1047, endPoint y: 313, distance: 160.7
click at [1047, 313] on body "**********" at bounding box center [1007, 305] width 365 height 472
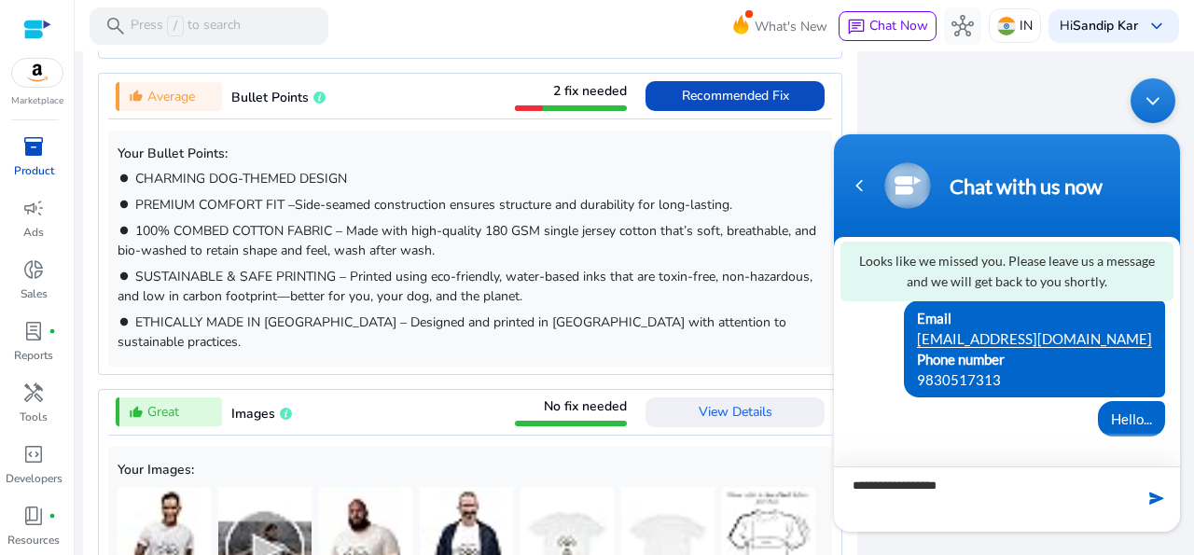
click at [992, 489] on textarea "**********" at bounding box center [1007, 499] width 346 height 65
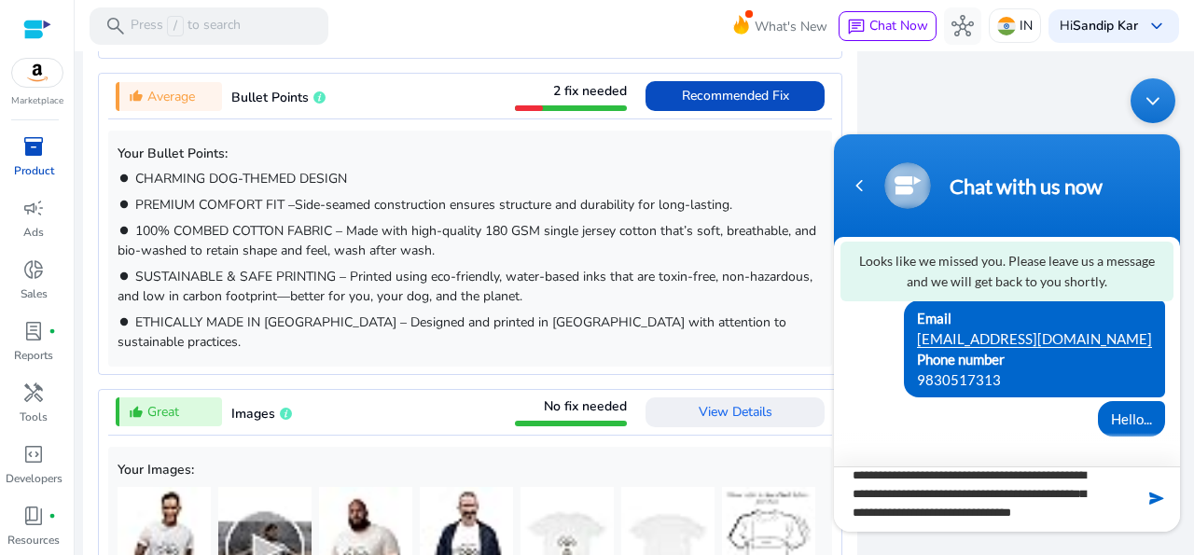
scroll to position [28, 0]
type textarea "**********"
click at [1152, 500] on span at bounding box center [1157, 498] width 19 height 19
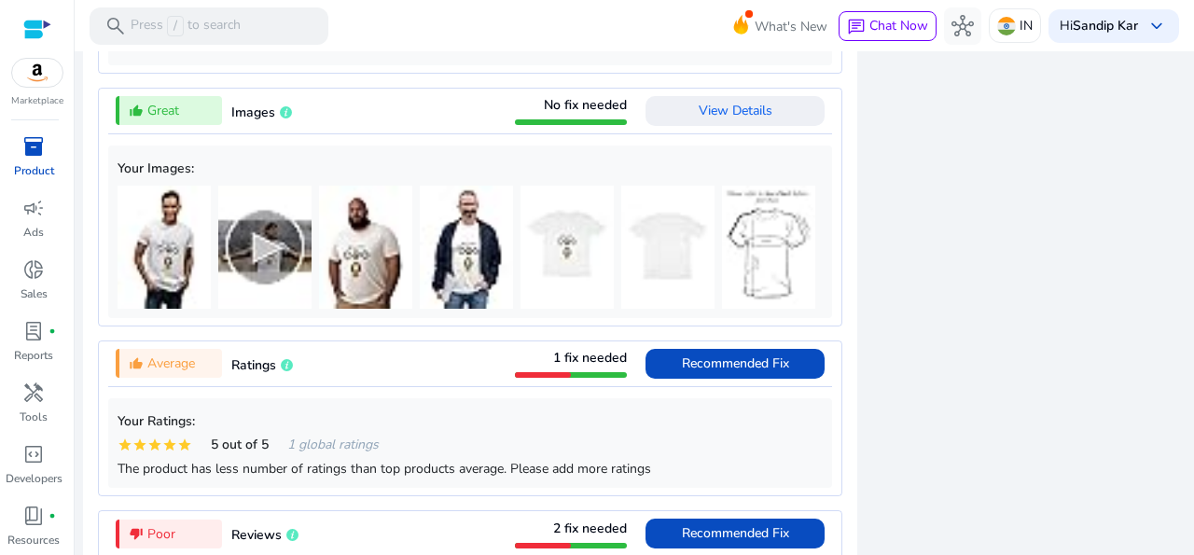
scroll to position [1343, 0]
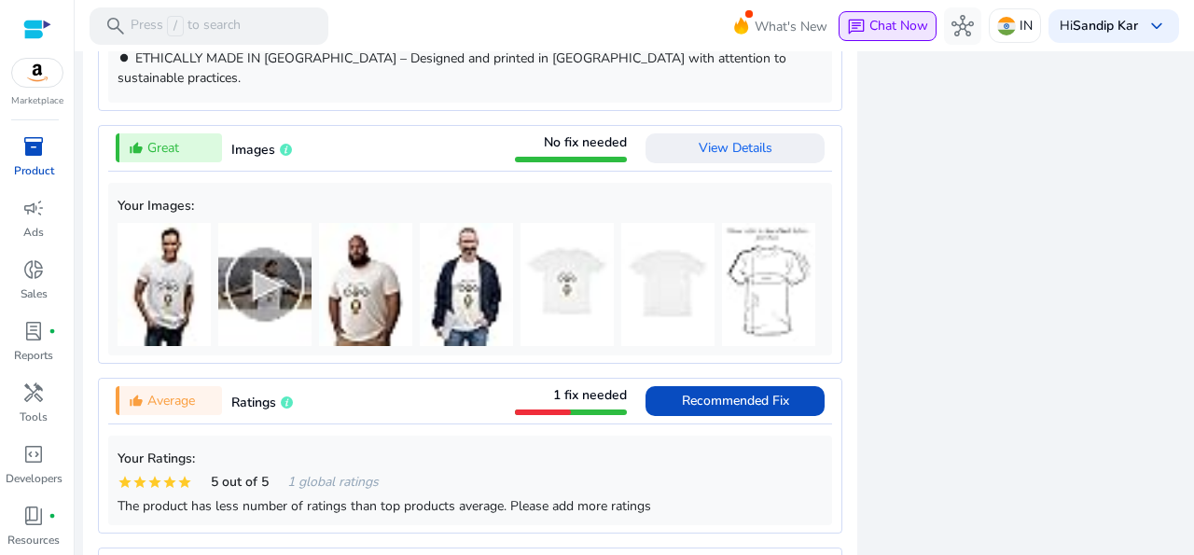
click at [885, 30] on span "Chat Now" at bounding box center [899, 26] width 59 height 18
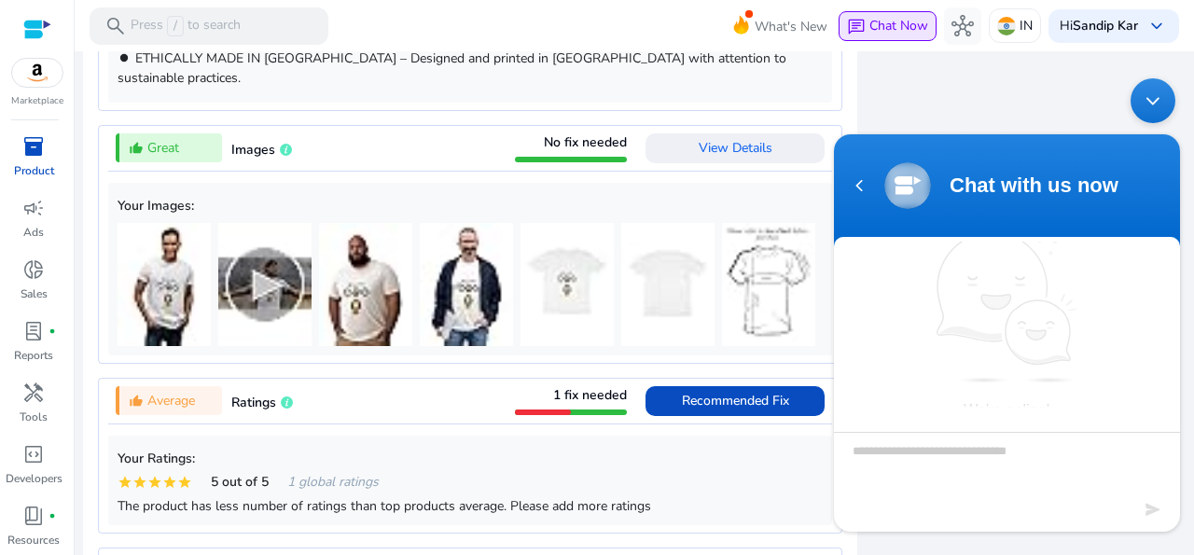
scroll to position [0, 0]
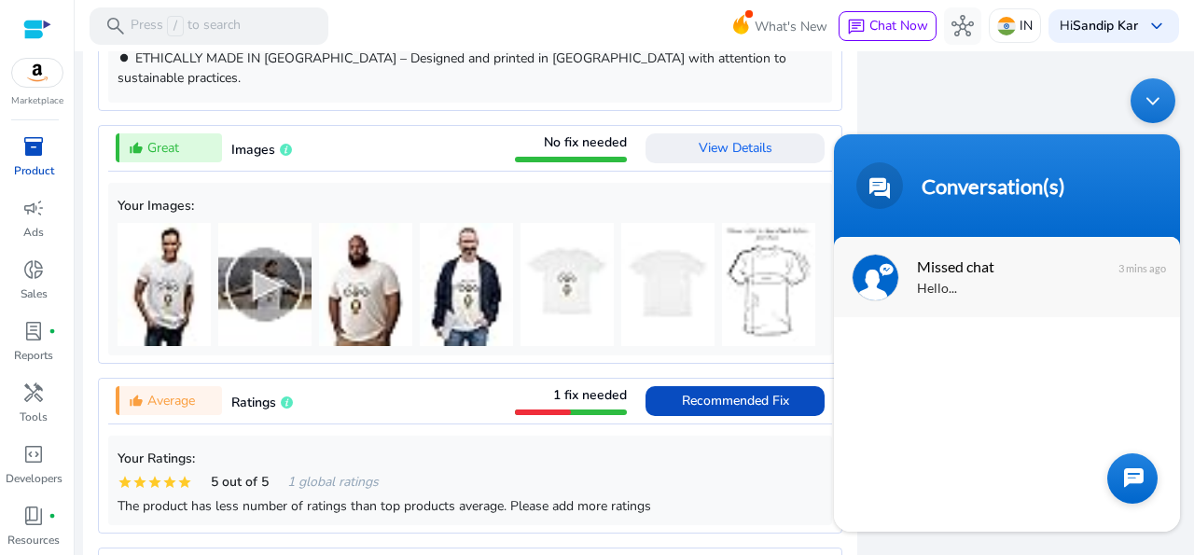
click at [980, 272] on span "Missed chat" at bounding box center [1005, 266] width 176 height 25
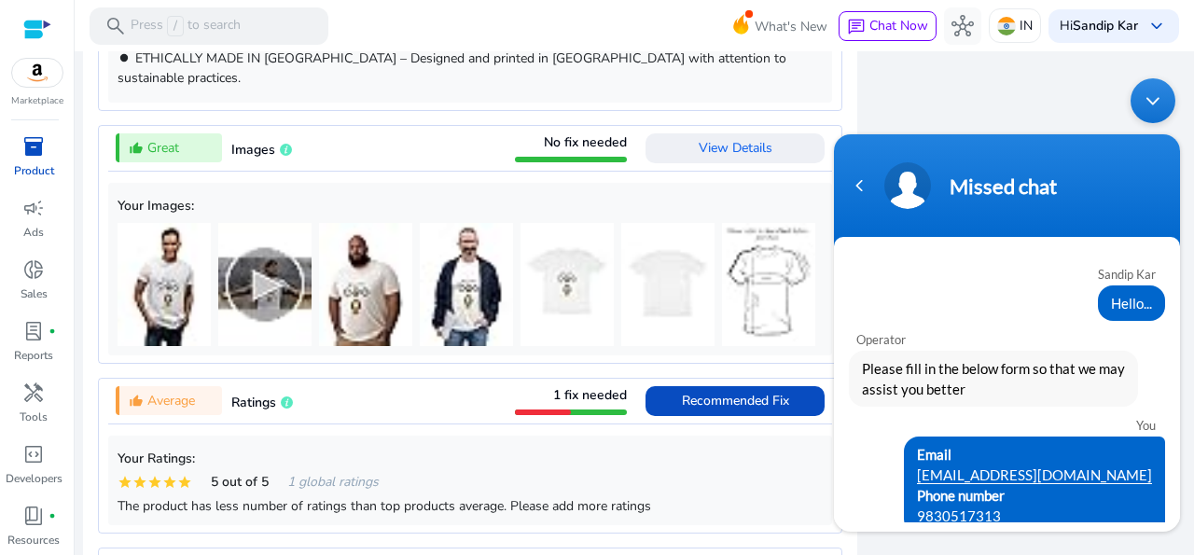
scroll to position [207, 0]
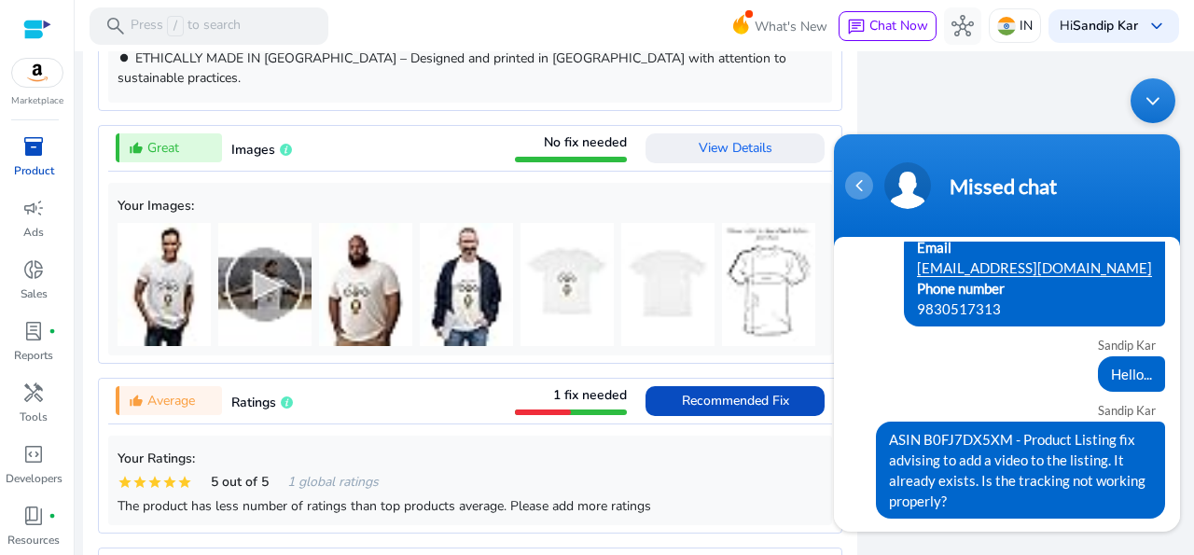
click at [860, 193] on div "Navigation go back" at bounding box center [859, 186] width 28 height 28
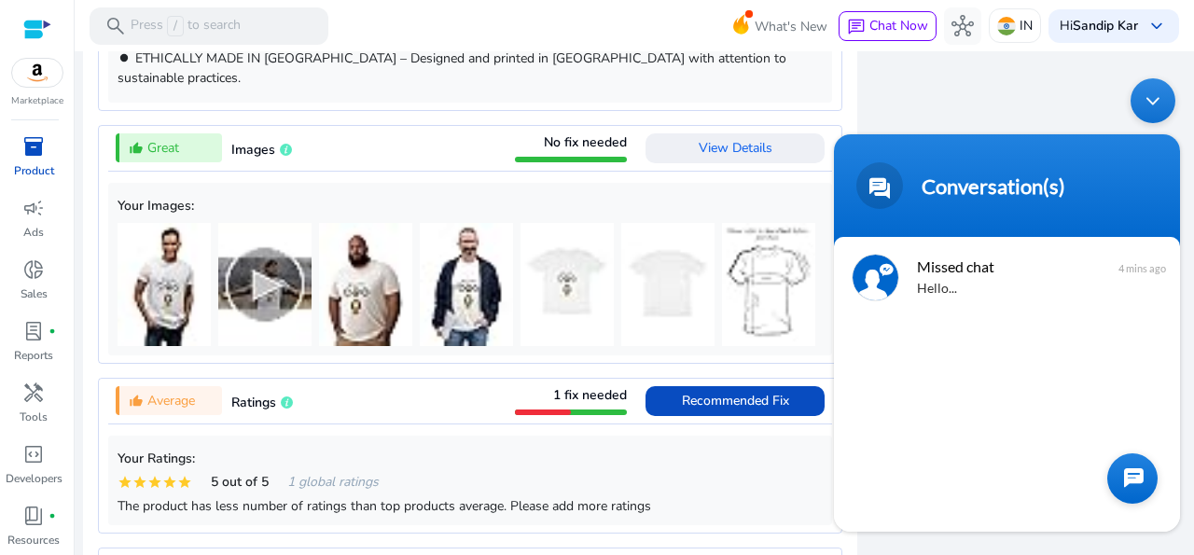
click at [1137, 106] on div "Minimize live chat window" at bounding box center [1153, 100] width 45 height 45
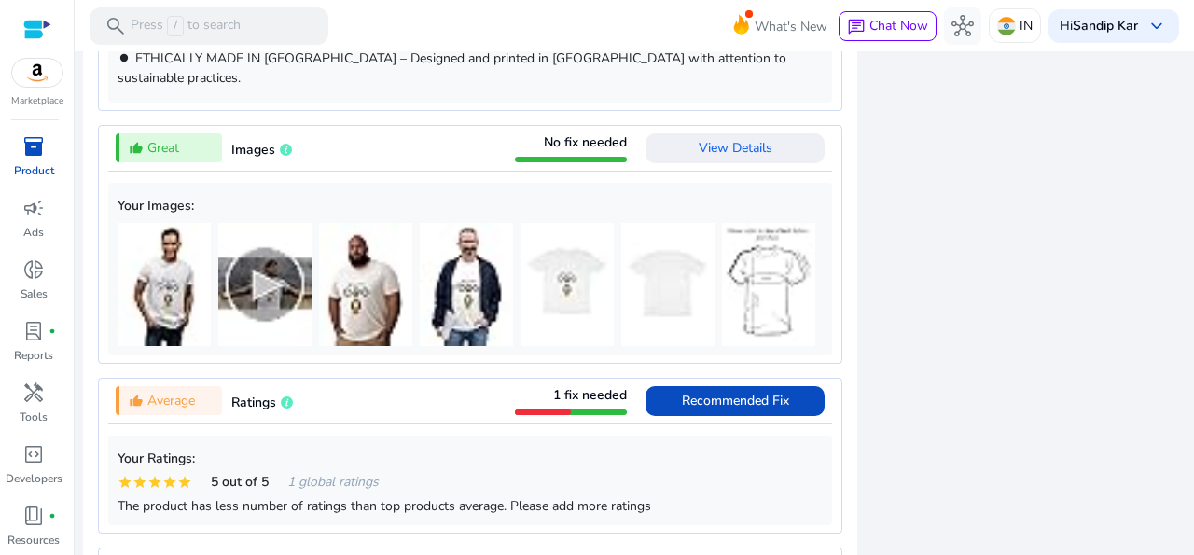
click at [255, 141] on span "Images" at bounding box center [253, 150] width 44 height 18
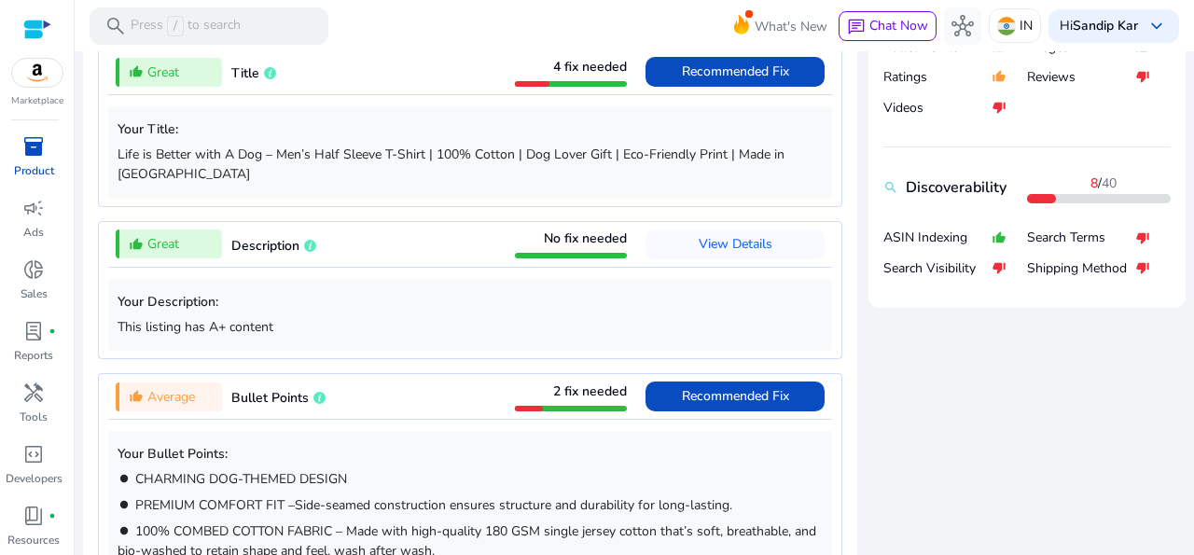
scroll to position [74, 0]
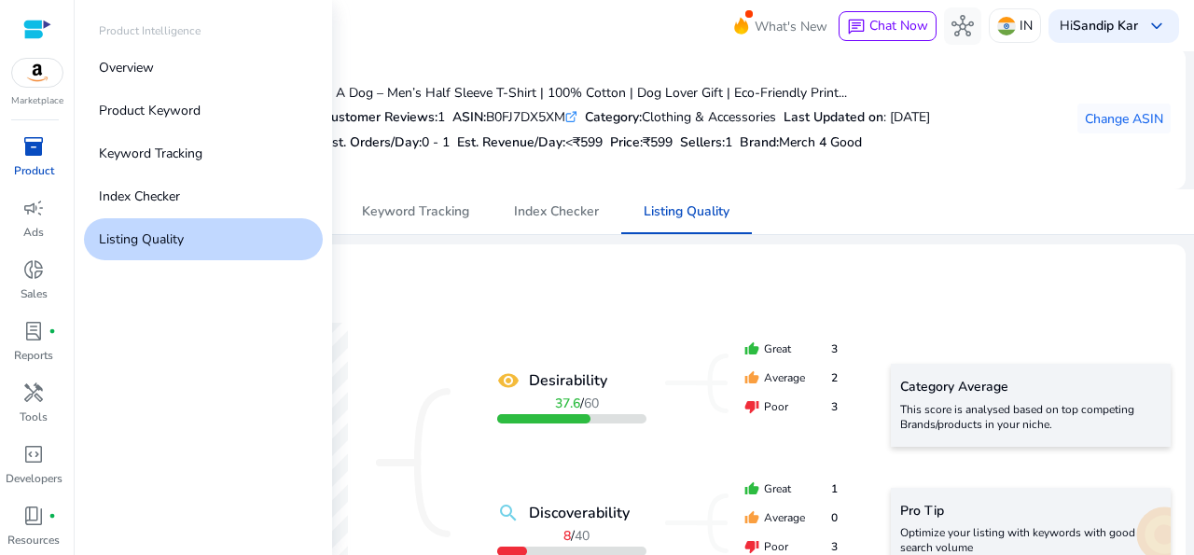
click at [23, 147] on span "inventory_2" at bounding box center [33, 146] width 22 height 22
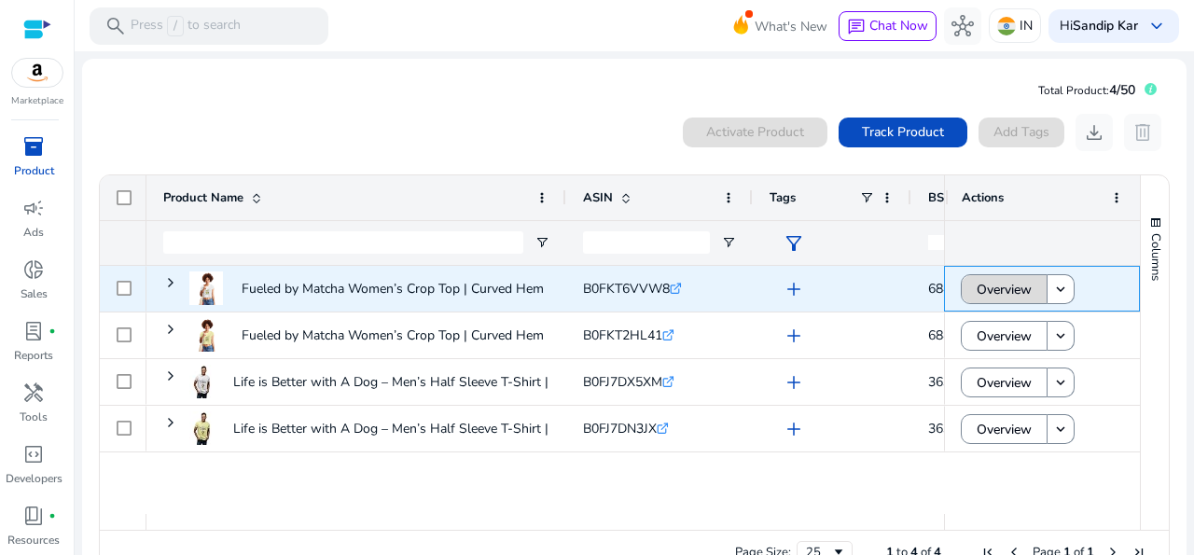
click at [985, 281] on span "Overview" at bounding box center [1004, 290] width 55 height 38
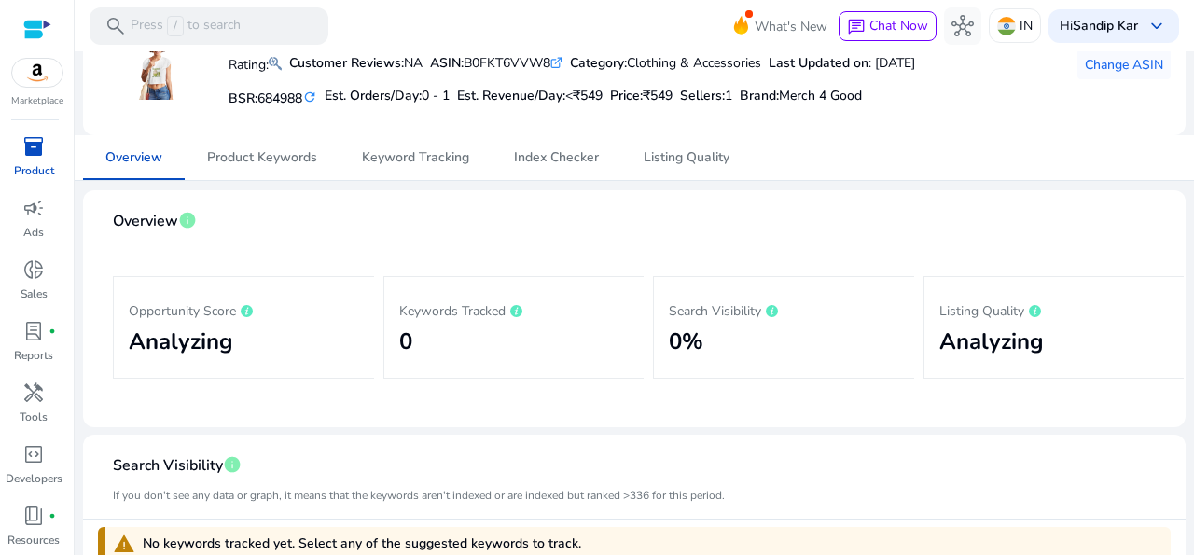
scroll to position [141, 0]
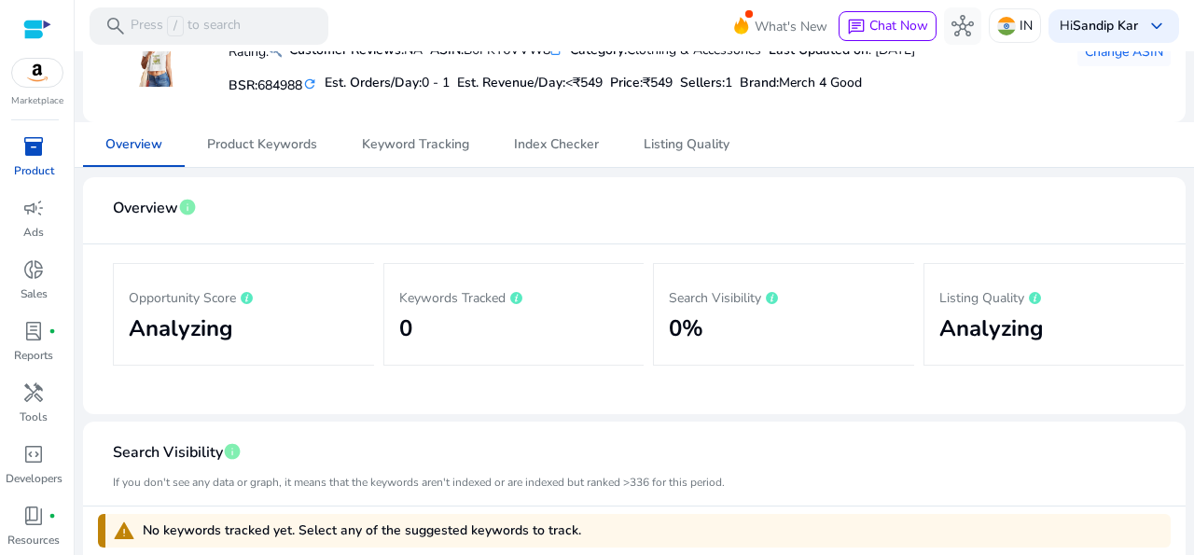
click at [45, 169] on p "Product" at bounding box center [34, 170] width 40 height 17
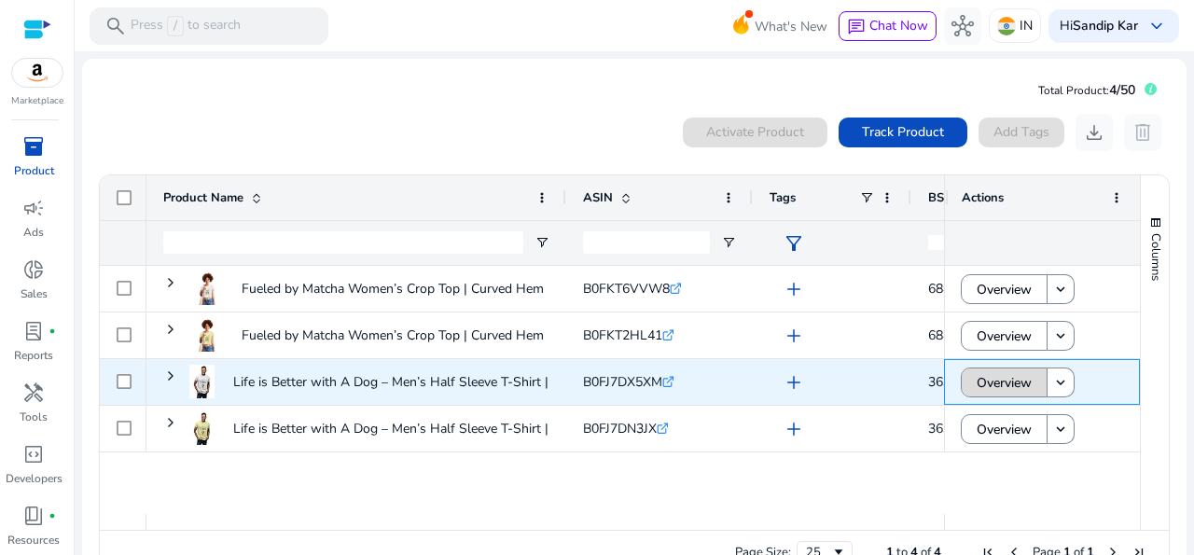
click at [1003, 390] on span "Overview" at bounding box center [1004, 383] width 55 height 38
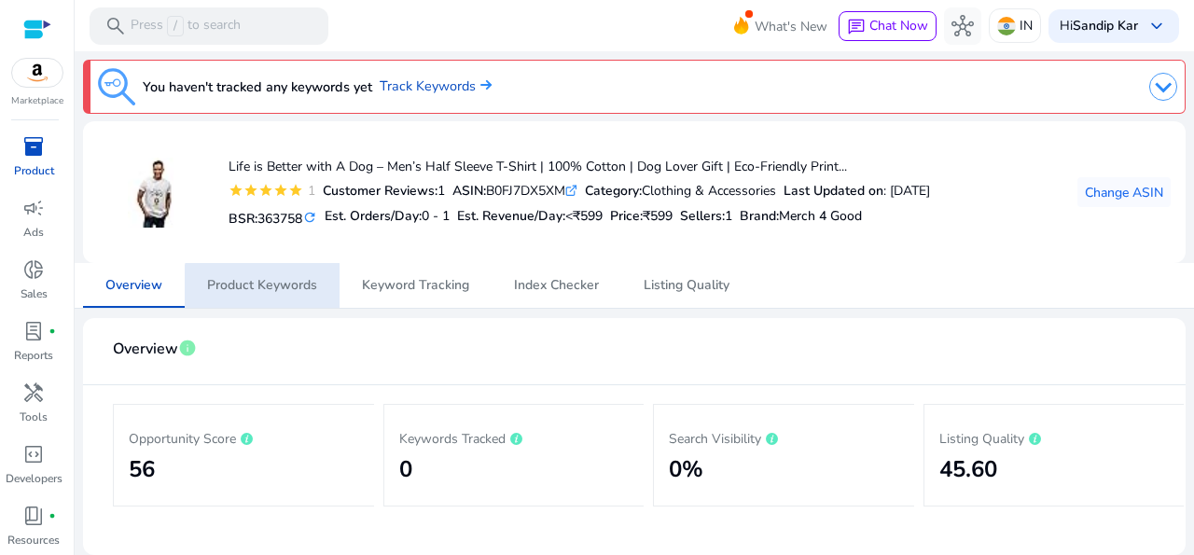
click at [291, 288] on span "Product Keywords" at bounding box center [262, 285] width 110 height 13
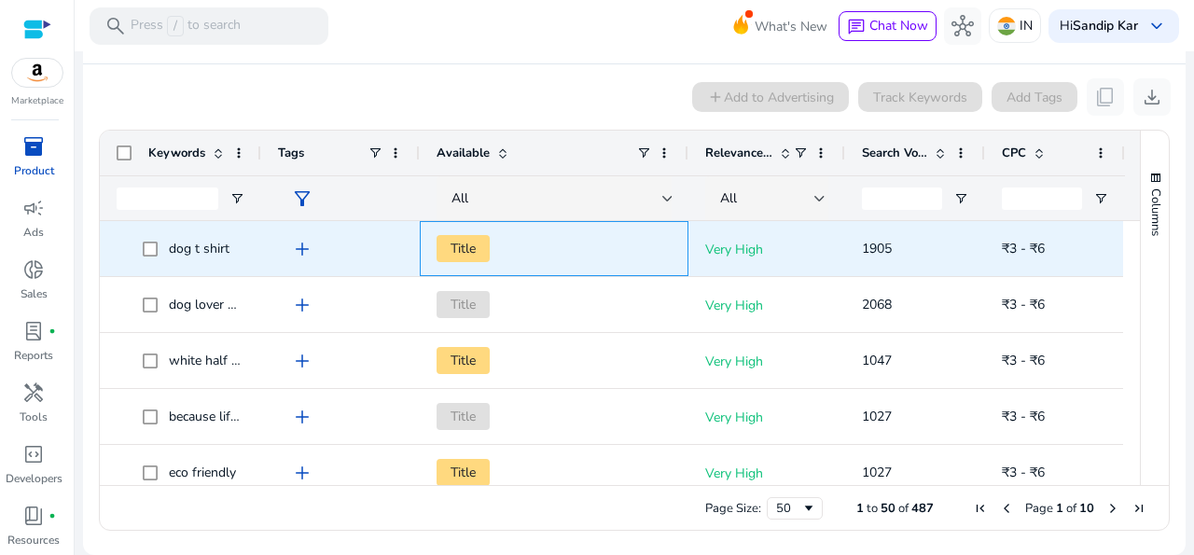
click at [468, 244] on span "Title" at bounding box center [463, 248] width 53 height 27
click at [299, 242] on span "add" at bounding box center [302, 249] width 22 height 22
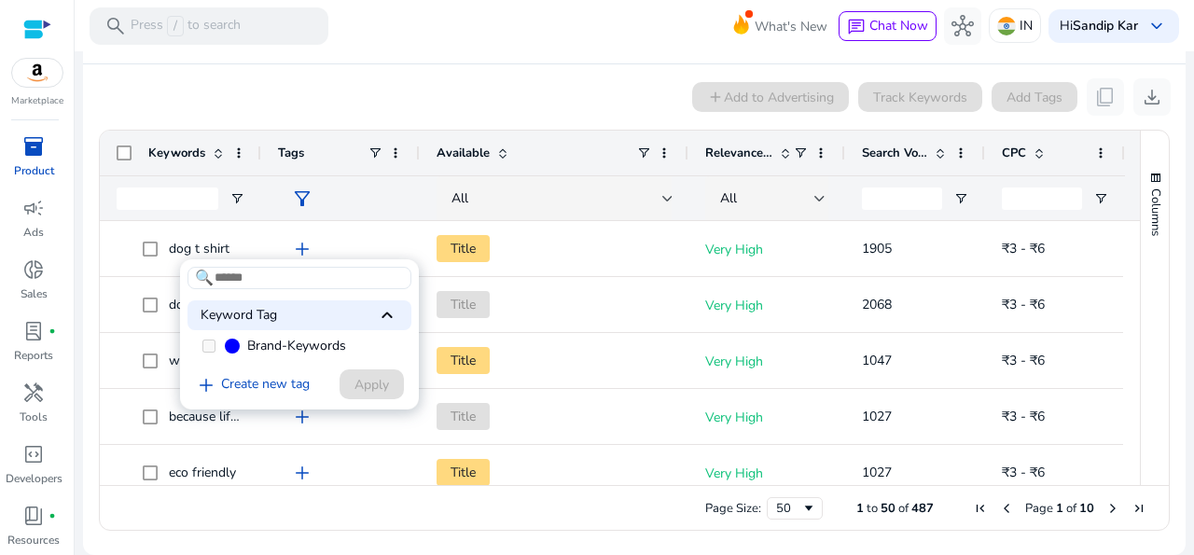
click at [473, 85] on div at bounding box center [597, 277] width 1194 height 555
